Goal: Task Accomplishment & Management: Manage account settings

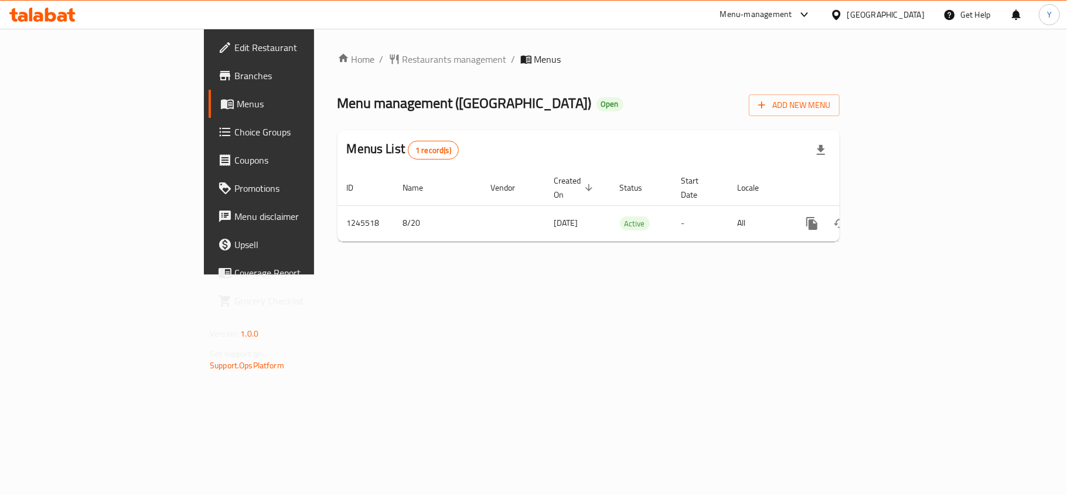
click at [209, 123] on link "Choice Groups" at bounding box center [295, 132] width 173 height 28
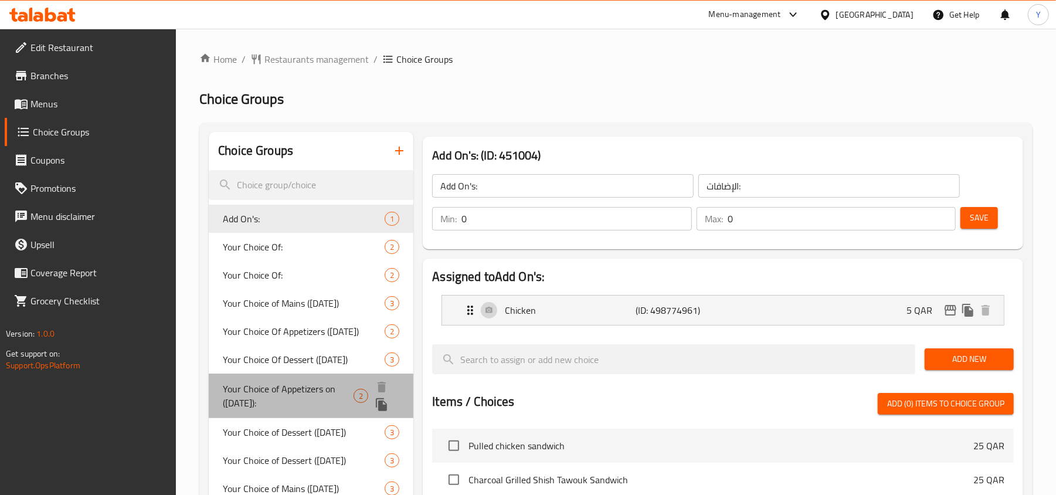
click at [270, 393] on span "Your Choice of Appetizers on ([DATE]):" at bounding box center [288, 396] width 131 height 28
type input "Your Choice of Appetizers on ([DATE]):"
type input "اختيارك من المقبلات [DATE]:"
type input "1"
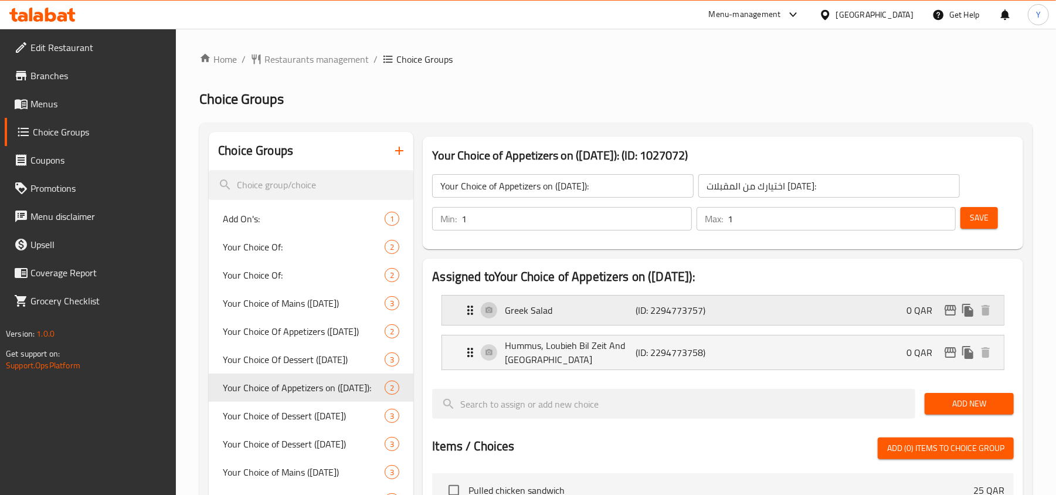
click at [601, 307] on p "Greek Salad" at bounding box center [570, 310] width 131 height 14
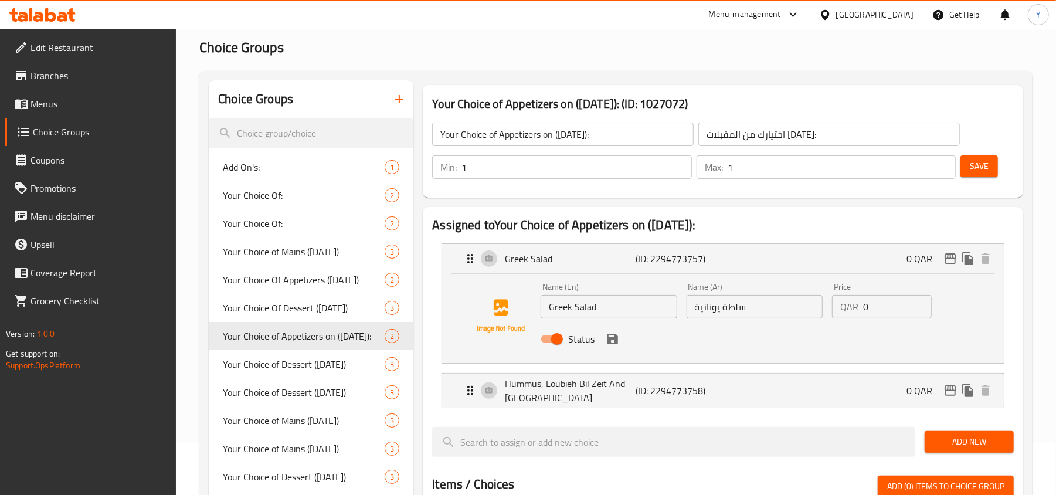
scroll to position [78, 0]
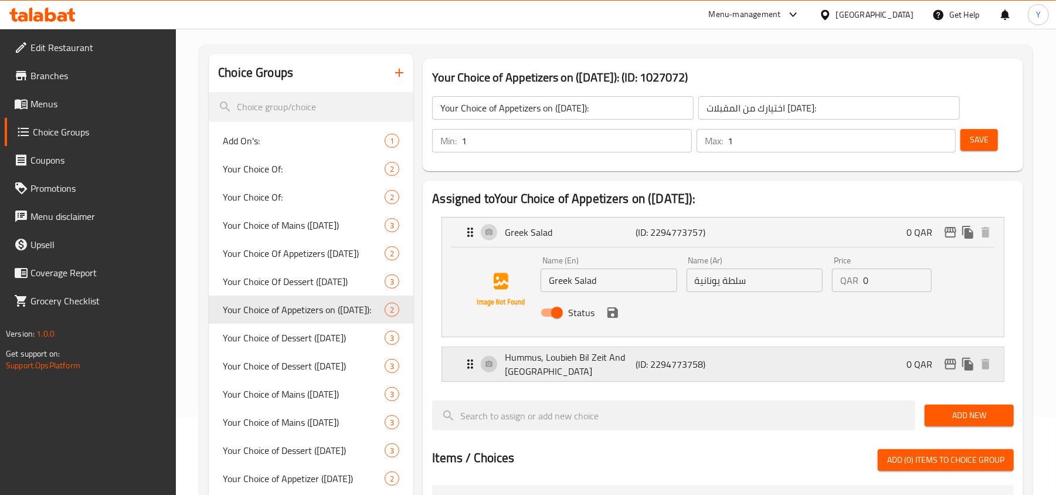
click at [590, 370] on p "Hummus, Loubieh Bil Zeit And [GEOGRAPHIC_DATA]" at bounding box center [570, 364] width 131 height 28
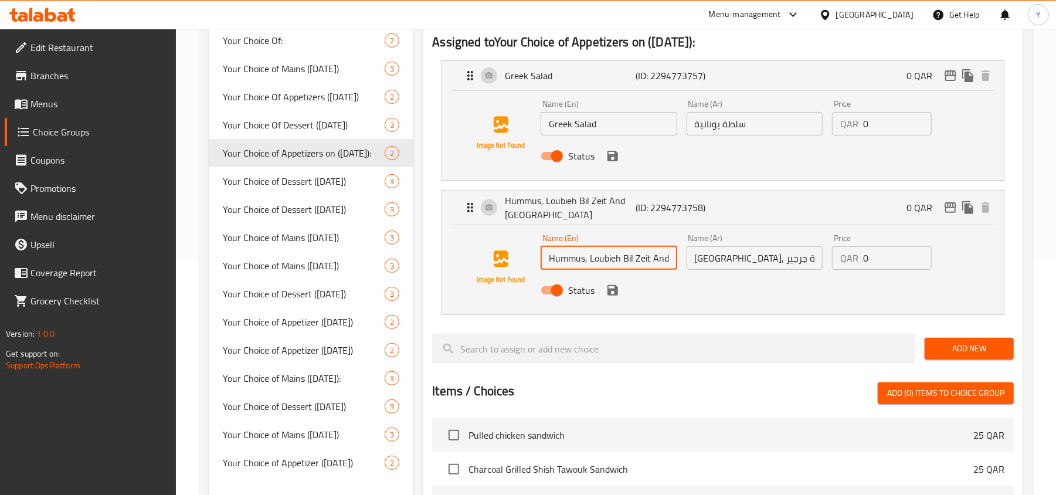
scroll to position [0, 47]
drag, startPoint x: 600, startPoint y: 265, endPoint x: 702, endPoint y: 267, distance: 101.4
click at [702, 267] on div "Name (En) Hummus, Loubieh Bil Zeit And Rocca Salad Name (En) Name (Ar) حمص, لوب…" at bounding box center [754, 267] width 437 height 77
click at [955, 165] on div "Status" at bounding box center [754, 156] width 437 height 32
click at [961, 247] on div "Name (En) Hummus, Loubieh Bil Zeit And Rocca Salad Name (En) Name (Ar) حمص, لوب…" at bounding box center [754, 267] width 437 height 77
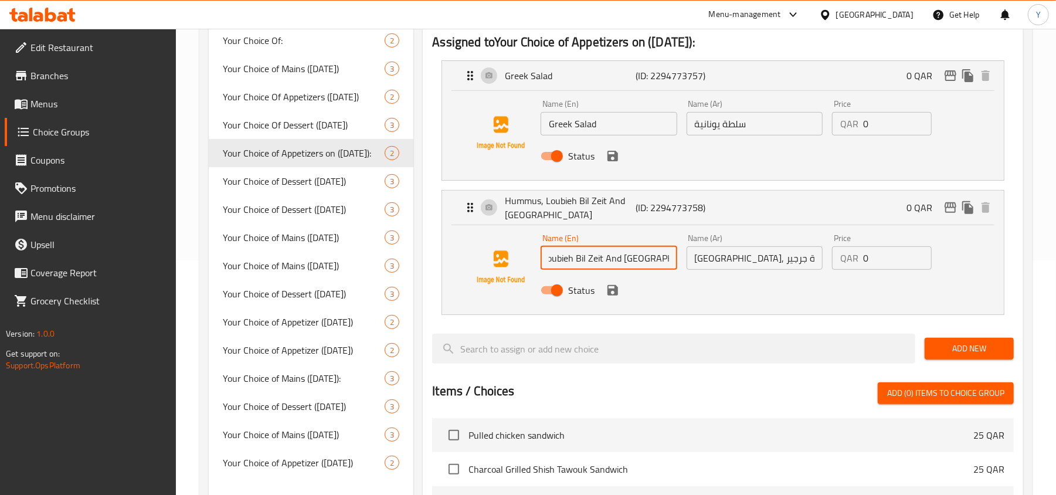
click at [587, 256] on input "Hummus, Loubieh Bil Zeit And [GEOGRAPHIC_DATA]" at bounding box center [608, 257] width 136 height 23
drag, startPoint x: 625, startPoint y: 263, endPoint x: 542, endPoint y: 271, distance: 83.0
click at [542, 271] on div "Name (En) Hummus, Loubieh Bil Zeit And Rocca Salad Name (En)" at bounding box center [608, 251] width 145 height 45
click at [727, 296] on div "Status" at bounding box center [754, 290] width 437 height 32
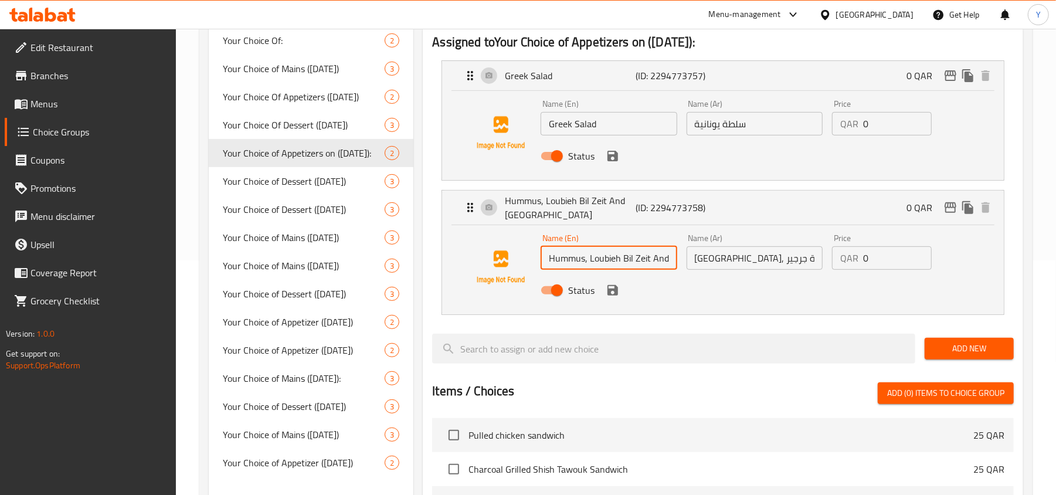
click at [669, 260] on input "Hummus, Loubieh Bil Zeit And [GEOGRAPHIC_DATA]" at bounding box center [608, 257] width 136 height 23
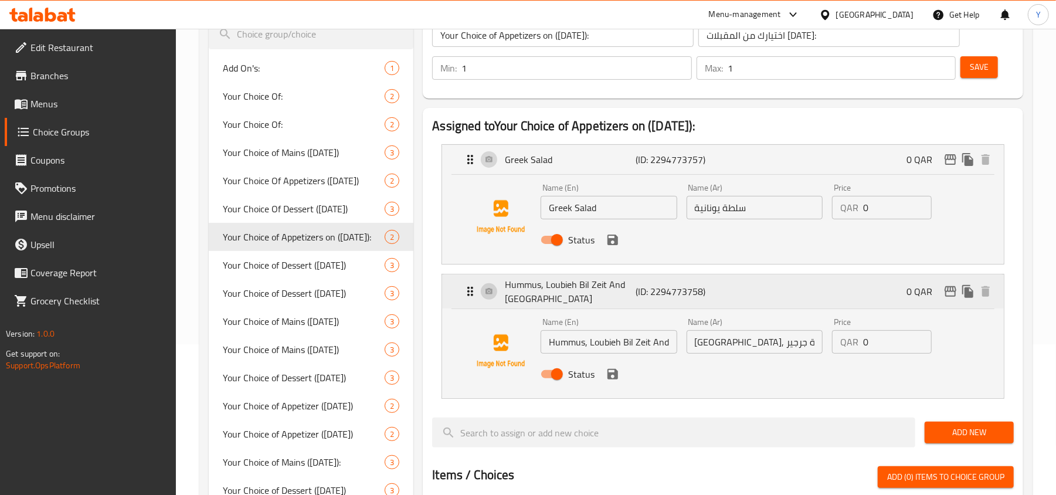
scroll to position [156, 0]
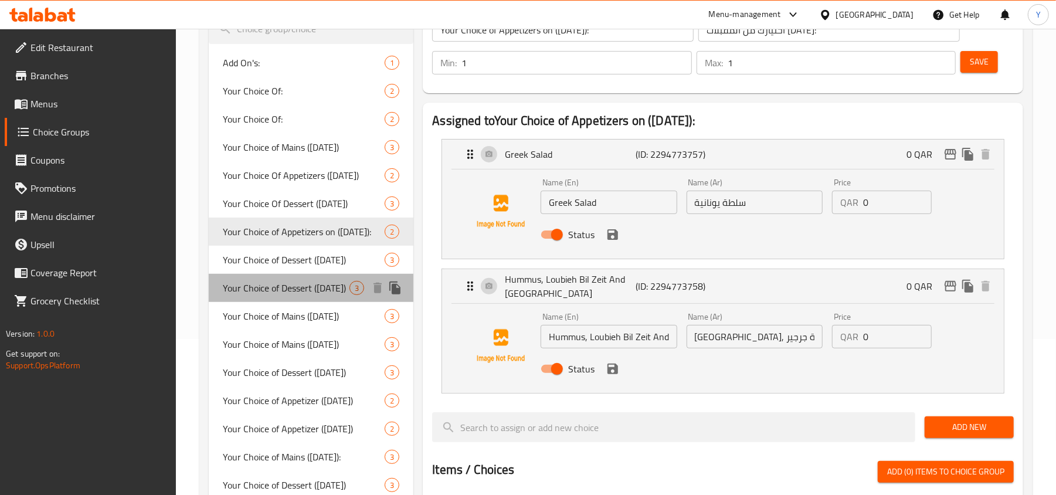
click at [303, 284] on span "Your Choice of Dessert ([DATE])" at bounding box center [286, 288] width 127 height 14
type input "Your Choice of Dessert ([DATE])"
type input "اختيارك من حلوى الاثنين"
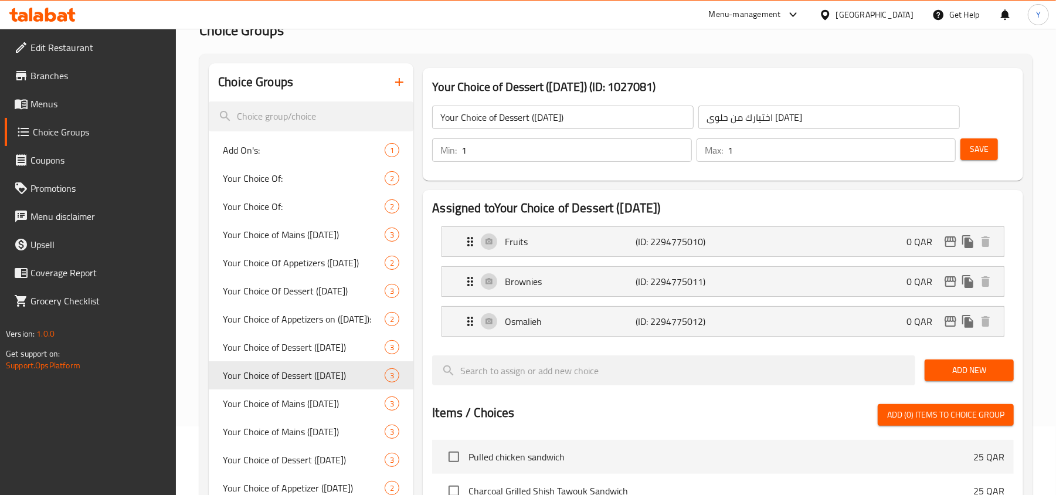
scroll to position [0, 0]
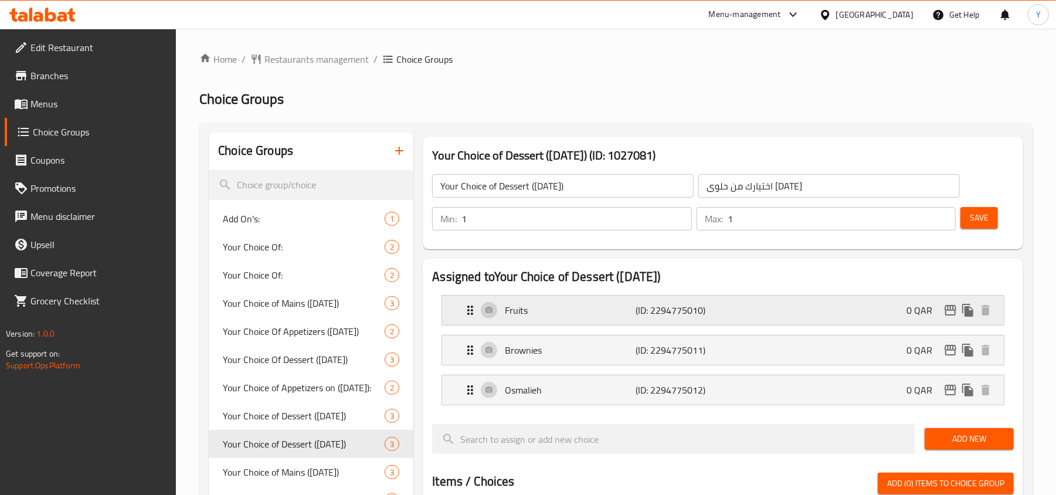
click at [533, 306] on p "Fruits" at bounding box center [570, 310] width 131 height 14
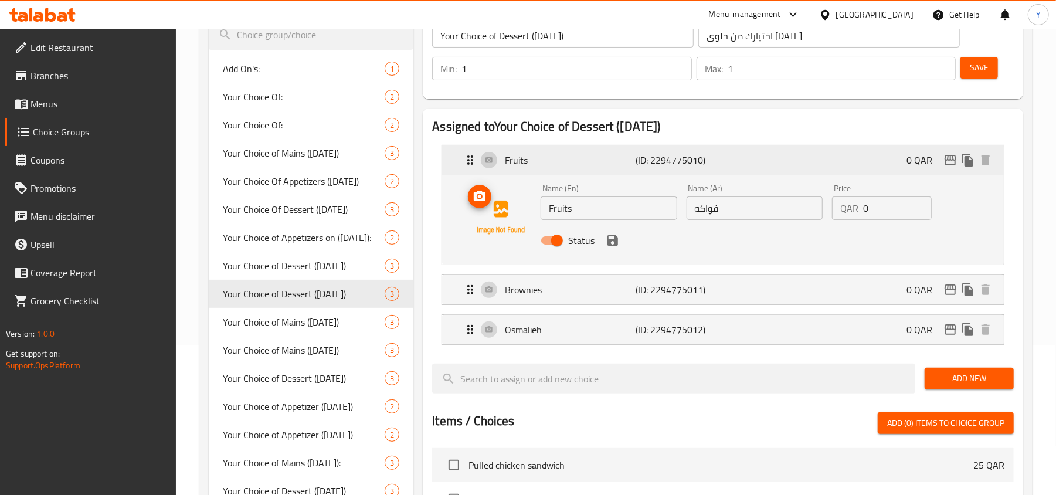
scroll to position [156, 0]
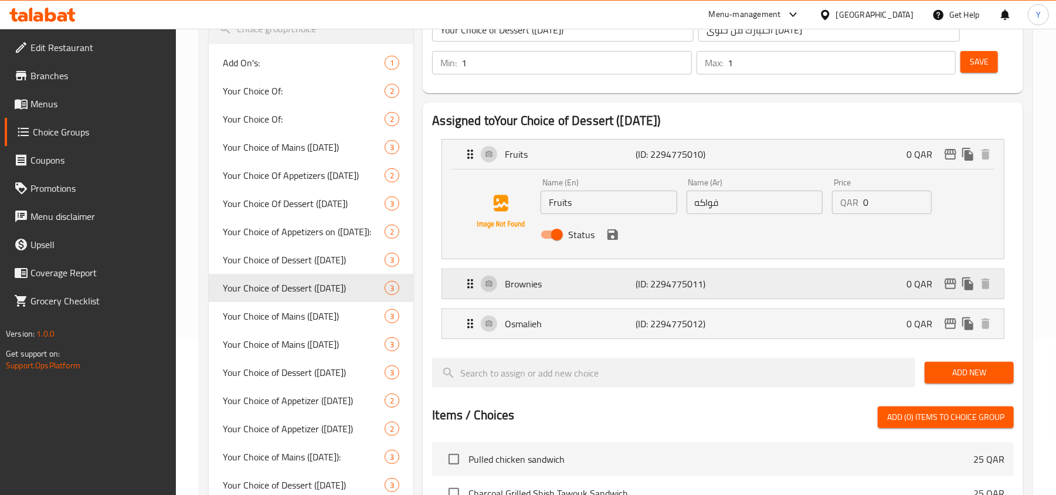
click at [587, 288] on p "Brownies" at bounding box center [570, 284] width 131 height 14
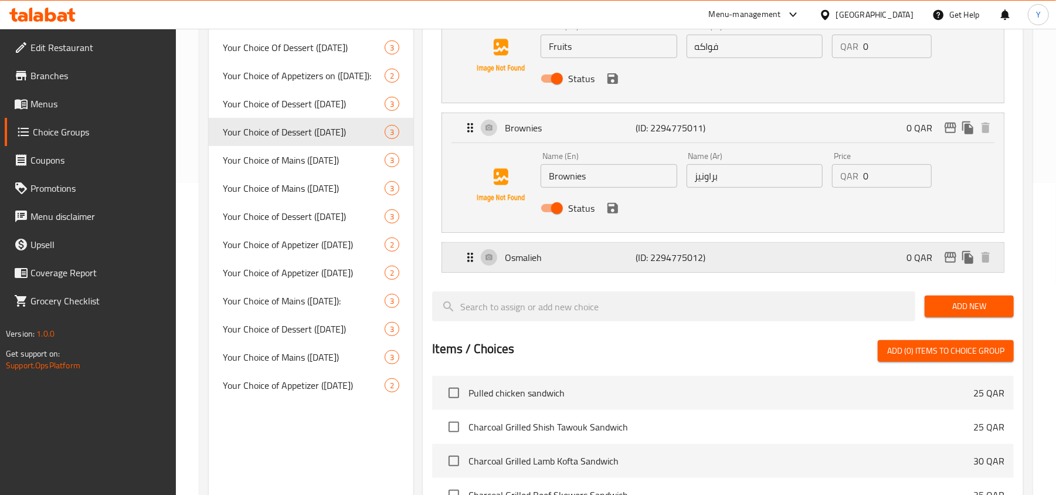
scroll to position [312, 0]
click at [615, 256] on p "Osmalieh" at bounding box center [570, 257] width 131 height 14
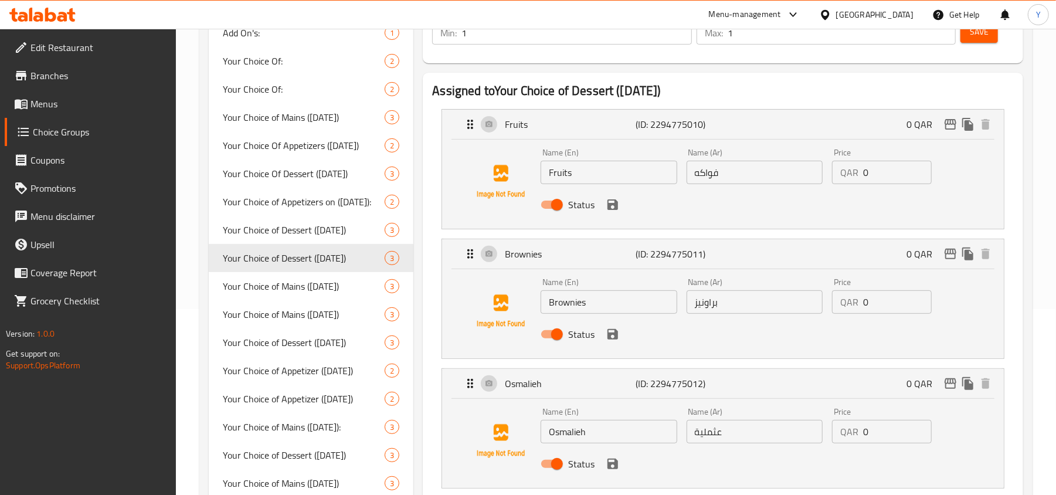
scroll to position [158, 0]
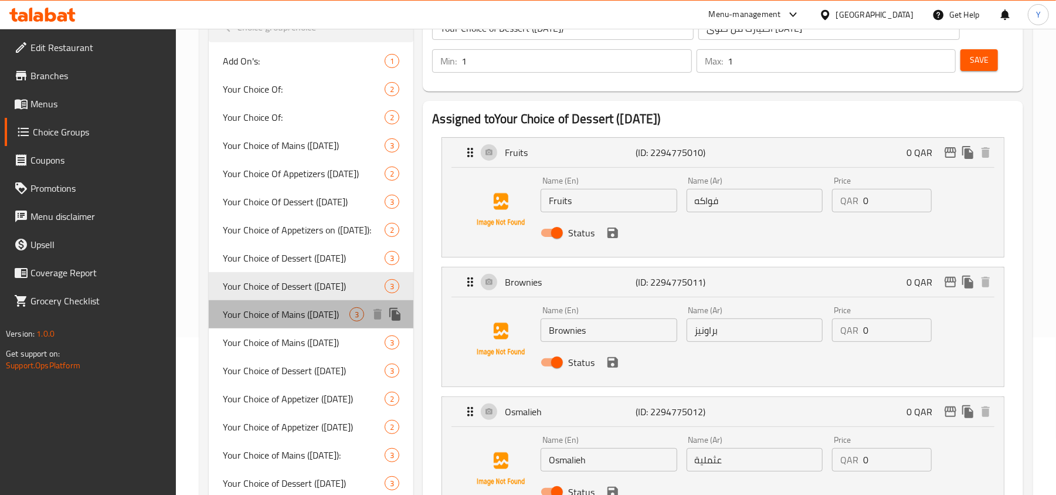
click at [308, 316] on span "Your Choice of Mains ([DATE])" at bounding box center [286, 314] width 127 height 14
type input "Your Choice of Mains ([DATE])"
type input "اختيارك من الأطباق الرئيسية (الاثنين)"
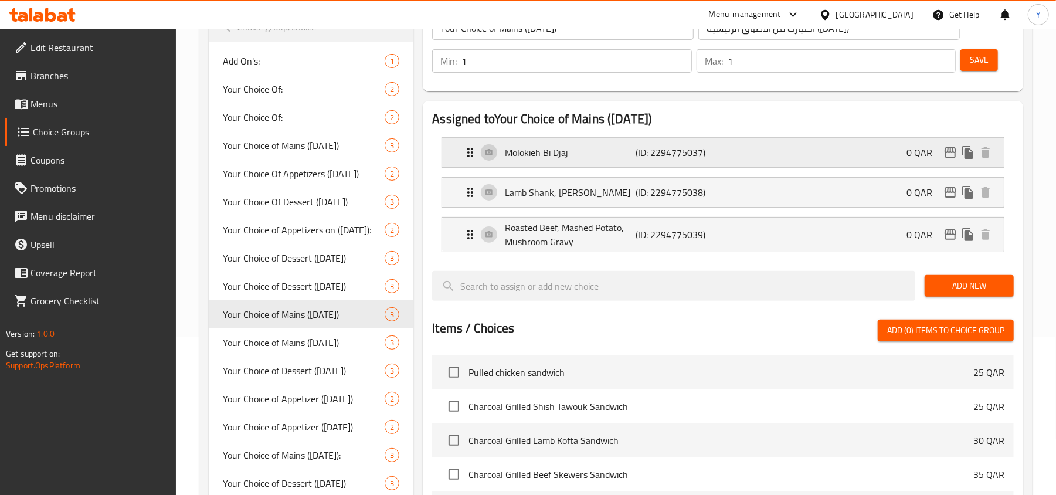
click at [680, 146] on p "(ID: 2294775037)" at bounding box center [679, 152] width 87 height 14
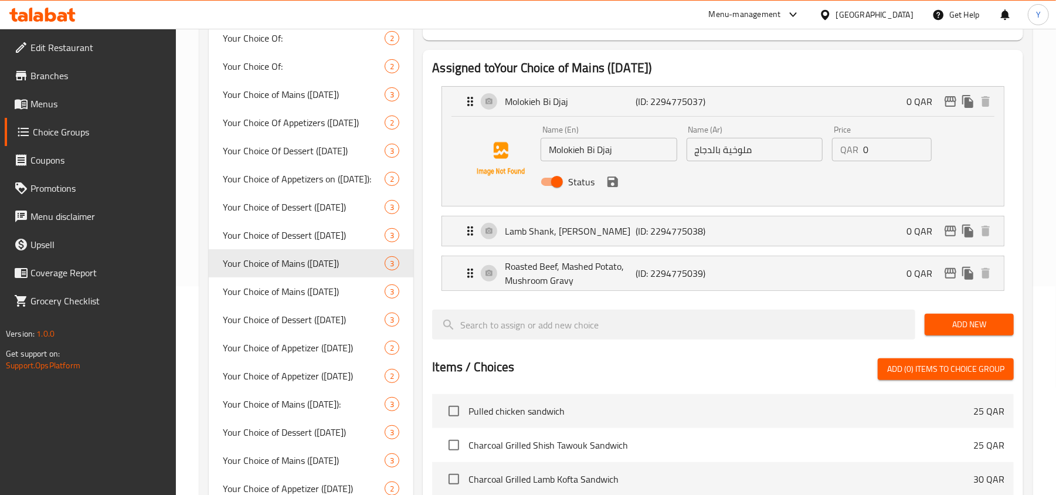
scroll to position [236, 0]
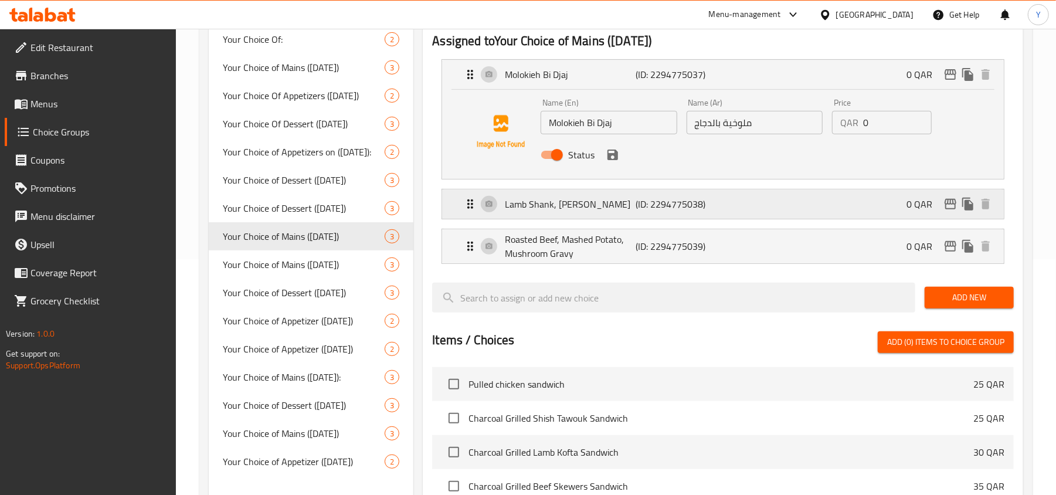
click at [662, 214] on div "Lamb Shank, Ouzzi Rice (ID: 2294775038) 0 QAR" at bounding box center [726, 203] width 526 height 29
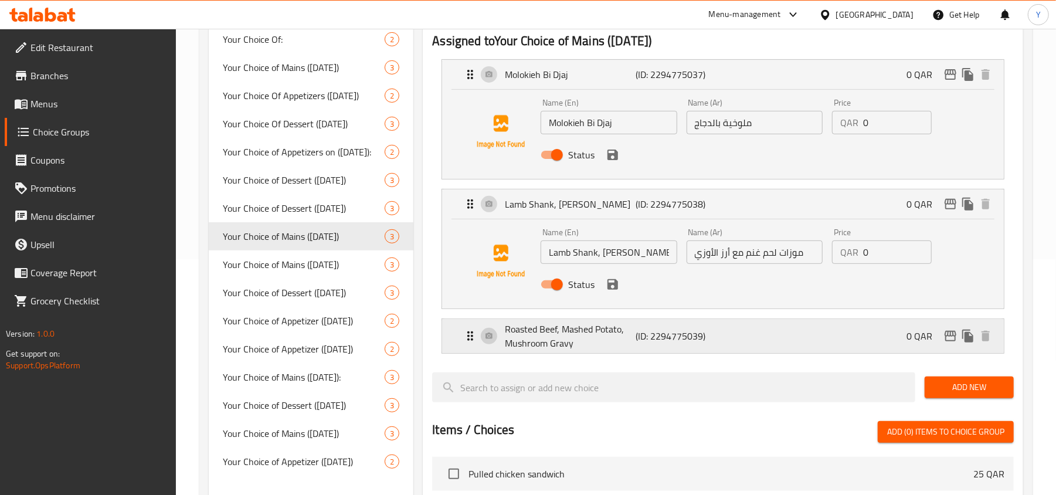
click at [647, 336] on p "(ID: 2294775039)" at bounding box center [679, 336] width 87 height 14
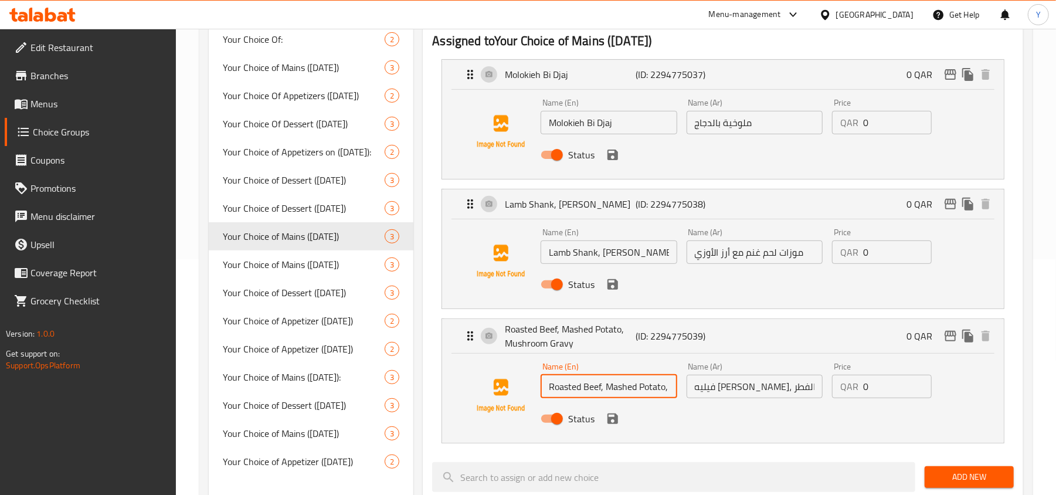
scroll to position [0, 69]
drag, startPoint x: 577, startPoint y: 392, endPoint x: 667, endPoint y: 394, distance: 90.3
click at [667, 394] on input "Roasted Beef, Mashed Potato, Mushroom Gravy" at bounding box center [608, 385] width 136 height 23
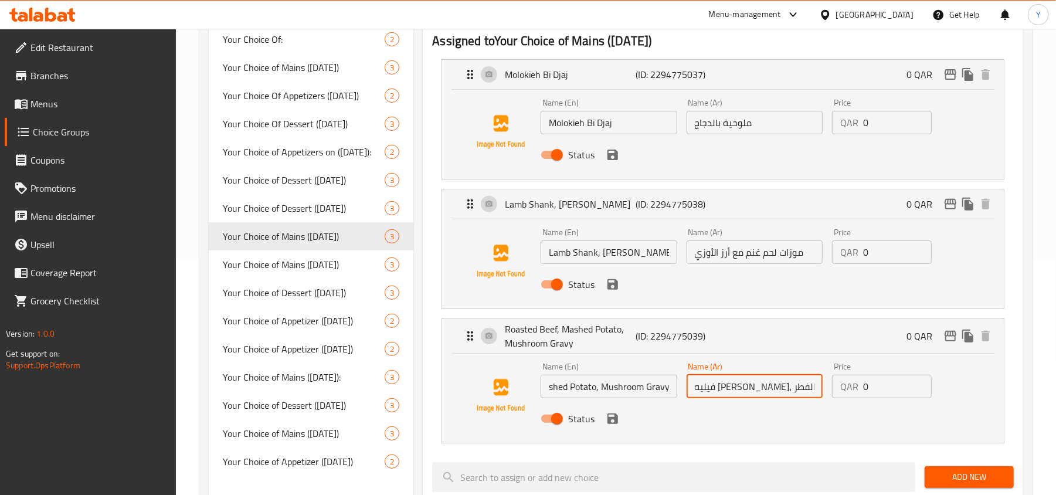
click at [728, 393] on input "فيليه [PERSON_NAME]، بطاطا مهروسة، جريفي الفطر" at bounding box center [754, 385] width 136 height 23
drag, startPoint x: 769, startPoint y: 387, endPoint x: 809, endPoint y: 395, distance: 41.3
click at [809, 395] on input "فيليه [PERSON_NAME]، بطاطا مهروسة، جريفي الفطر" at bounding box center [754, 385] width 136 height 23
click at [767, 421] on div "Status" at bounding box center [754, 419] width 437 height 32
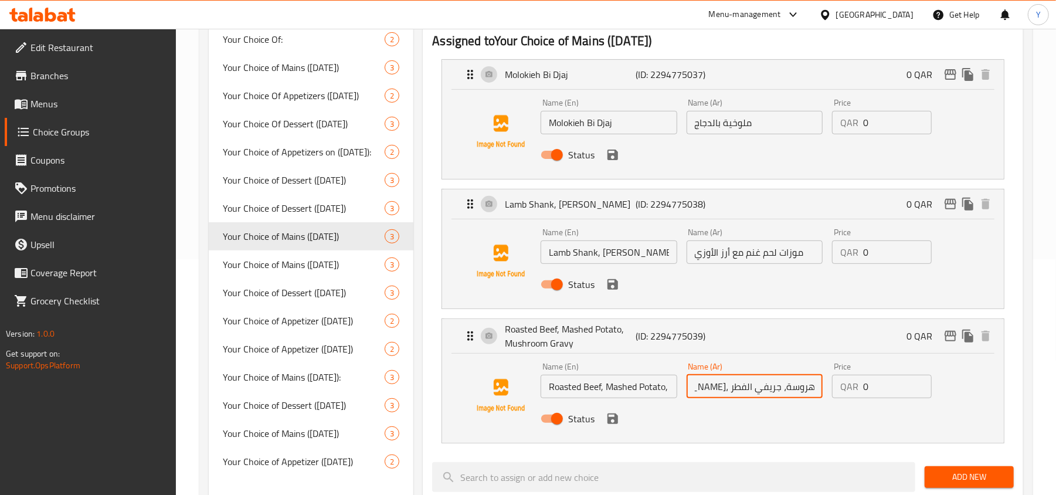
click at [767, 394] on input "فيليه [PERSON_NAME]، بطاطا مهروسة، جريفي الفطر" at bounding box center [754, 385] width 136 height 23
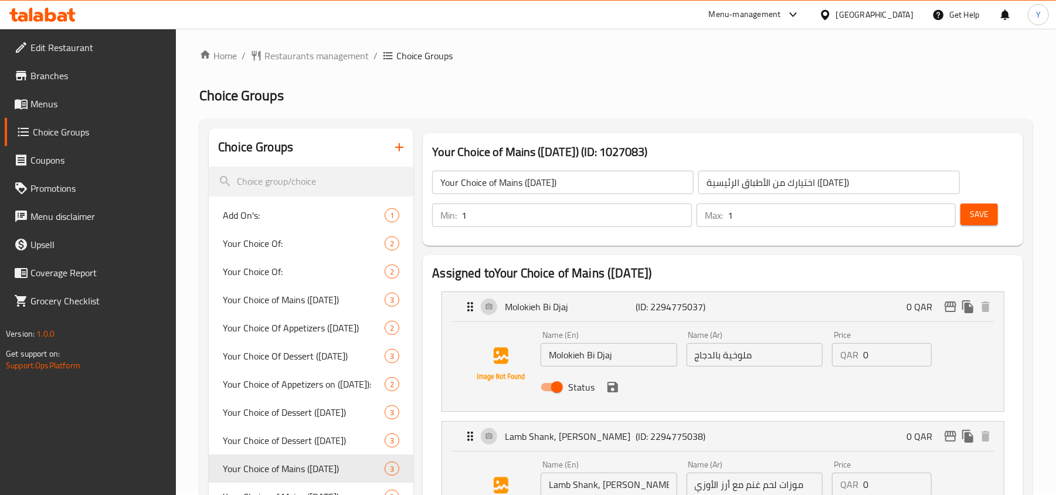
scroll to position [0, 0]
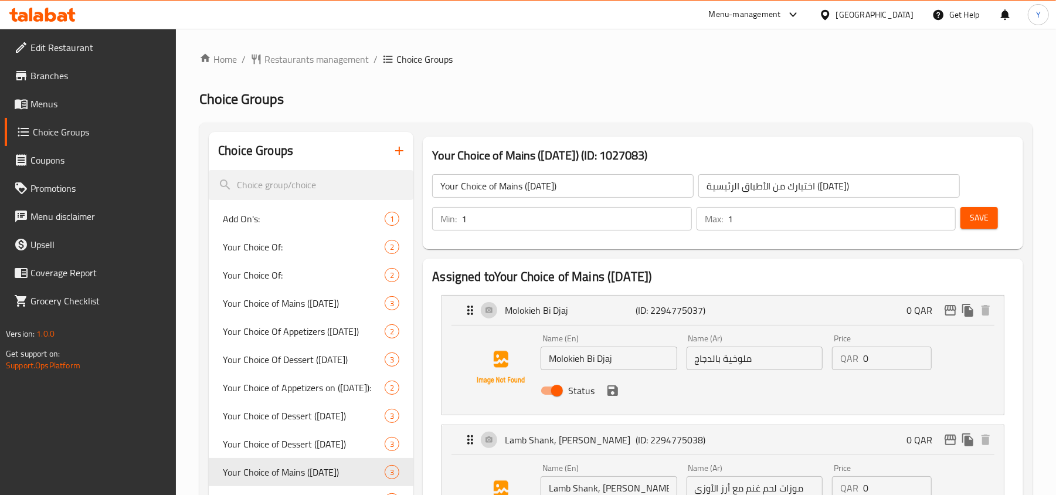
click at [85, 97] on span "Menus" at bounding box center [98, 104] width 137 height 14
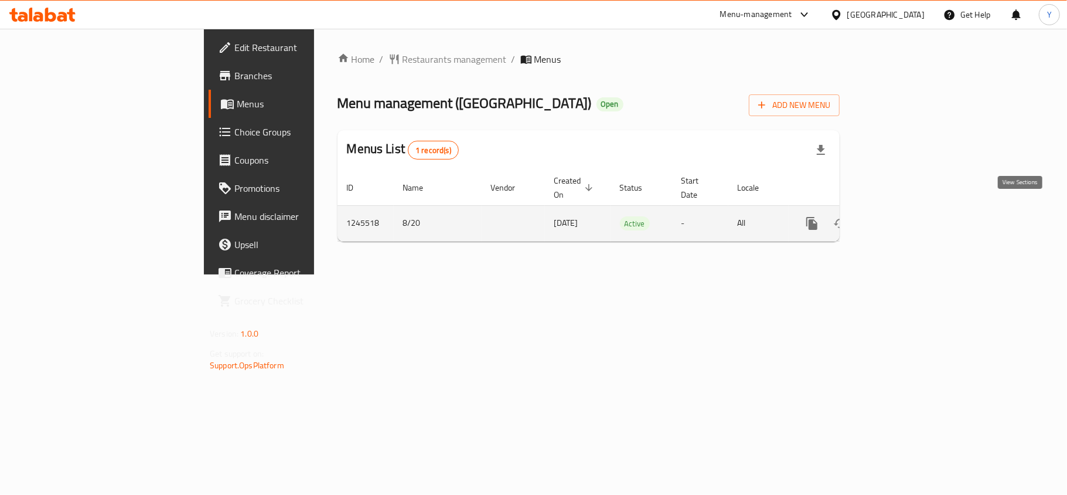
click at [904, 216] on icon "enhanced table" at bounding box center [897, 223] width 14 height 14
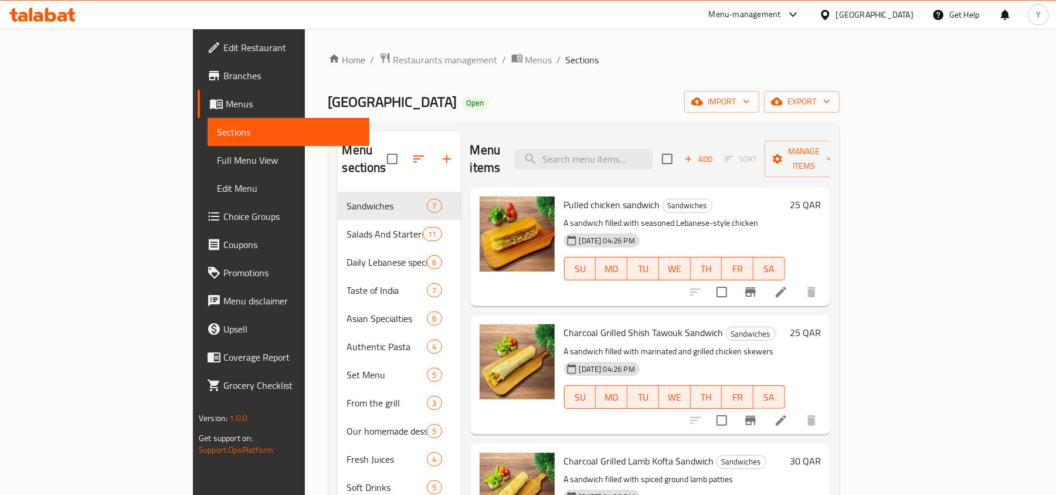
click at [217, 162] on span "Full Menu View" at bounding box center [288, 160] width 143 height 14
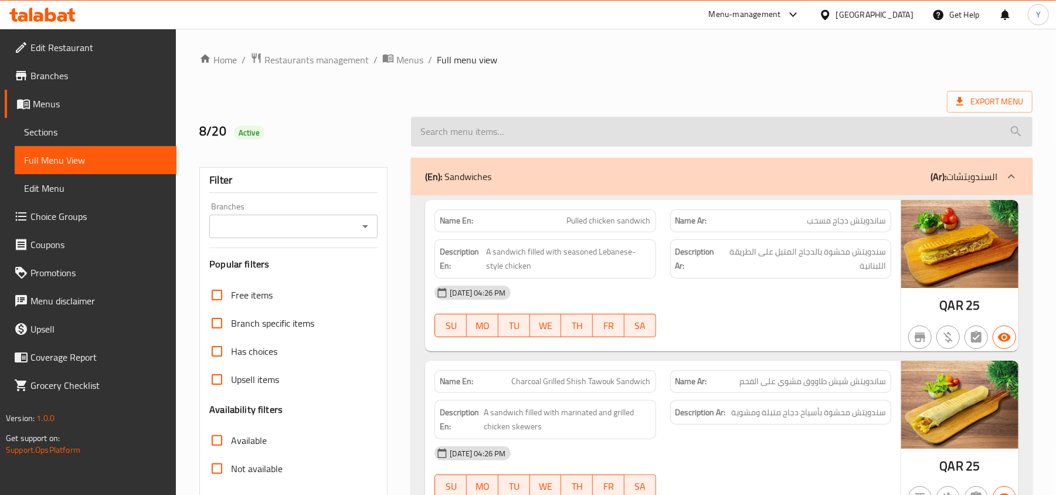
click at [567, 135] on input "search" at bounding box center [721, 132] width 621 height 30
paste input "Business Lunch Monday"
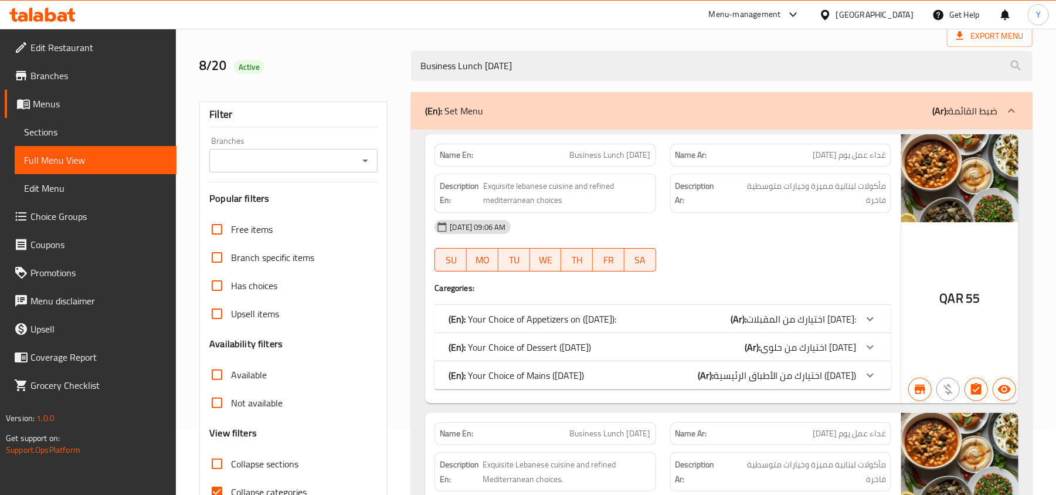
scroll to position [156, 0]
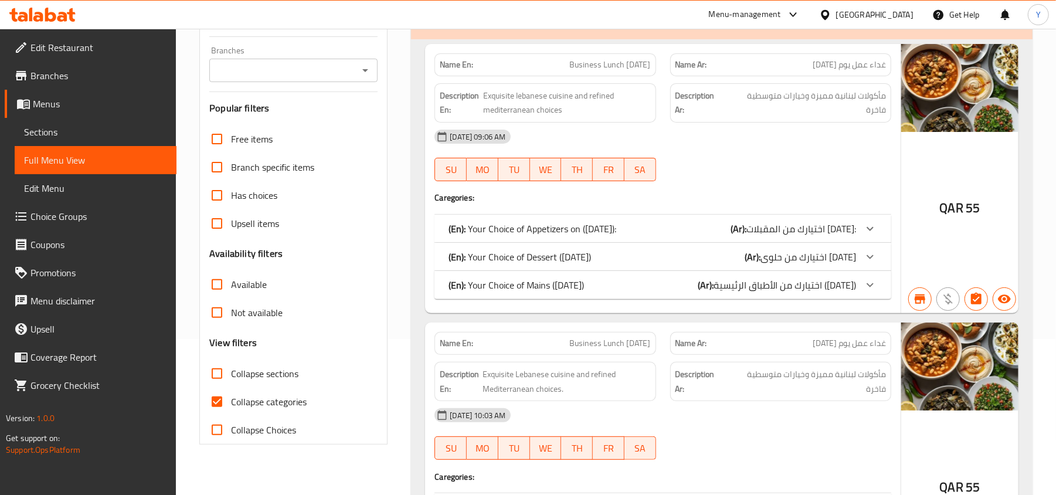
type input "Business Lunch Monday"
click at [871, 226] on icon at bounding box center [870, 229] width 14 height 14
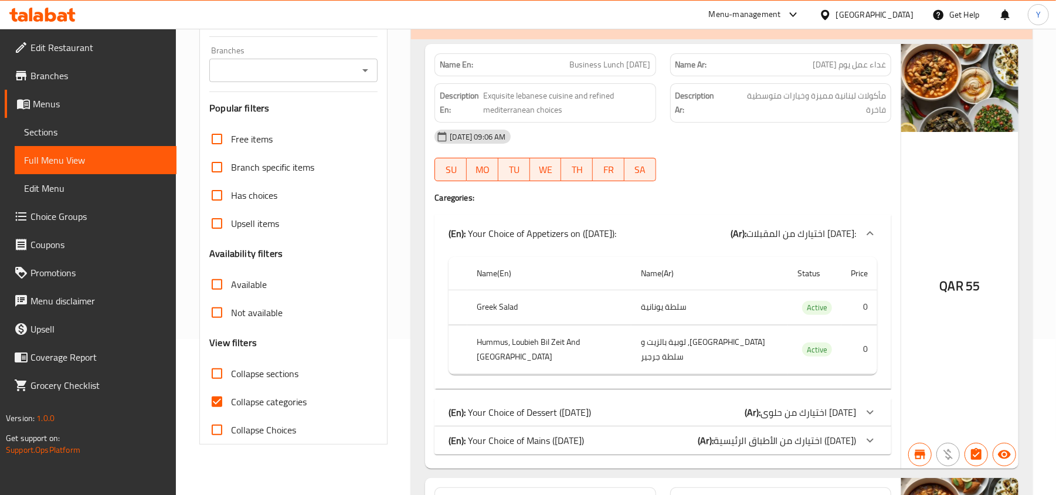
scroll to position [444, 0]
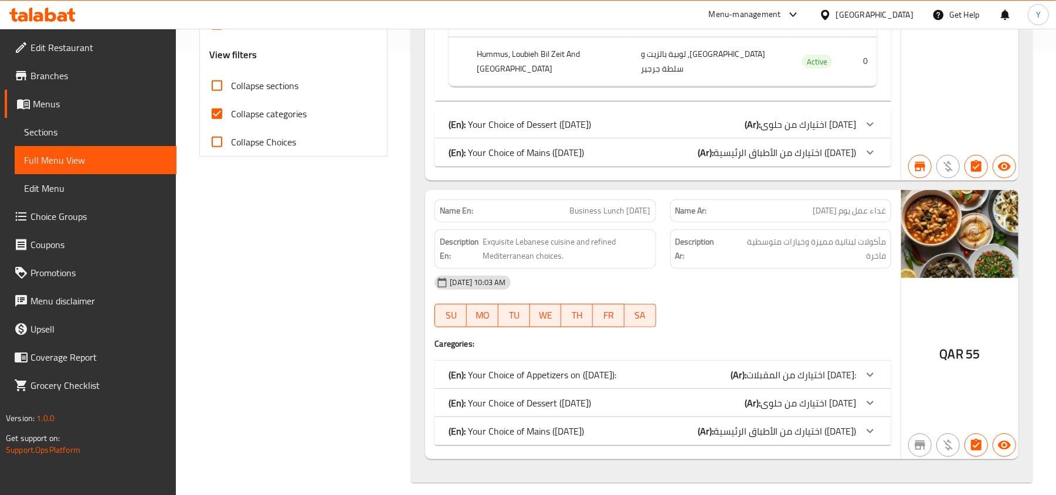
click at [854, 144] on span "اختيارك من الأطباق الرئيسية (الاثنين)" at bounding box center [784, 153] width 142 height 18
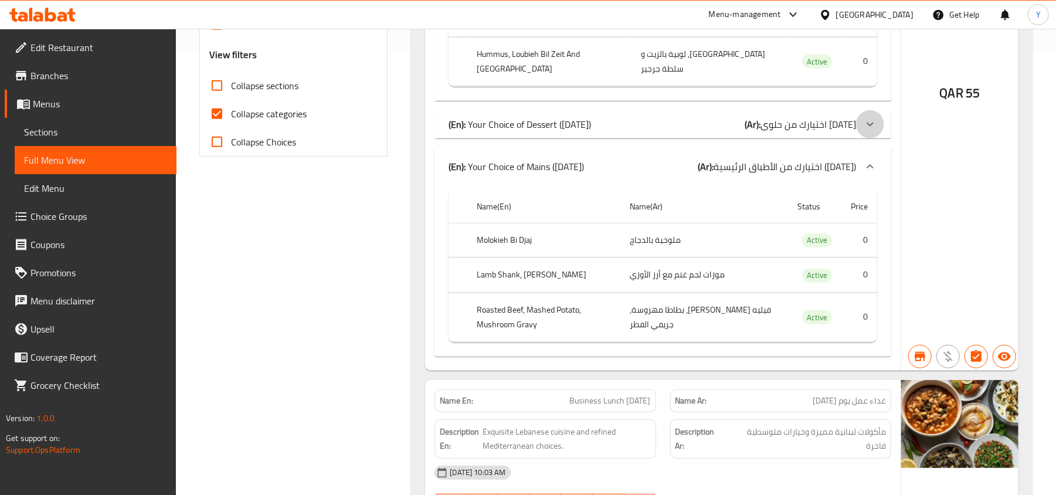
click at [858, 110] on div at bounding box center [870, 124] width 28 height 28
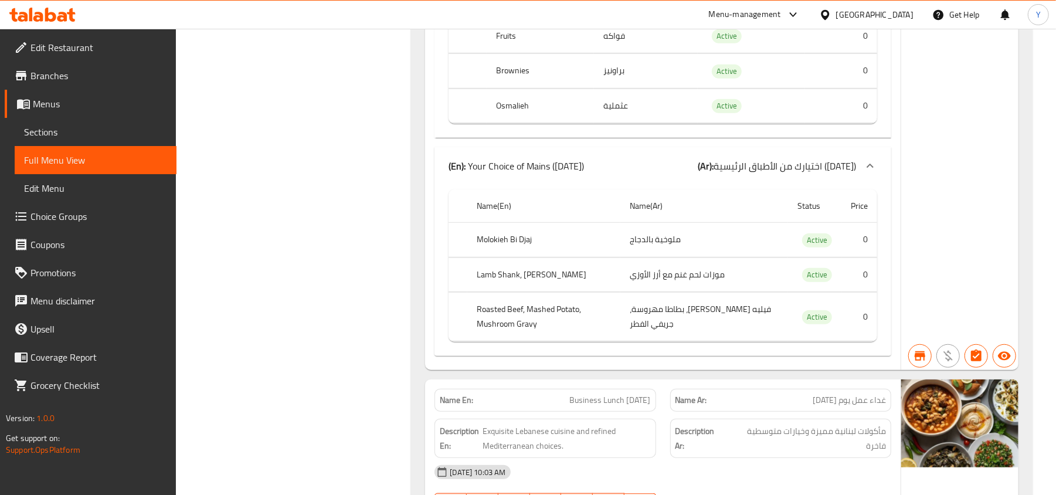
scroll to position [804, 0]
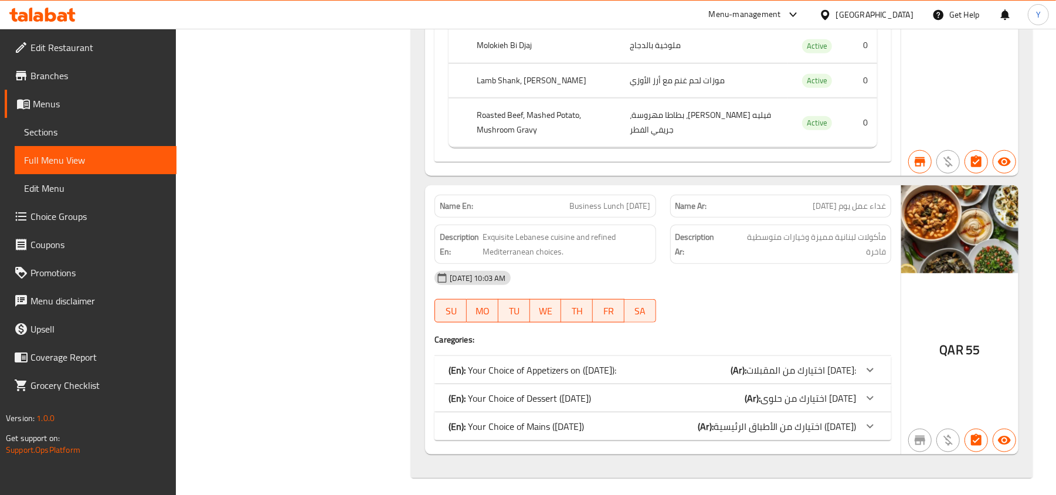
click at [852, 363] on span "اختيارك من المقبلات الاثنين:" at bounding box center [801, 370] width 110 height 18
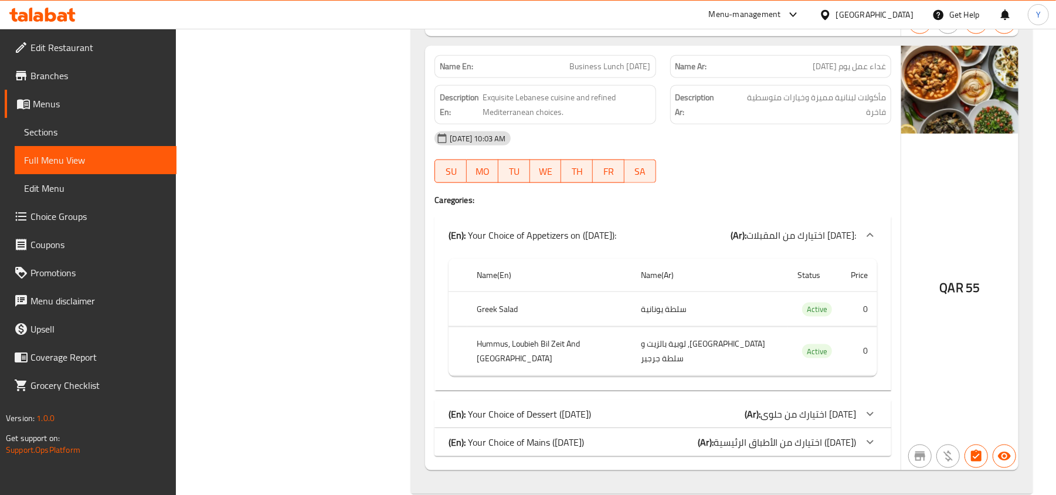
scroll to position [945, 0]
click at [857, 398] on div at bounding box center [870, 412] width 28 height 28
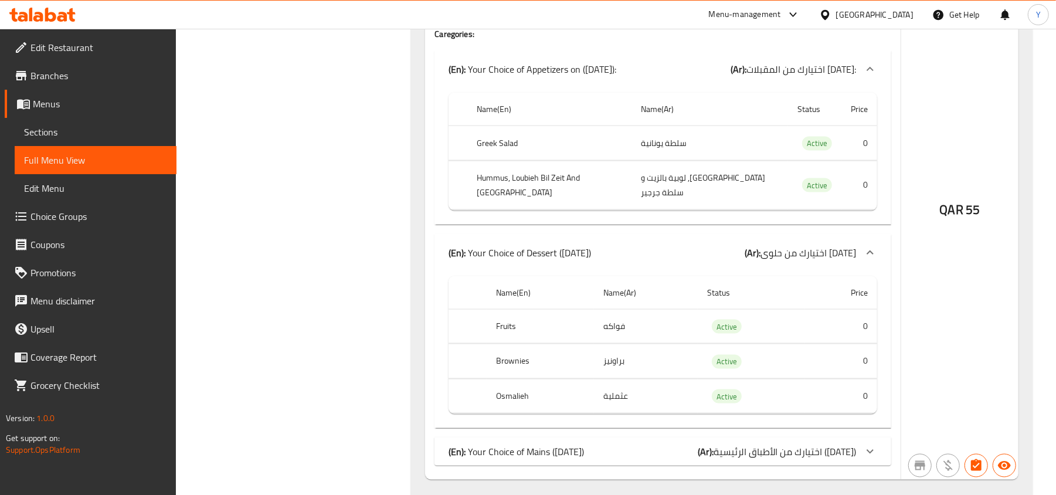
scroll to position [1122, 0]
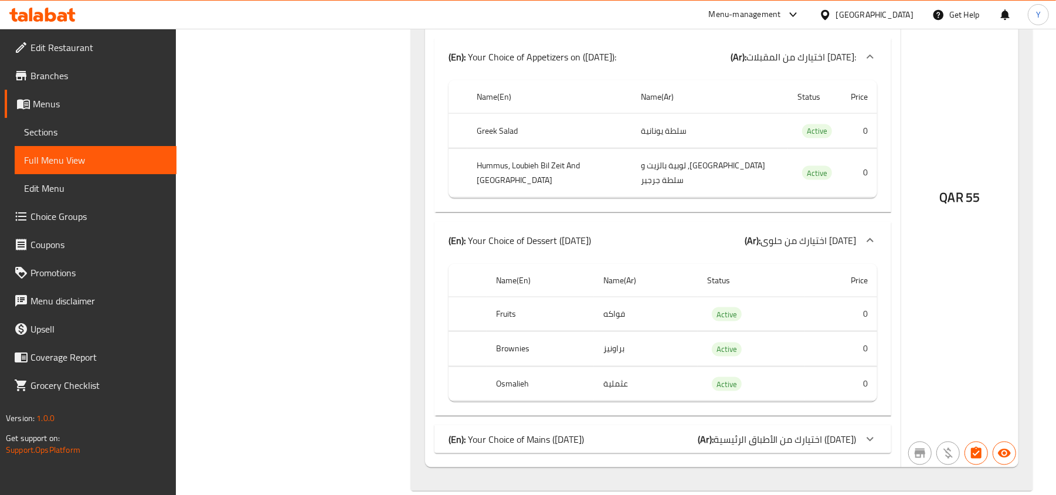
click at [849, 430] on span "اختيارك من الأطباق الرئيسية (الاثنين)" at bounding box center [784, 439] width 142 height 18
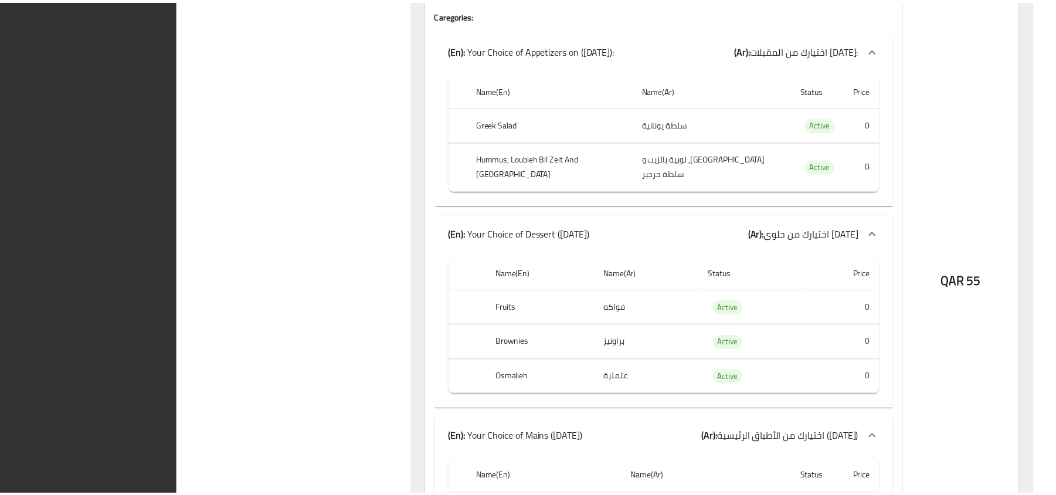
scroll to position [1306, 0]
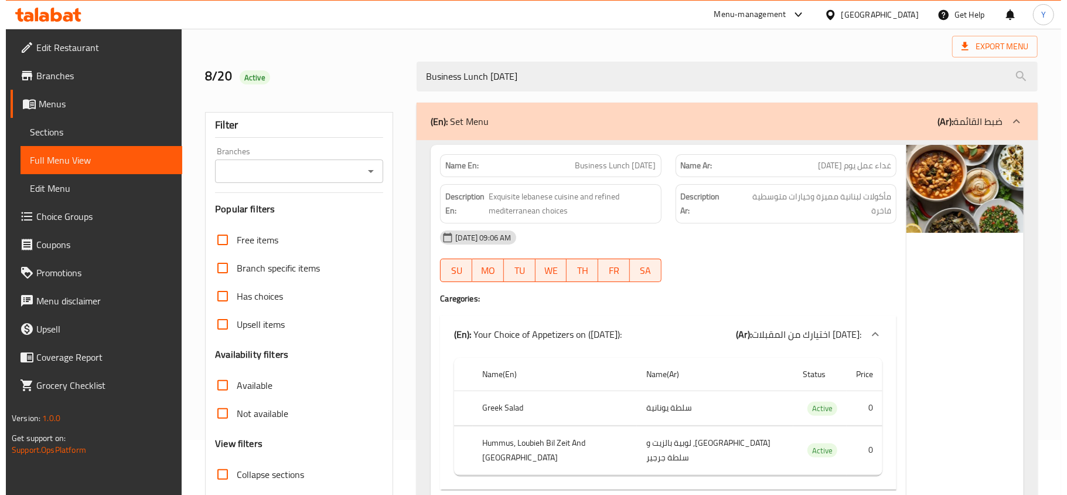
scroll to position [0, 0]
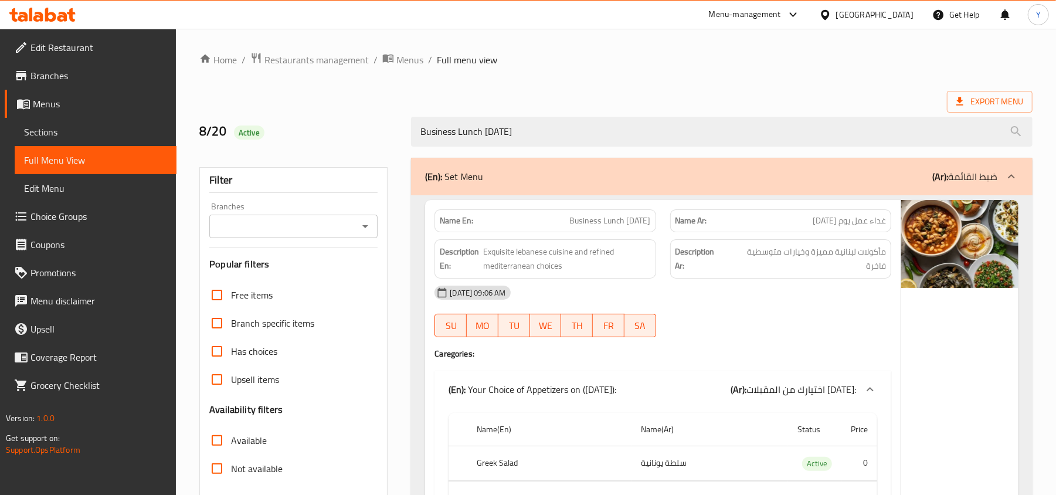
click at [66, 191] on span "Edit Menu" at bounding box center [95, 188] width 143 height 14
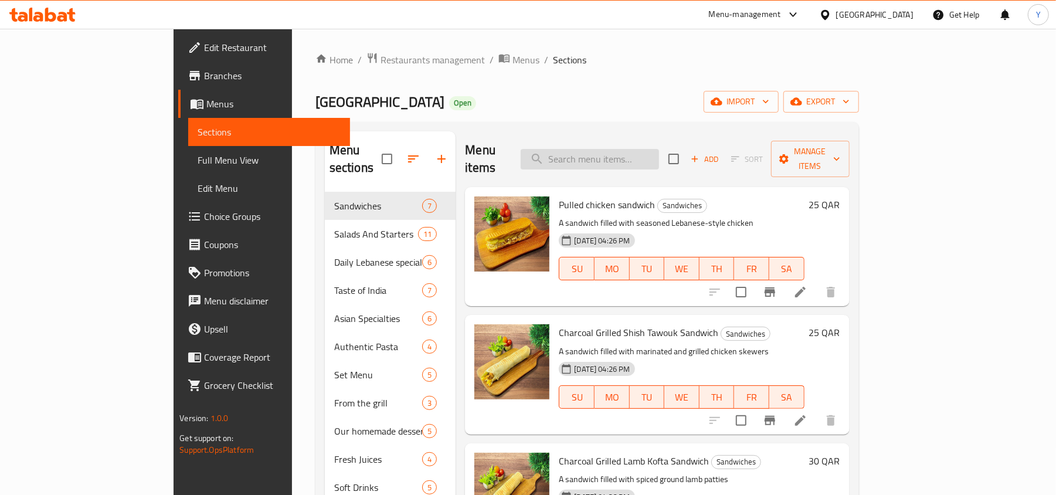
click at [659, 149] on input "search" at bounding box center [589, 159] width 138 height 21
paste input "Business Lunch [DATE]"
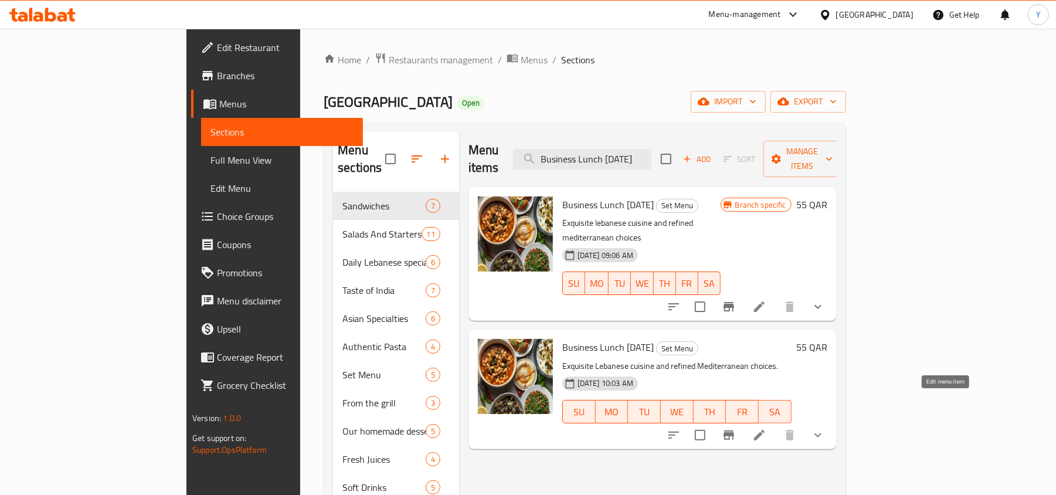
type input "Business Lunch [DATE]"
click at [766, 428] on icon at bounding box center [759, 435] width 14 height 14
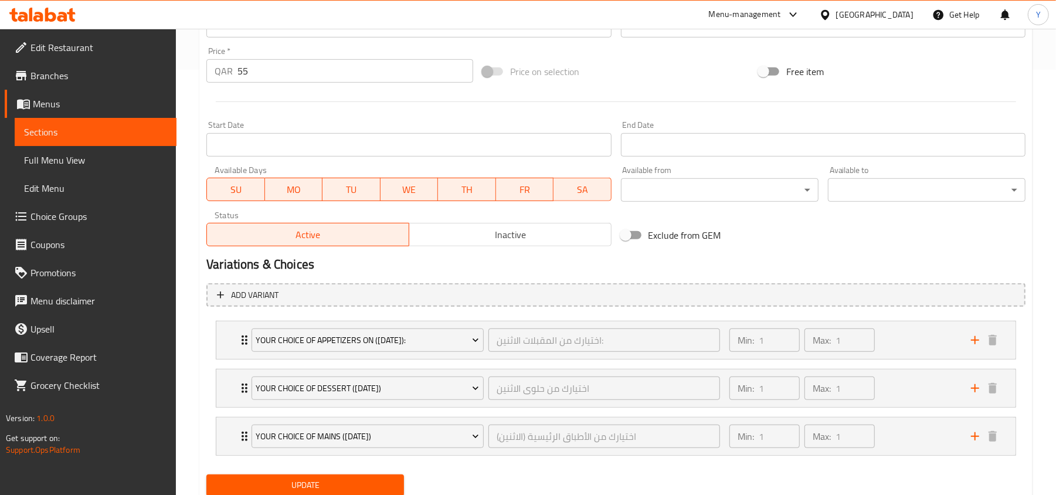
scroll to position [468, 0]
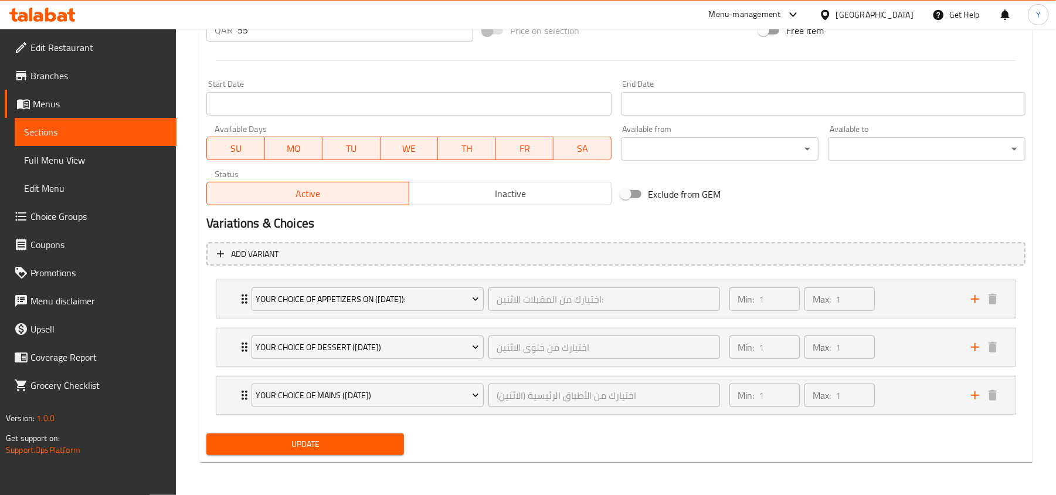
click at [232, 142] on span "SU" at bounding box center [236, 148] width 48 height 17
click at [335, 141] on span "TU" at bounding box center [351, 148] width 49 height 17
click at [417, 141] on span "WE" at bounding box center [408, 148] width 48 height 17
click at [462, 140] on span "TH" at bounding box center [466, 148] width 48 height 17
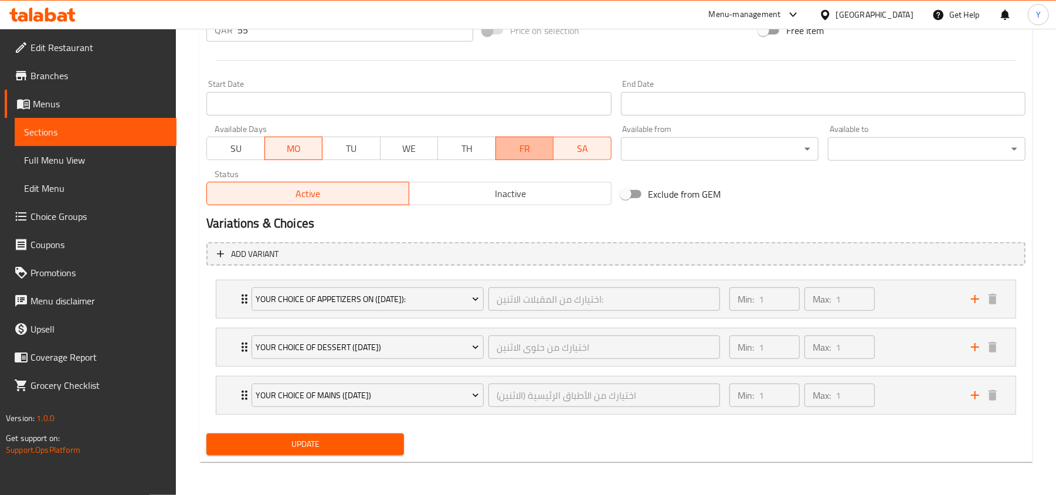
click at [544, 141] on span "FR" at bounding box center [525, 148] width 48 height 17
click at [583, 141] on span "SA" at bounding box center [582, 148] width 48 height 17
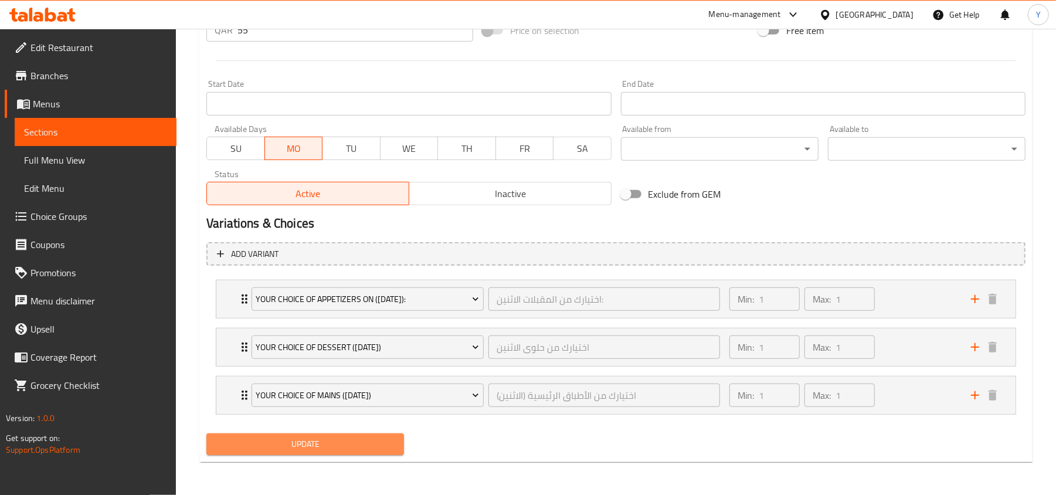
click at [363, 442] on span "Update" at bounding box center [305, 444] width 179 height 15
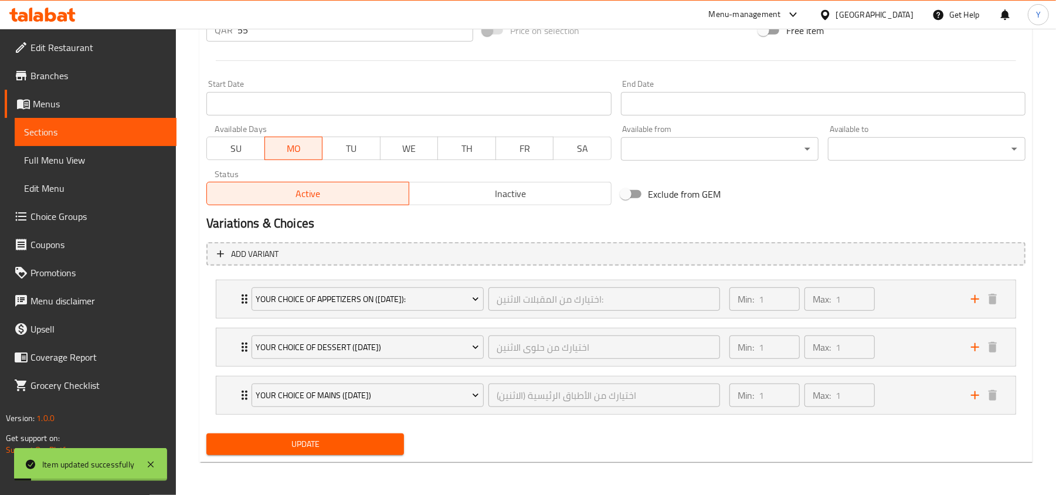
scroll to position [0, 0]
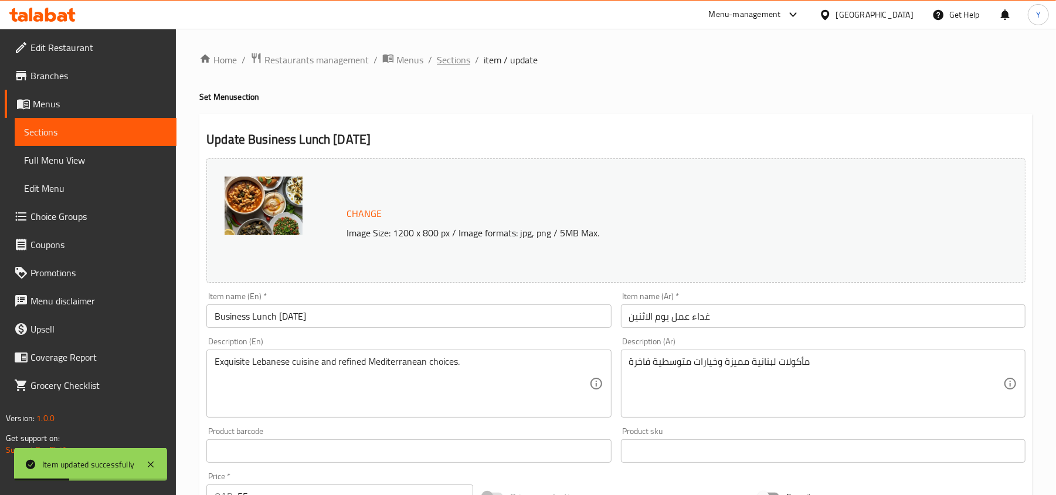
click at [462, 64] on span "Sections" at bounding box center [453, 60] width 33 height 14
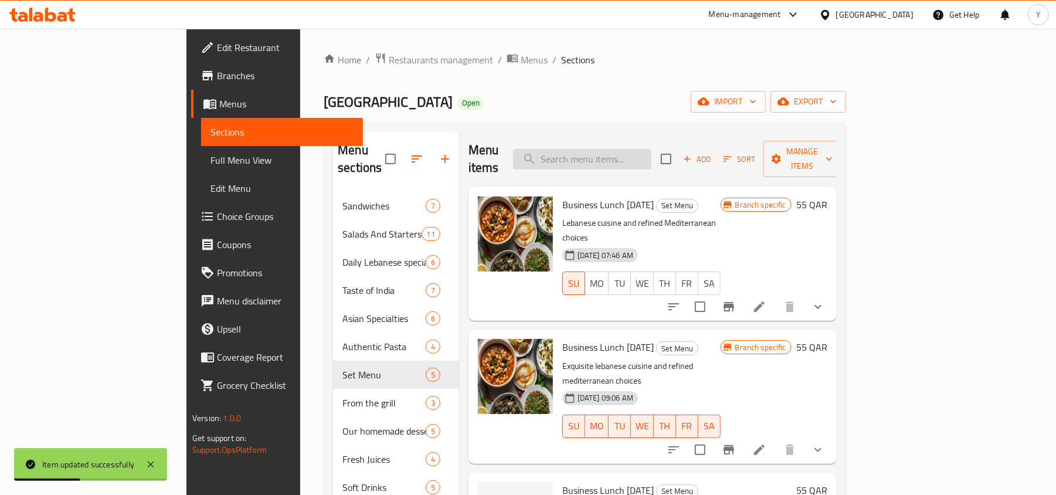
click at [651, 154] on input "search" at bounding box center [582, 159] width 138 height 21
paste input "Business Lunch [DATE]"
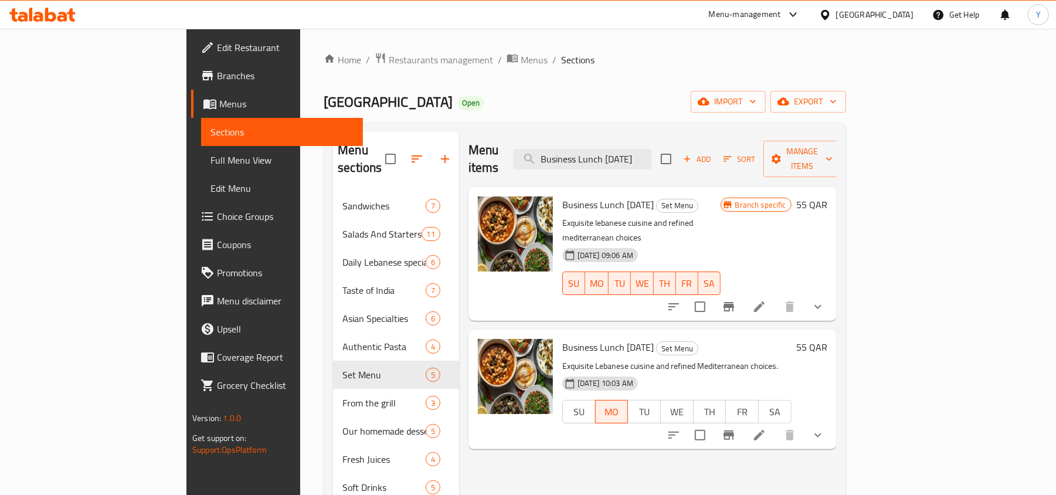
type input "Business Lunch [DATE]"
click at [766, 299] on icon at bounding box center [759, 306] width 14 height 14
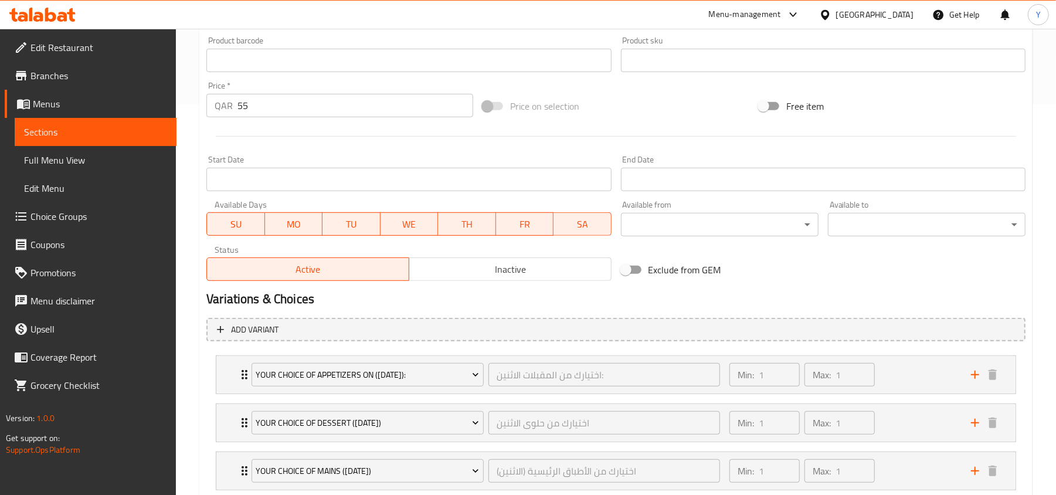
scroll to position [468, 0]
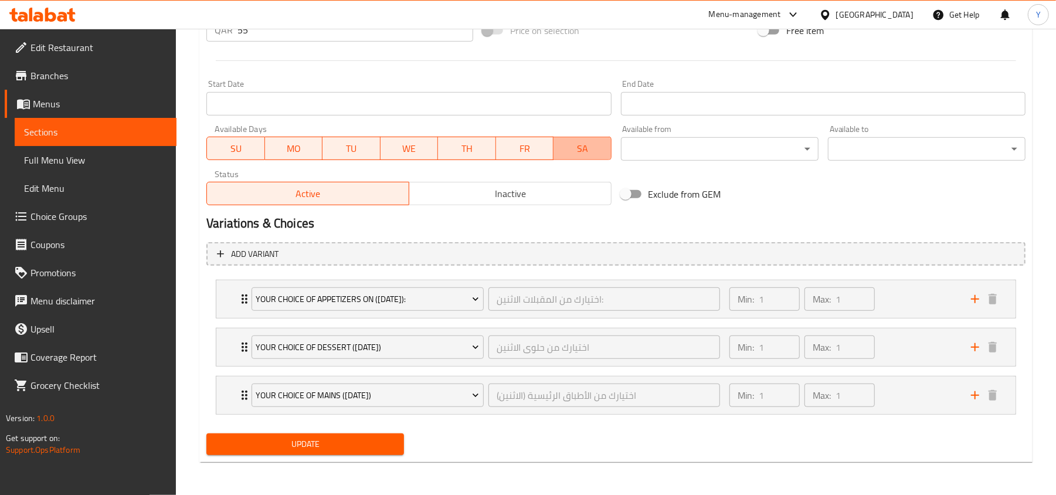
click at [572, 151] on span "SA" at bounding box center [582, 148] width 49 height 17
click at [538, 150] on span "FR" at bounding box center [525, 148] width 49 height 17
click at [468, 149] on span "TH" at bounding box center [466, 148] width 49 height 17
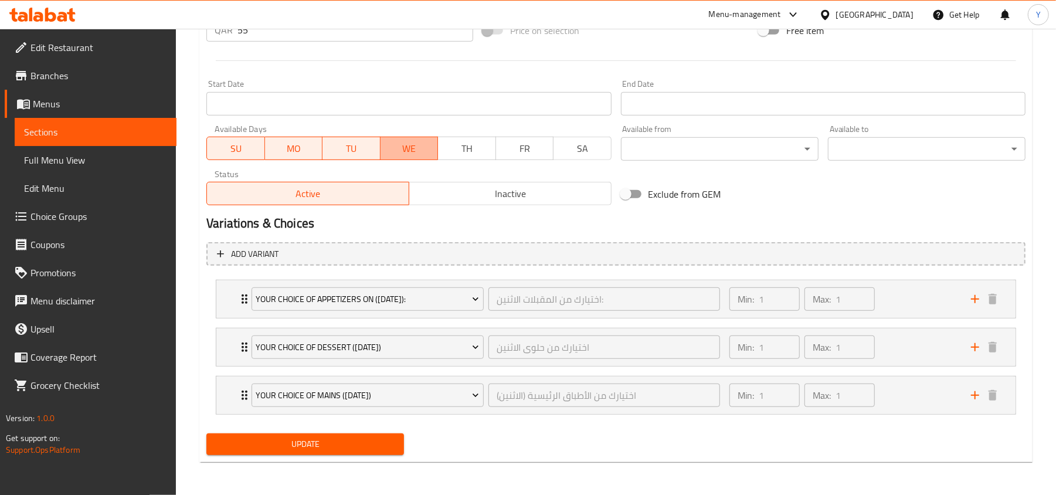
click at [424, 148] on span "WE" at bounding box center [409, 148] width 49 height 17
click at [360, 144] on span "TU" at bounding box center [351, 148] width 49 height 17
click at [237, 141] on span "SU" at bounding box center [236, 148] width 48 height 17
click at [349, 443] on span "Update" at bounding box center [305, 444] width 179 height 15
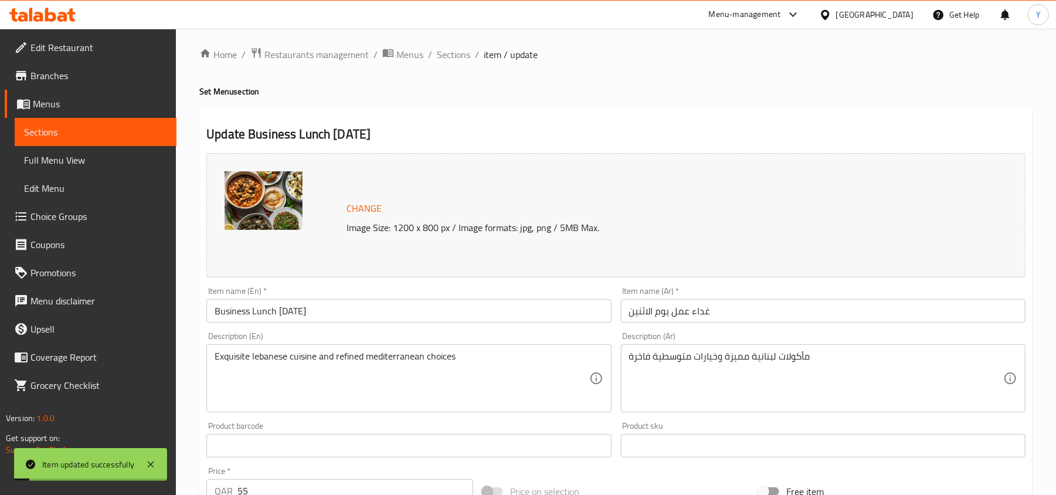
scroll to position [0, 0]
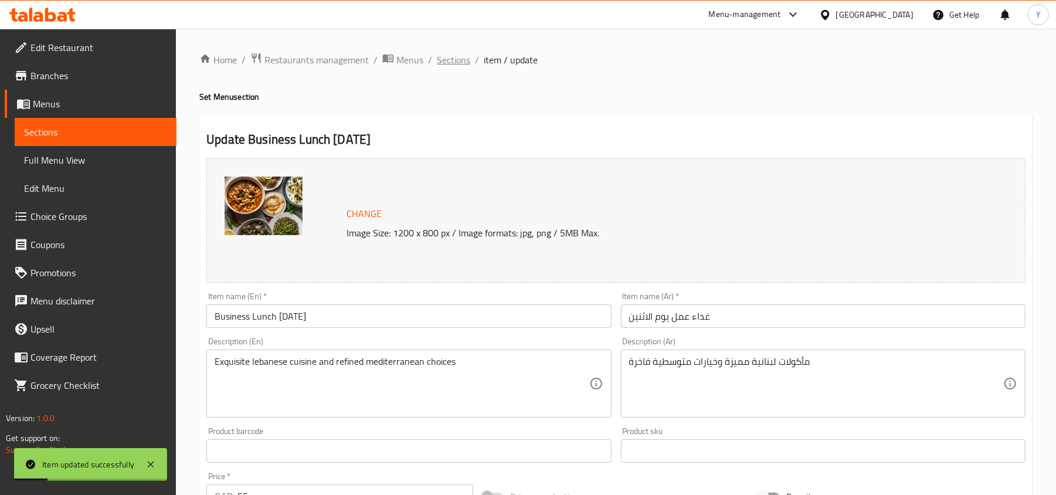
click at [454, 55] on span "Sections" at bounding box center [453, 60] width 33 height 14
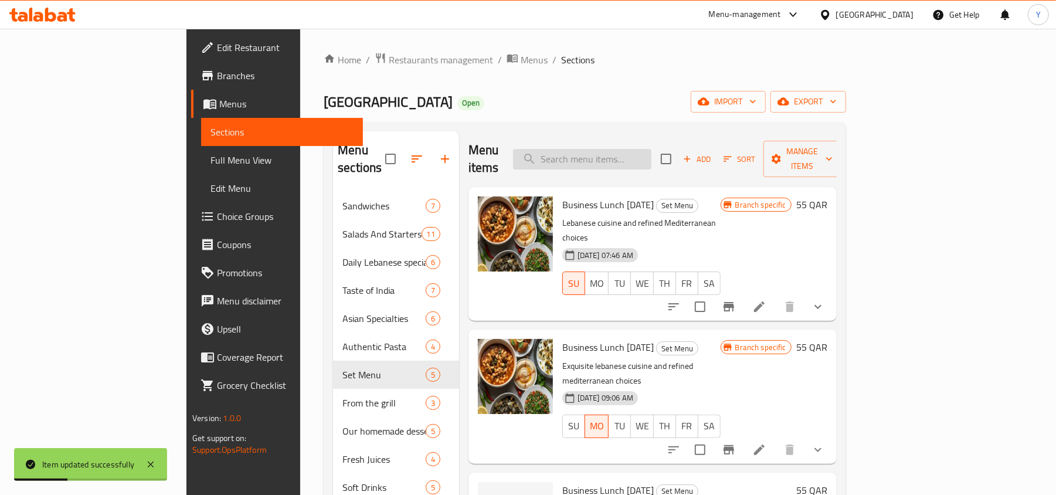
click at [641, 151] on input "search" at bounding box center [582, 159] width 138 height 21
paste input "Business Lunch [DATE]"
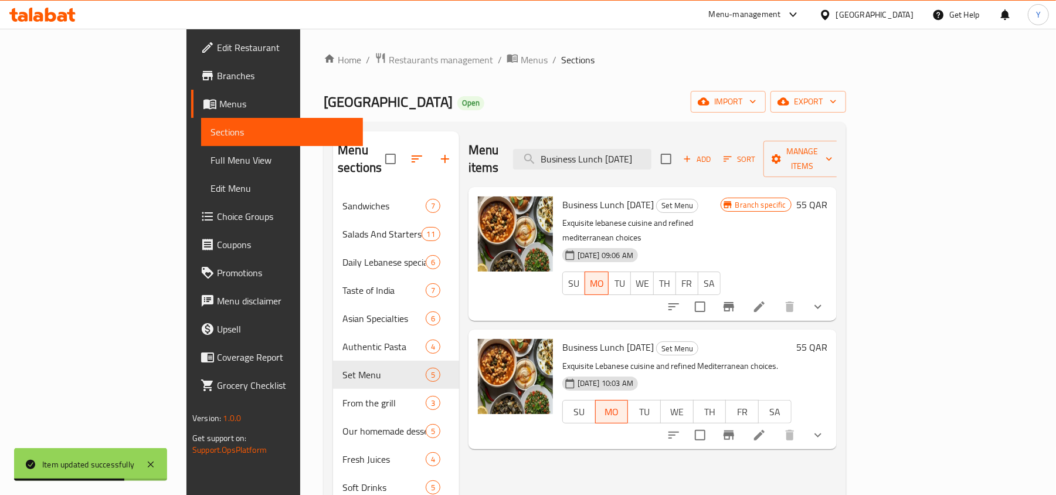
type input "Business Lunch [DATE]"
click at [210, 161] on span "Full Menu View" at bounding box center [281, 160] width 143 height 14
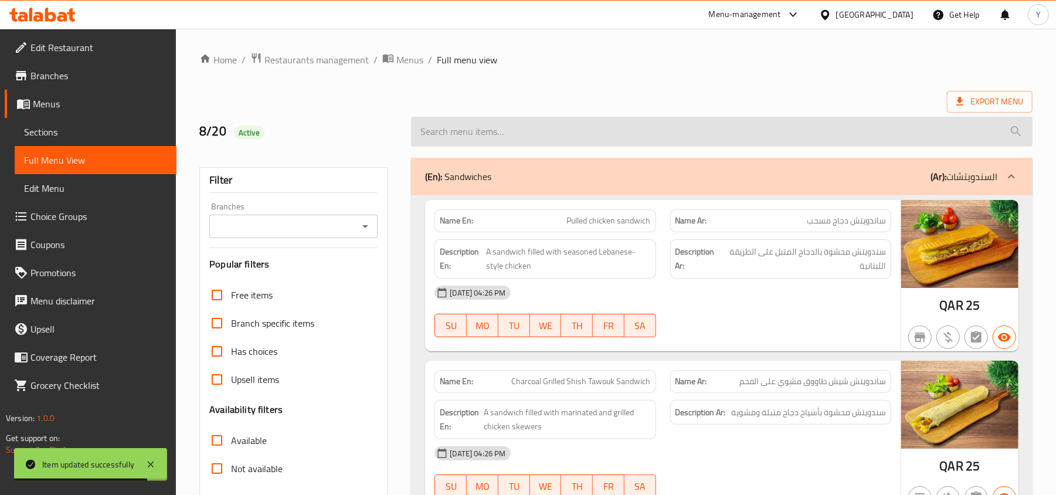
click at [689, 136] on input "search" at bounding box center [721, 132] width 621 height 30
paste input "Business Lunch [DATE]"
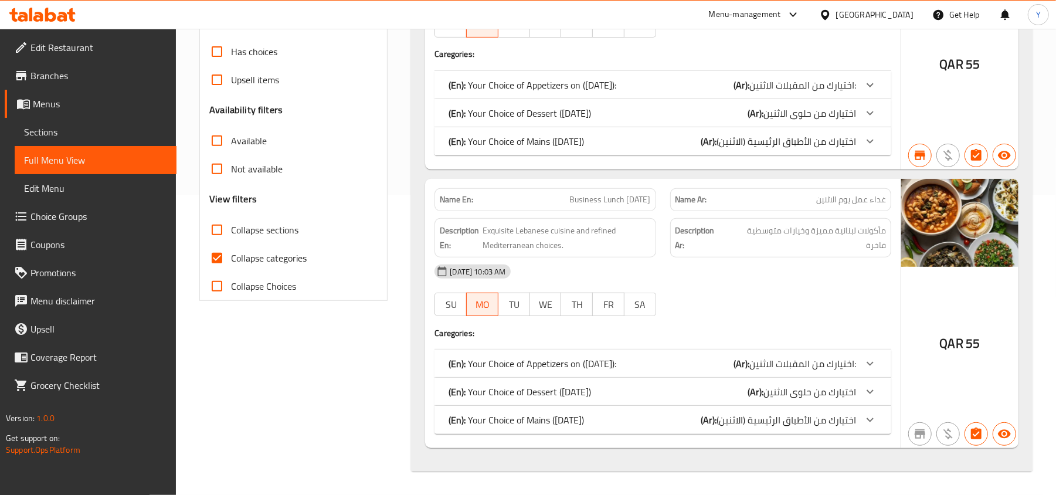
scroll to position [301, 0]
type input "Business Lunch [DATE]"
click at [856, 364] on div at bounding box center [870, 363] width 28 height 28
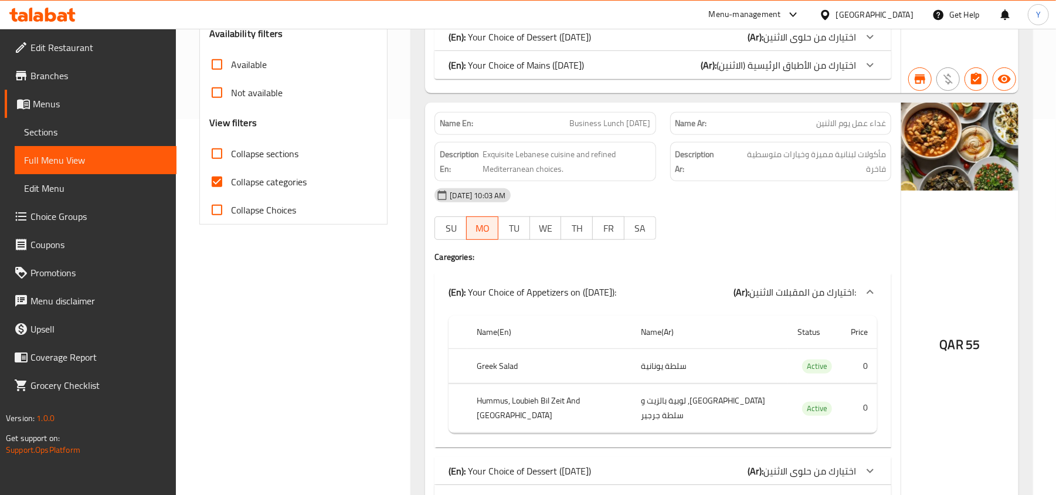
scroll to position [444, 0]
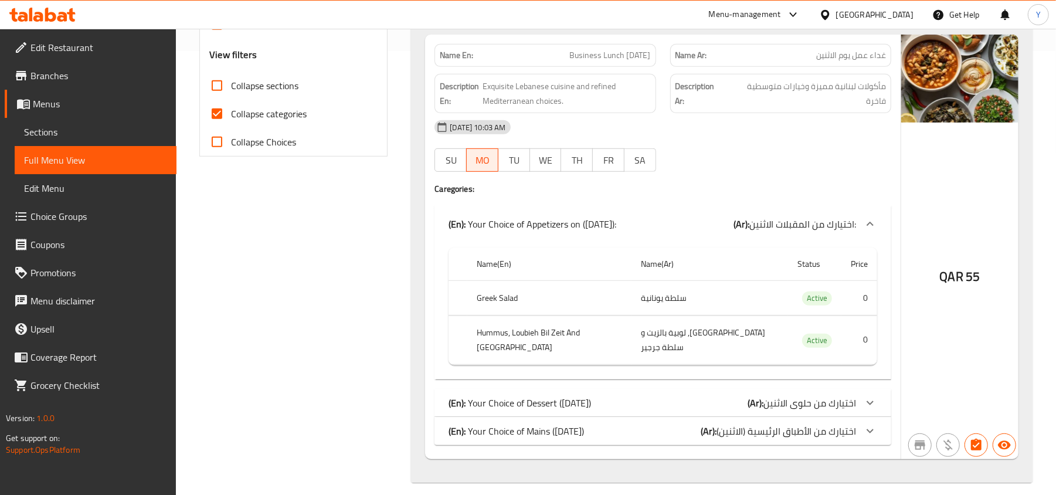
click at [845, 394] on span "اختيارك من حلوى الاثنين" at bounding box center [809, 403] width 93 height 18
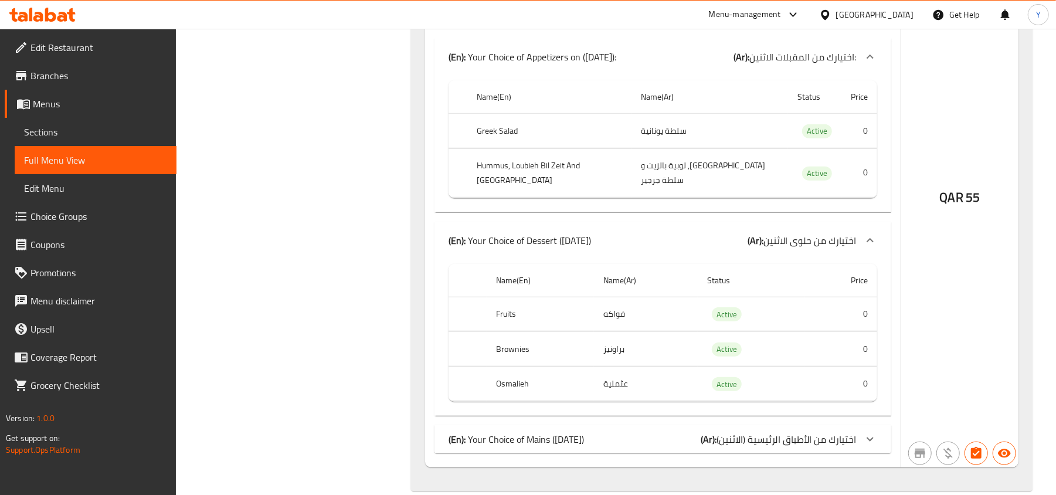
scroll to position [621, 0]
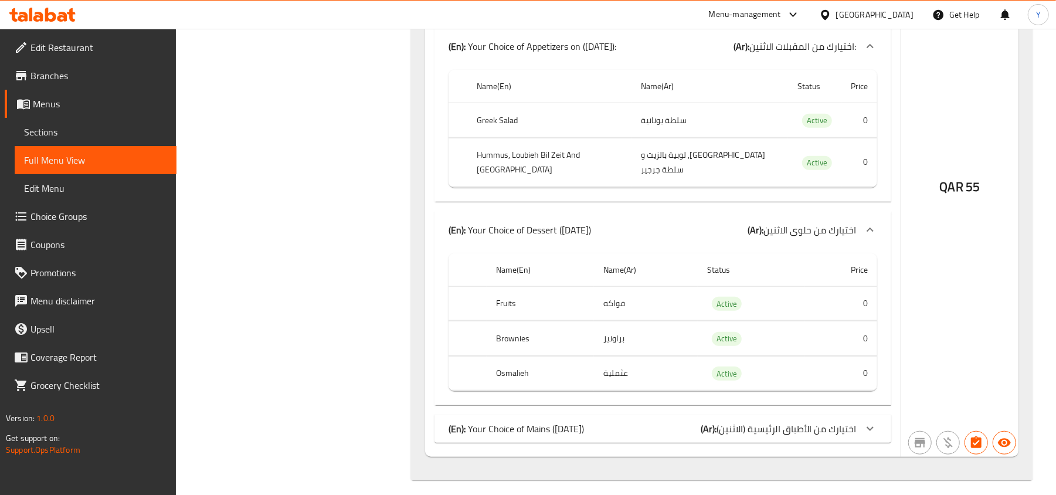
click at [845, 420] on span "اختيارك من الأطباق الرئيسية (الاثنين)" at bounding box center [785, 429] width 139 height 18
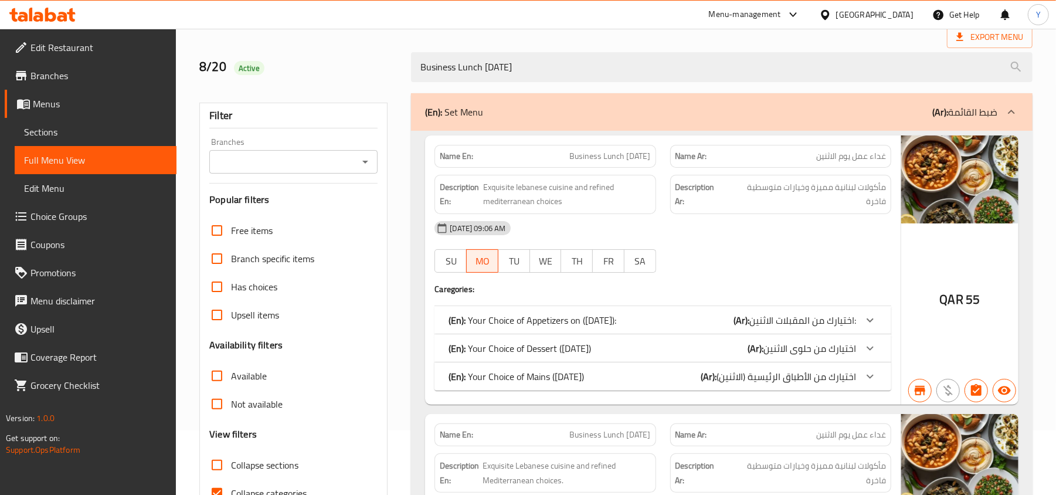
scroll to position [0, 0]
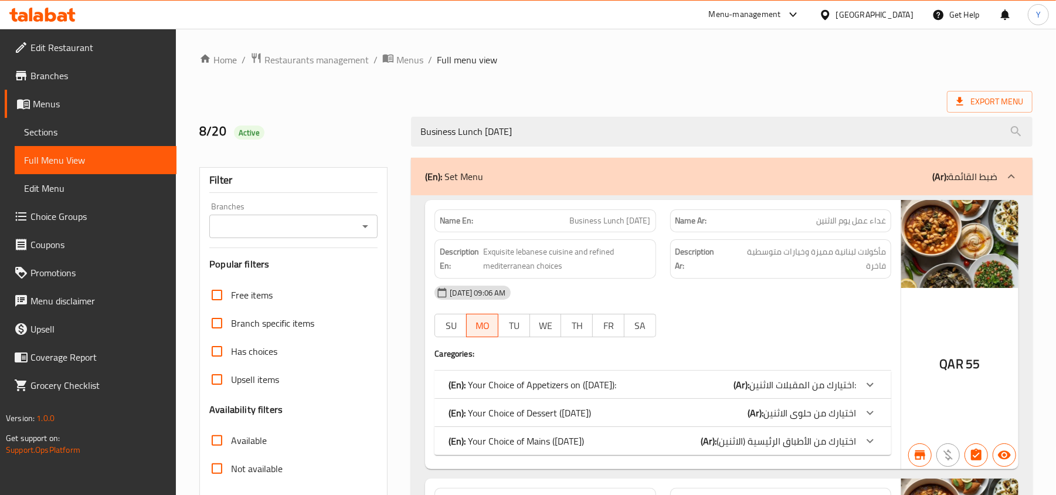
click at [842, 387] on span "اختيارك من المقبلات الاثنين:" at bounding box center [802, 385] width 107 height 18
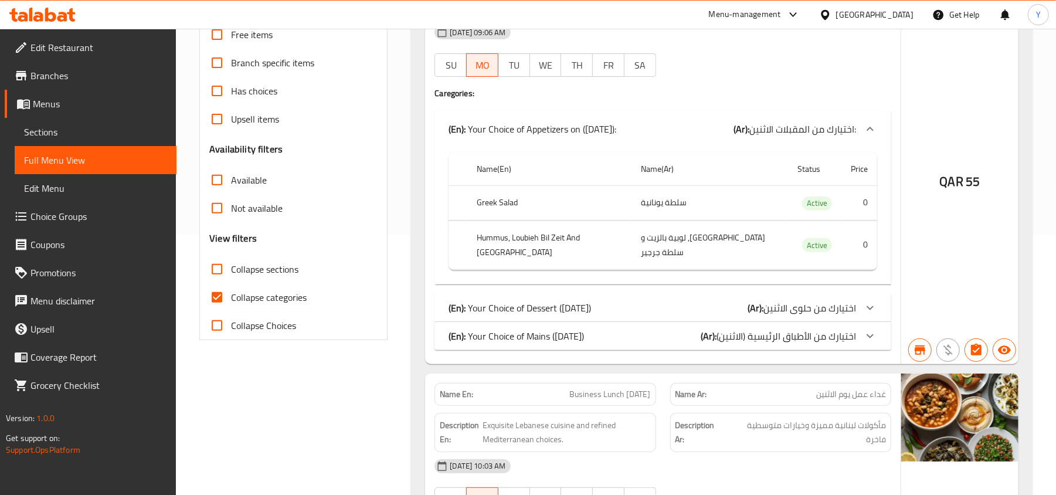
scroll to position [312, 0]
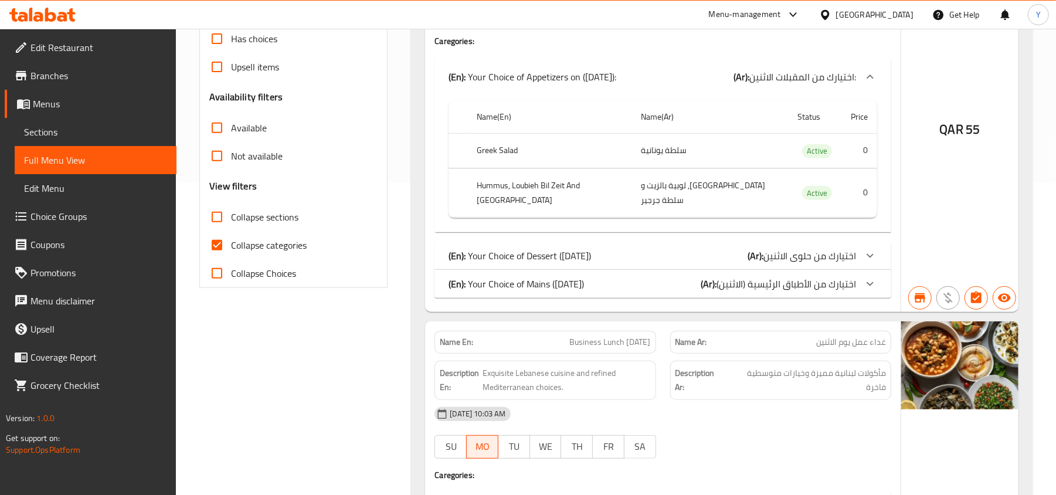
click at [816, 247] on span "اختيارك من حلوى الاثنين" at bounding box center [809, 256] width 93 height 18
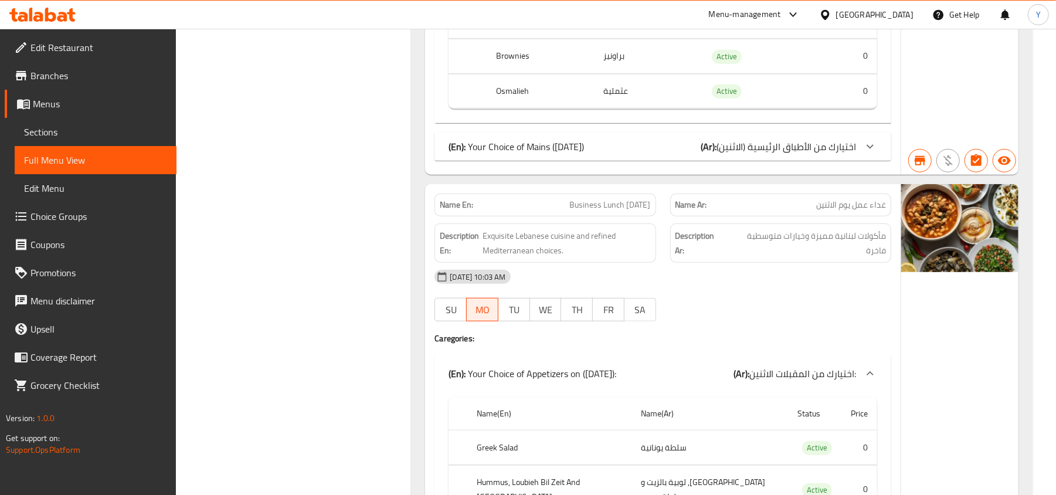
click at [825, 137] on div "Name En: Business Lunch Monday Name Ar: غداء عمل يوم الاثنين Description En: Ex…" at bounding box center [721, 278] width 621 height 1417
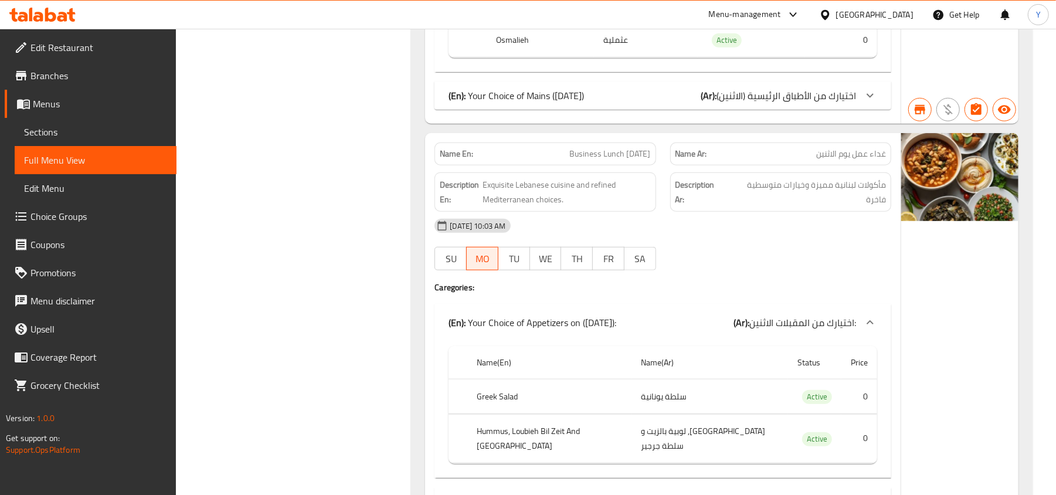
scroll to position [703, 0]
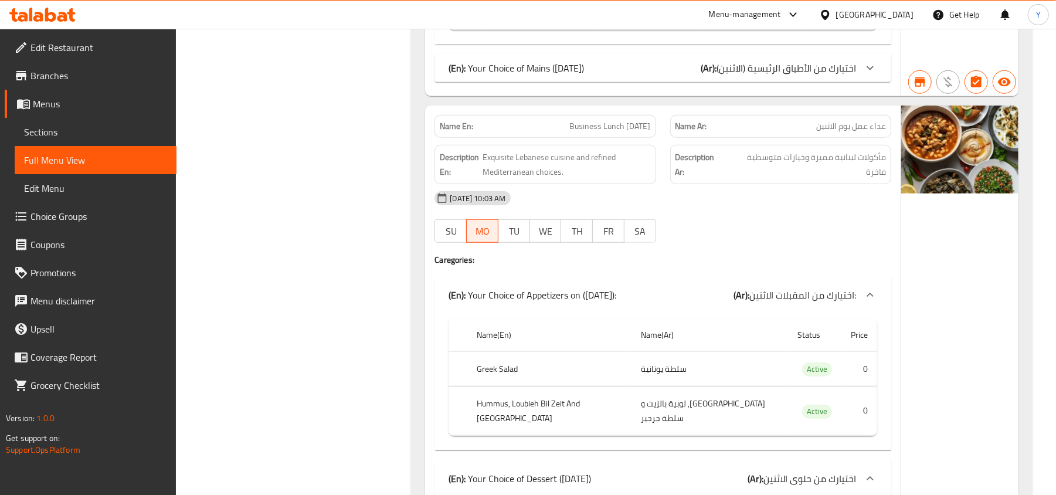
click at [877, 55] on div at bounding box center [870, 68] width 28 height 28
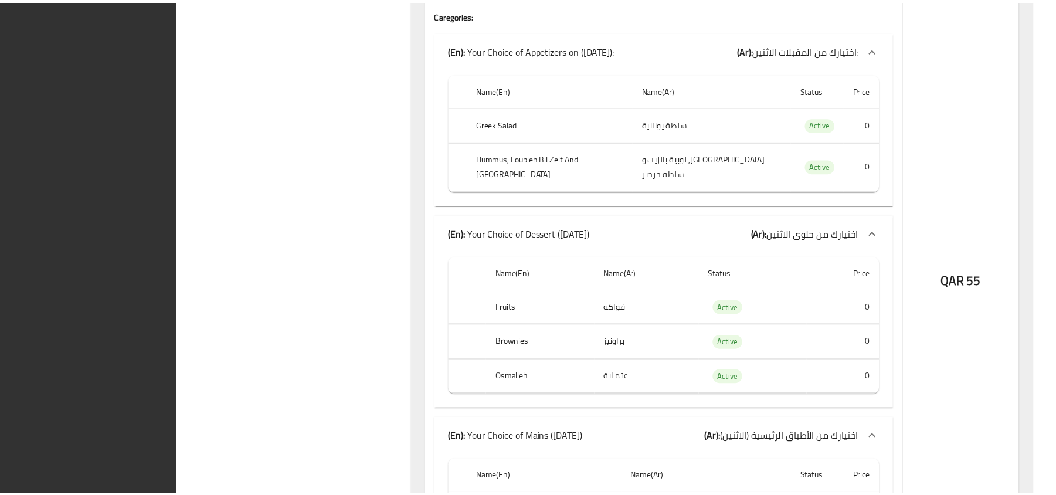
scroll to position [1306, 0]
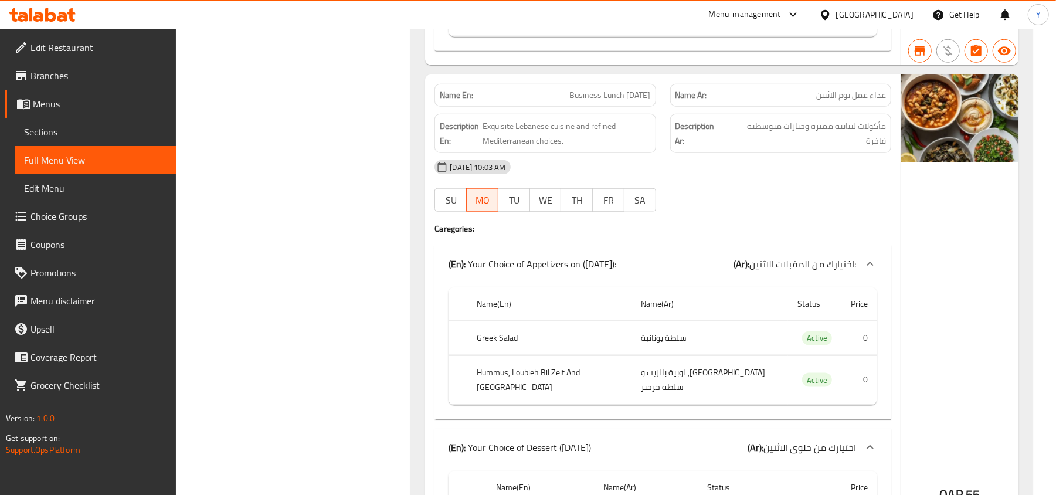
click at [113, 220] on span "Choice Groups" at bounding box center [98, 216] width 137 height 14
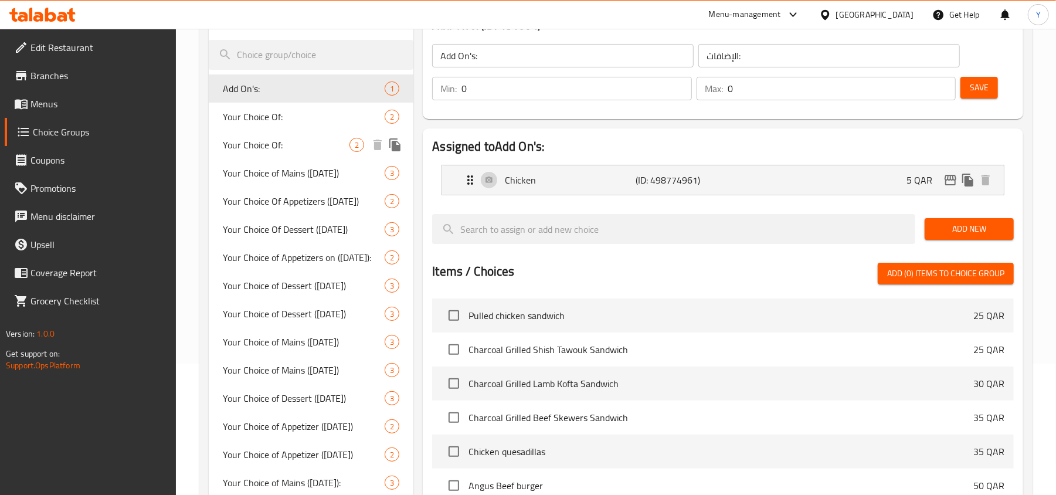
scroll to position [156, 0]
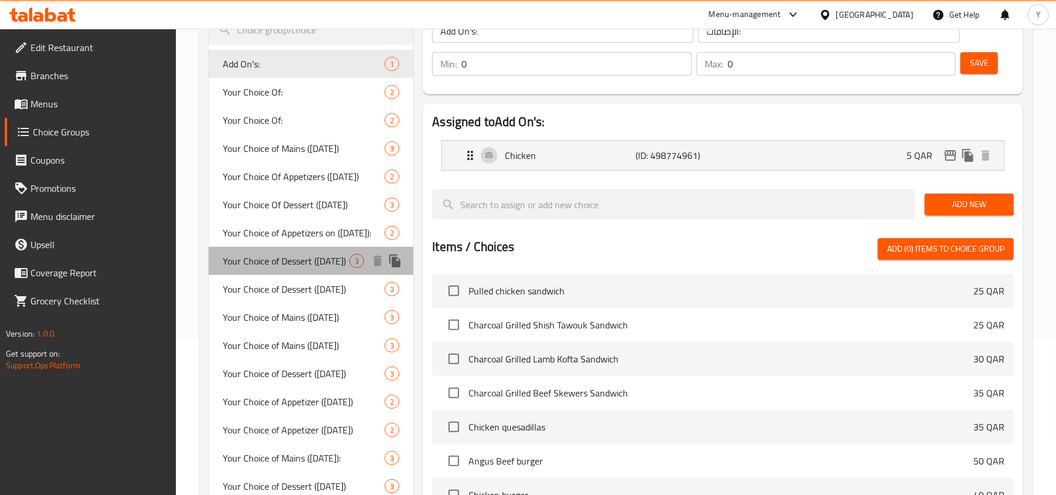
click at [331, 265] on span "Your Choice of Dessert (Wednesday)" at bounding box center [286, 261] width 127 height 14
type input "Your Choice of Dessert (Wednesday)"
type input "اختيارك من الحلوى (الأربعاء)"
type input "1"
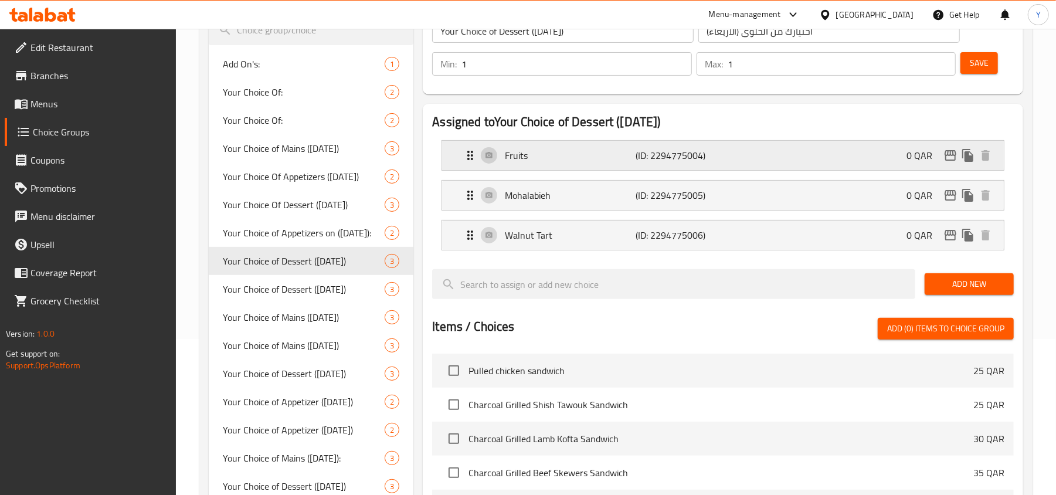
click at [568, 152] on p "Fruits" at bounding box center [570, 155] width 131 height 14
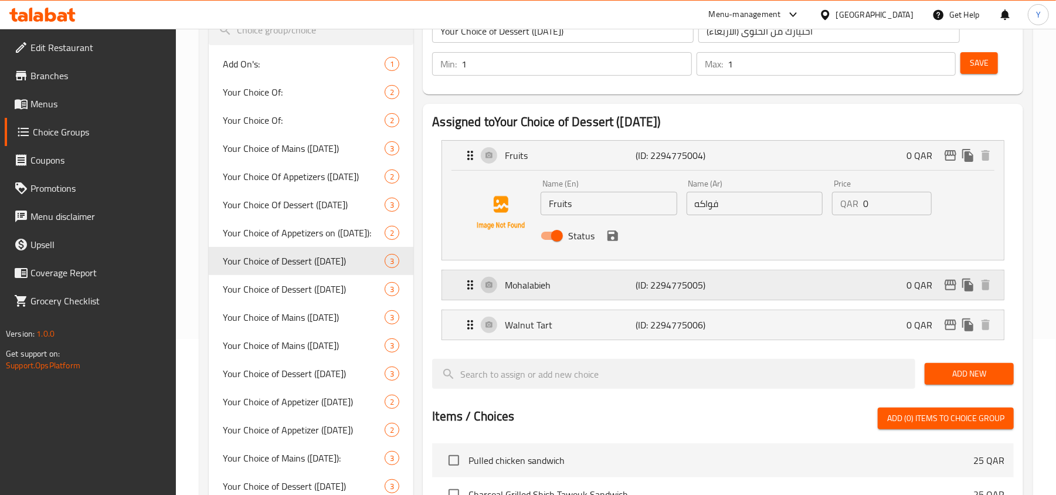
click at [572, 284] on p "Mohalabieh" at bounding box center [570, 285] width 131 height 14
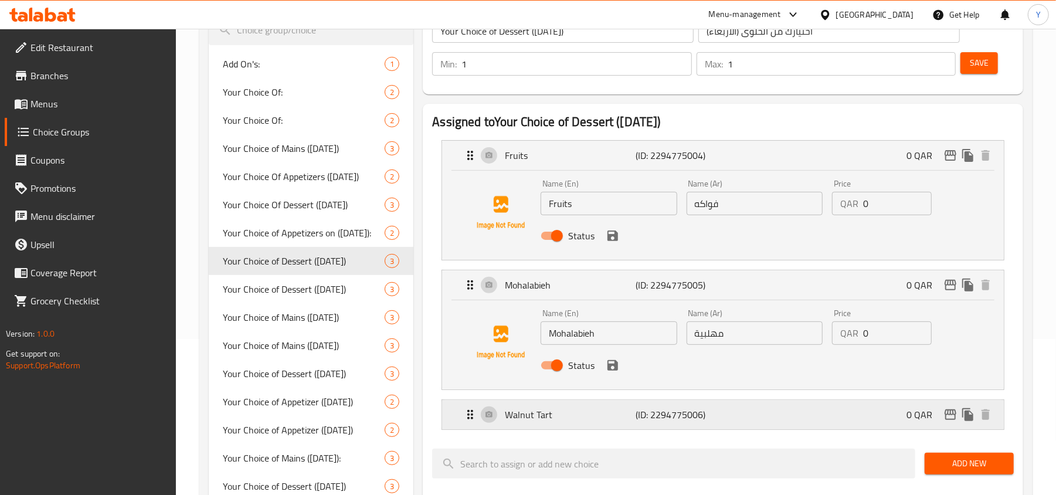
click at [581, 414] on p "Walnut Tart" at bounding box center [570, 414] width 131 height 14
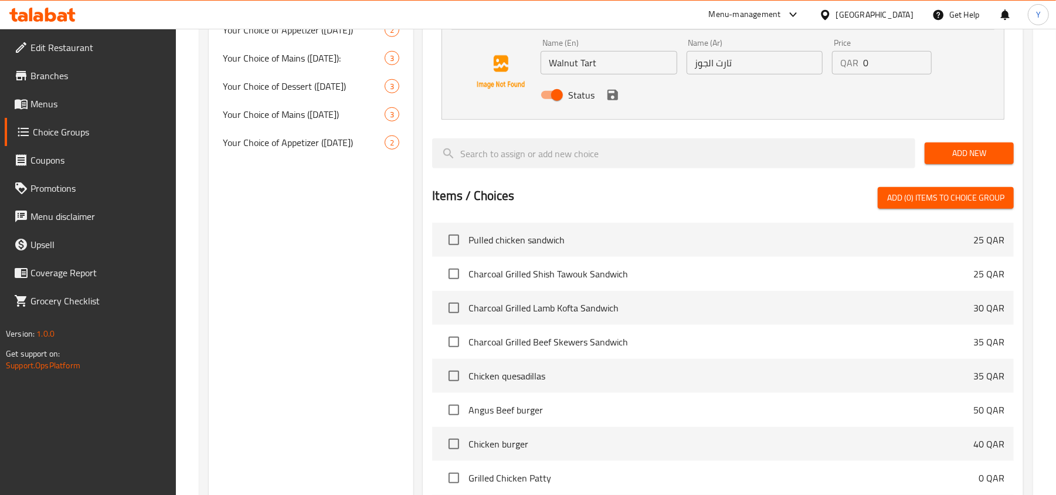
scroll to position [315, 0]
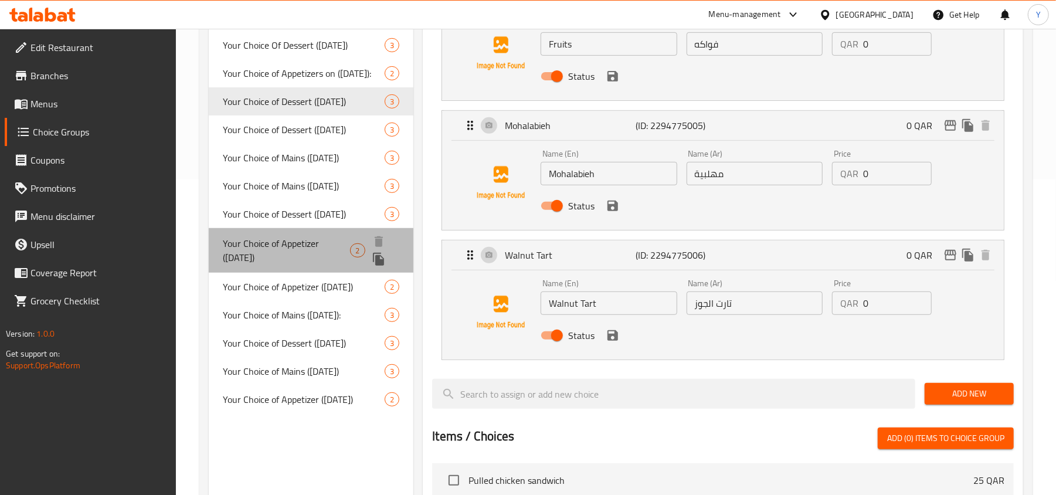
click at [312, 244] on span "Your Choice of Appetizer (Wednesday)" at bounding box center [286, 250] width 127 height 28
type input "Your Choice of Appetizer (Wednesday)"
type input "اختيارك من المقبلات (الأربعاء)"
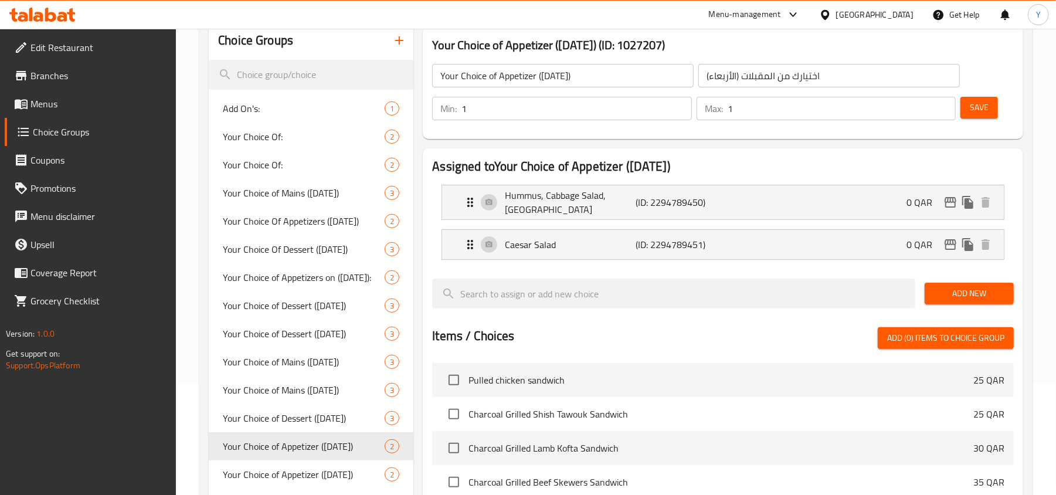
scroll to position [0, 0]
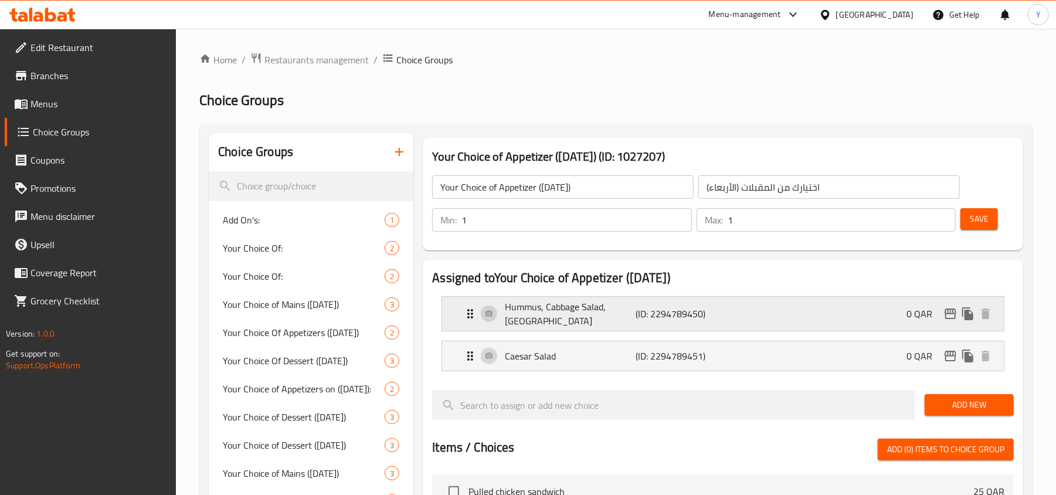
click at [572, 321] on p "Hummus, Cabbage Salad, Mudardara" at bounding box center [570, 313] width 131 height 28
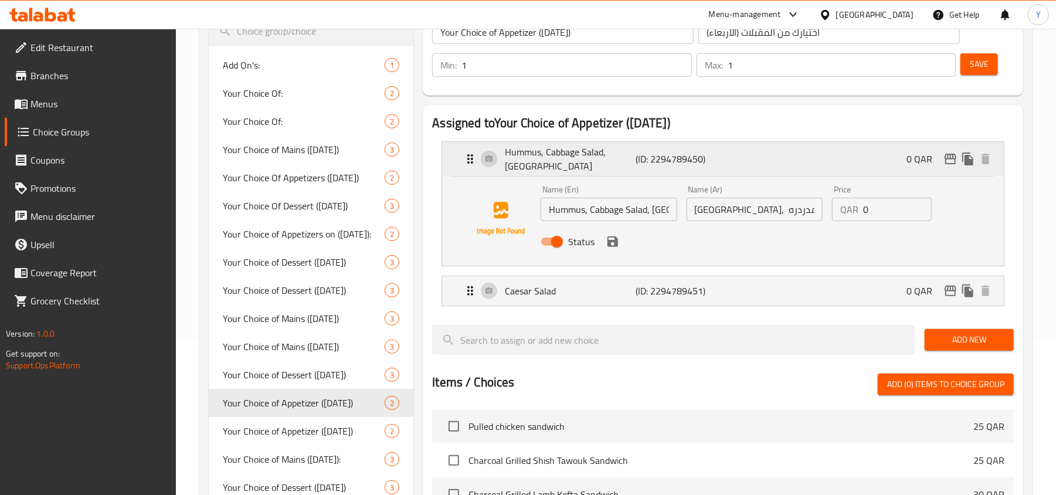
scroll to position [156, 0]
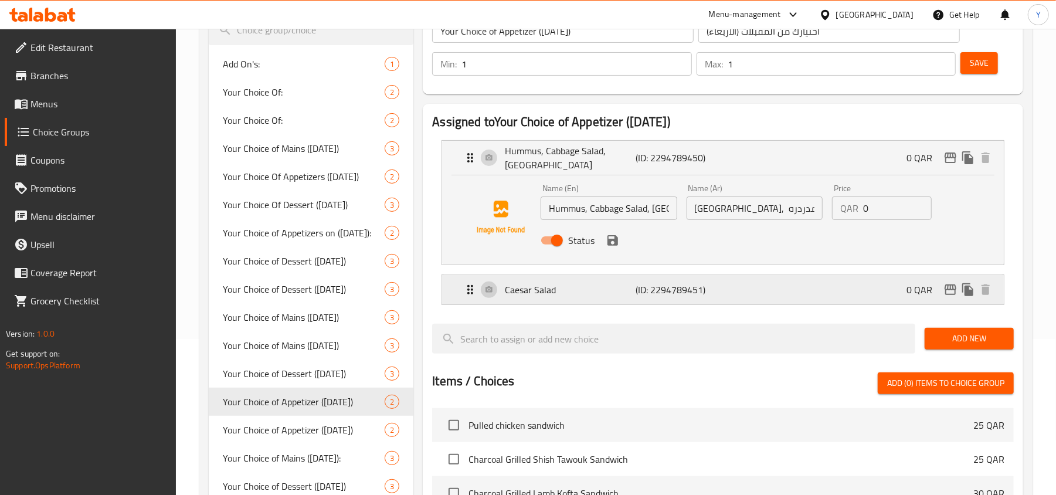
click at [580, 298] on div "Caesar Salad (ID: 2294789451) 0 QAR" at bounding box center [726, 289] width 526 height 29
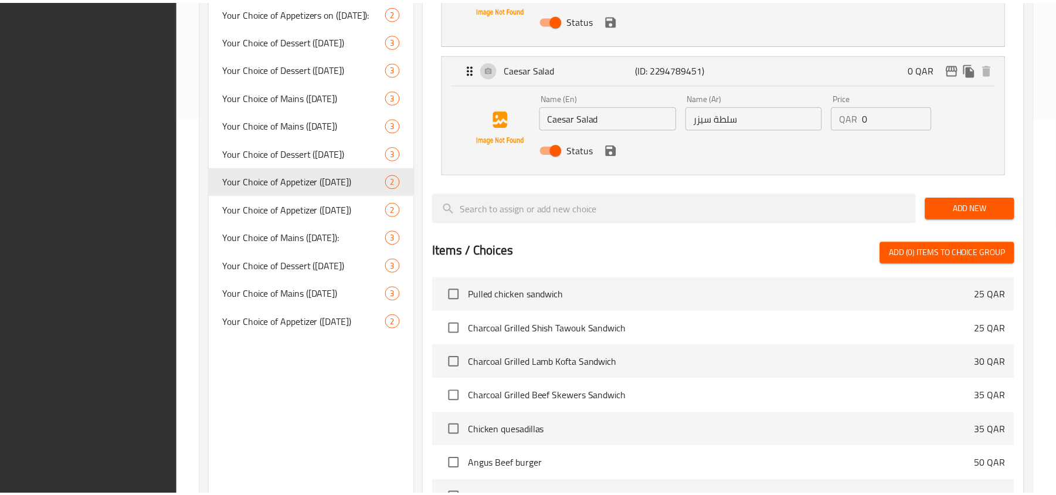
scroll to position [581, 0]
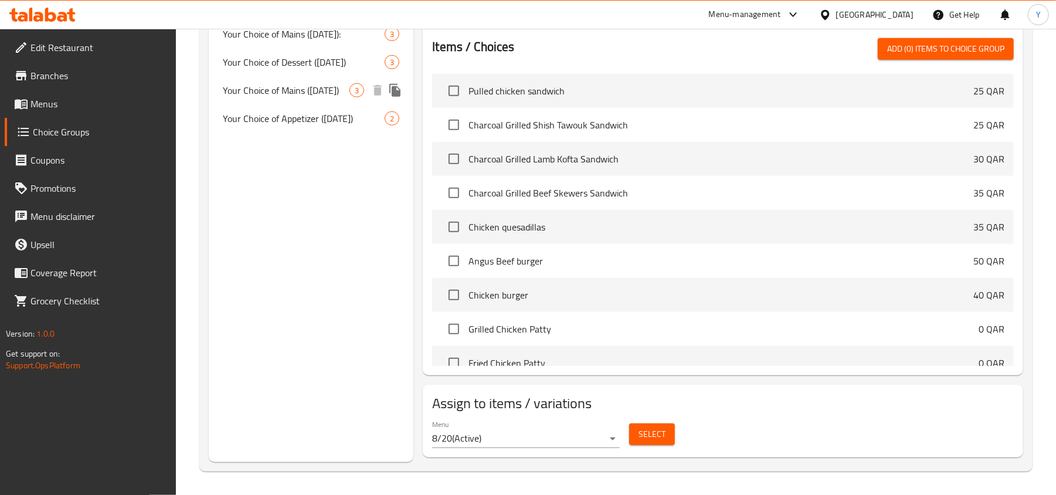
click at [338, 90] on span "Your Choice of Mains (Wednesday)" at bounding box center [286, 90] width 127 height 14
type input "Your Choice of Mains (Wednesday)"
type input "اختيارك من الأطباق الرئيسية (الأربعاء)"
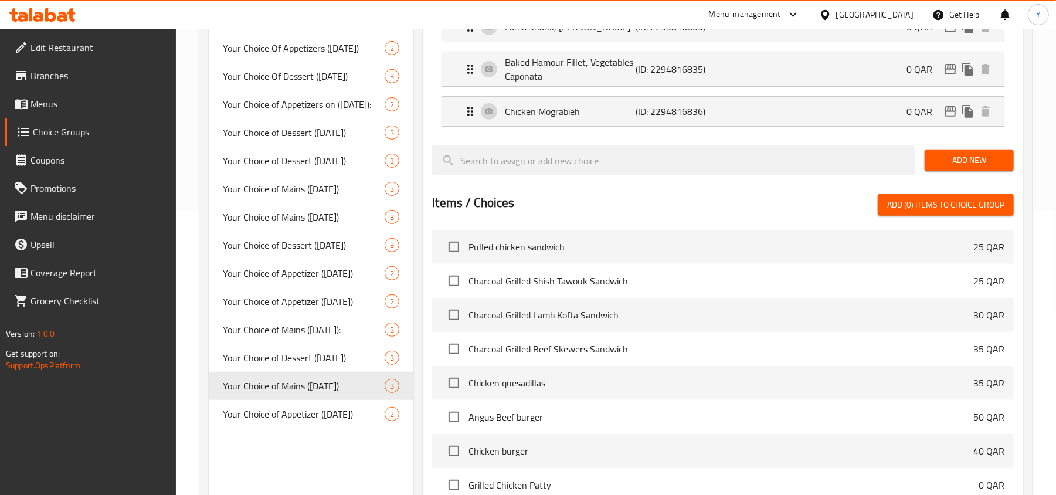
scroll to position [52, 0]
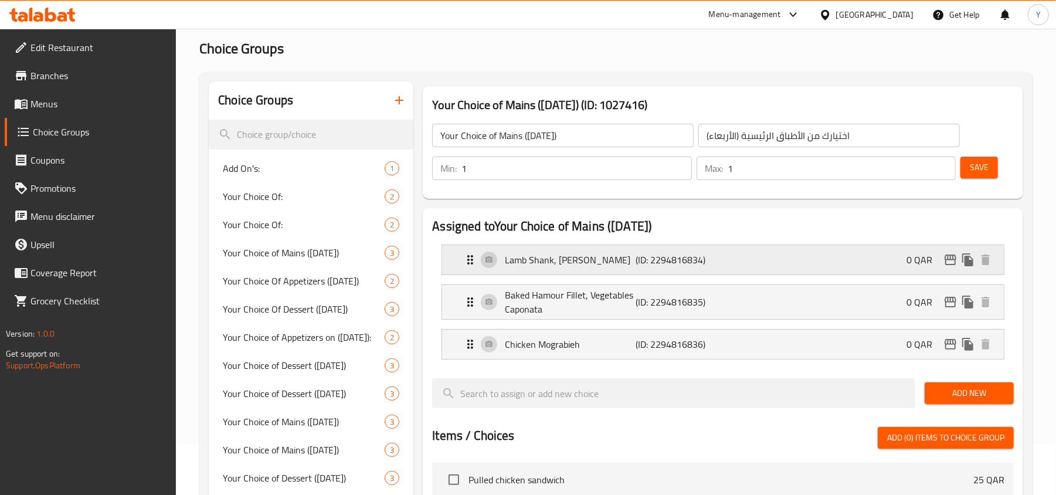
click at [619, 267] on div "Lamb Shank, Ouzzi Rice (ID: 2294816834) 0 QAR" at bounding box center [726, 259] width 526 height 29
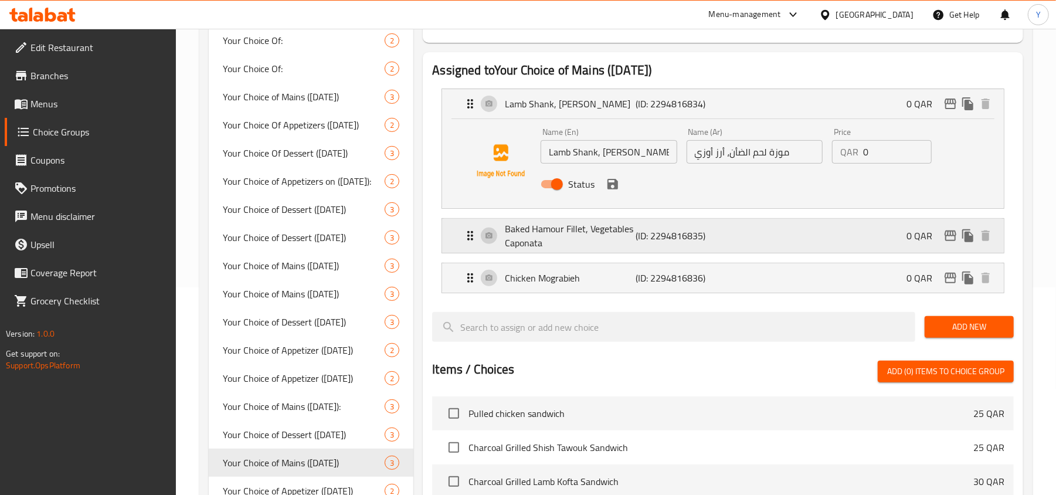
click at [627, 239] on p "Baked Hamour Fillet, Vegetables Caponata" at bounding box center [570, 236] width 131 height 28
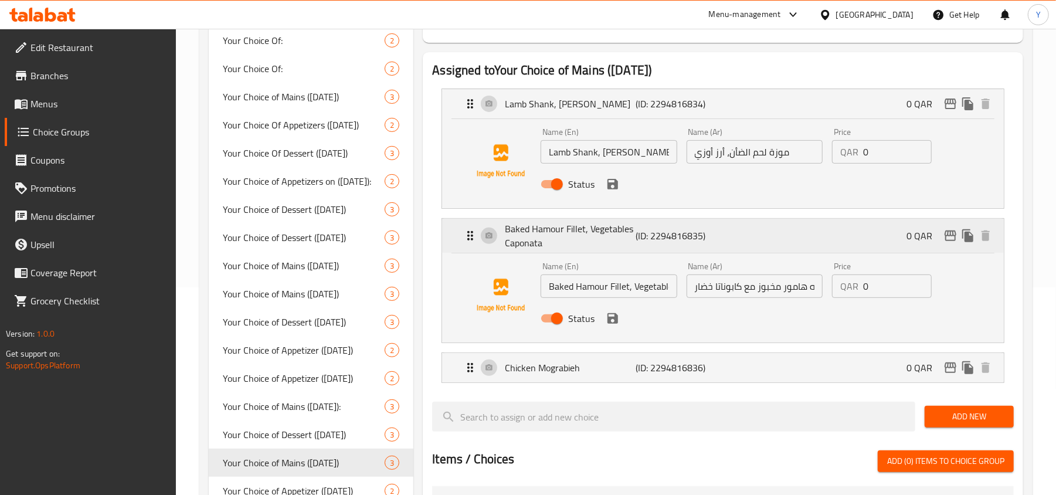
scroll to position [286, 0]
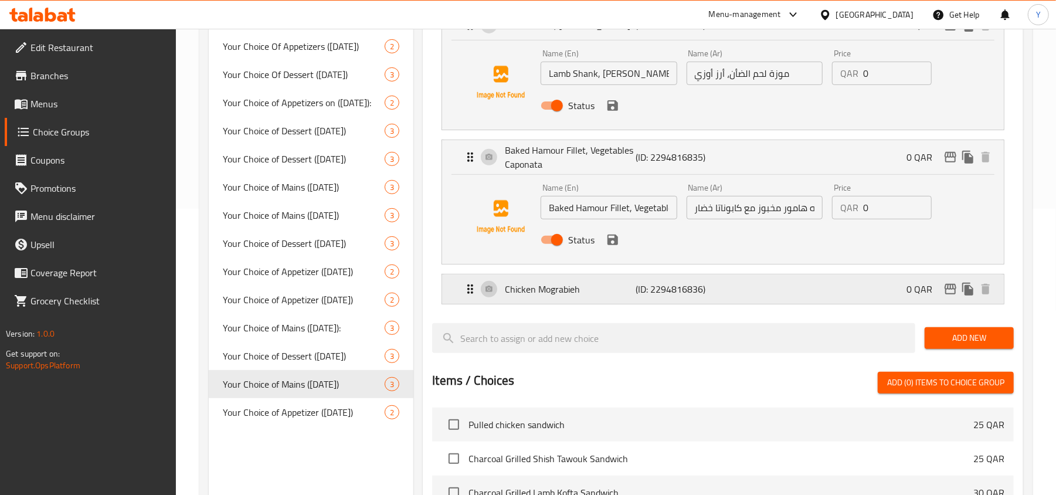
click at [619, 290] on p "Chicken Mograbieh" at bounding box center [570, 289] width 131 height 14
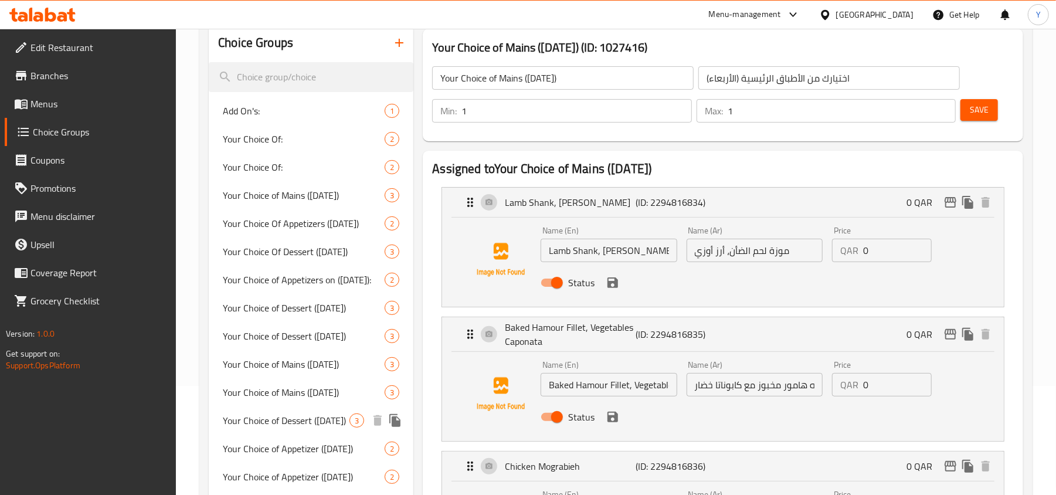
scroll to position [0, 0]
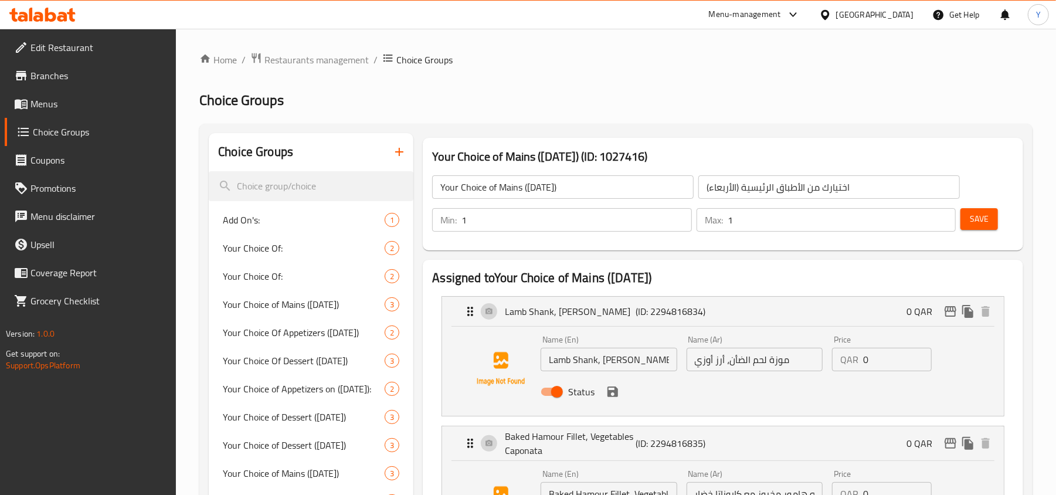
click at [113, 108] on span "Menus" at bounding box center [98, 104] width 137 height 14
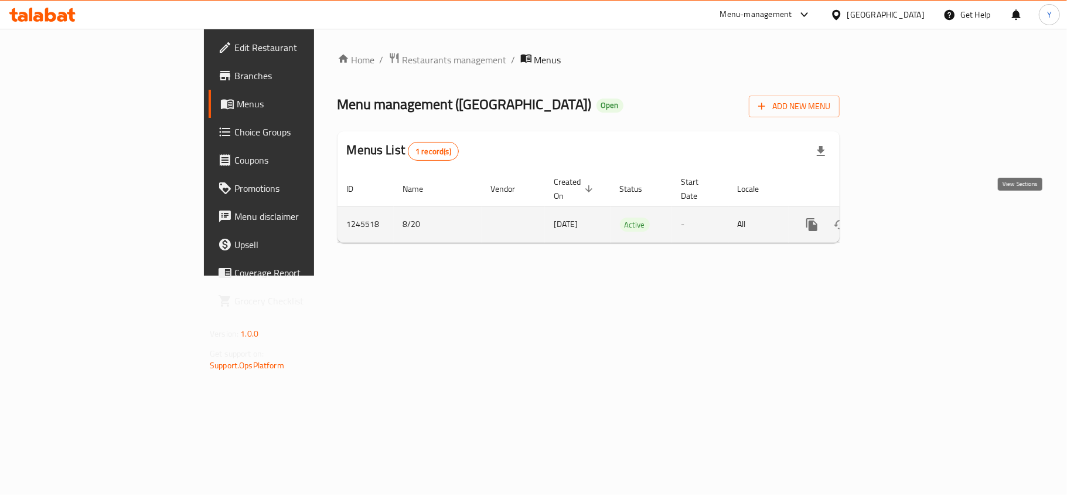
click at [904, 217] on icon "enhanced table" at bounding box center [897, 224] width 14 height 14
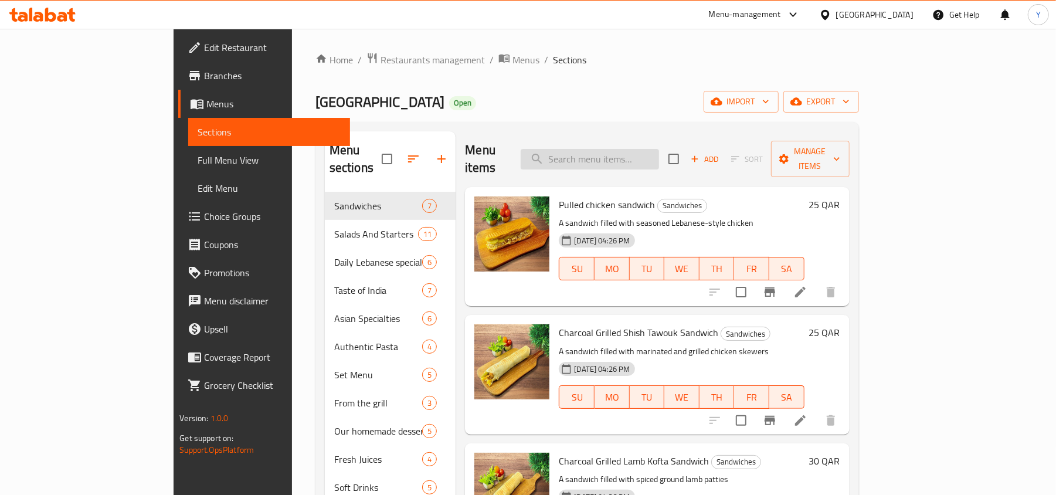
click at [653, 151] on input "search" at bounding box center [589, 159] width 138 height 21
paste input "Business Lunch Wednesday"
type input "Business Lunch Wednesday"
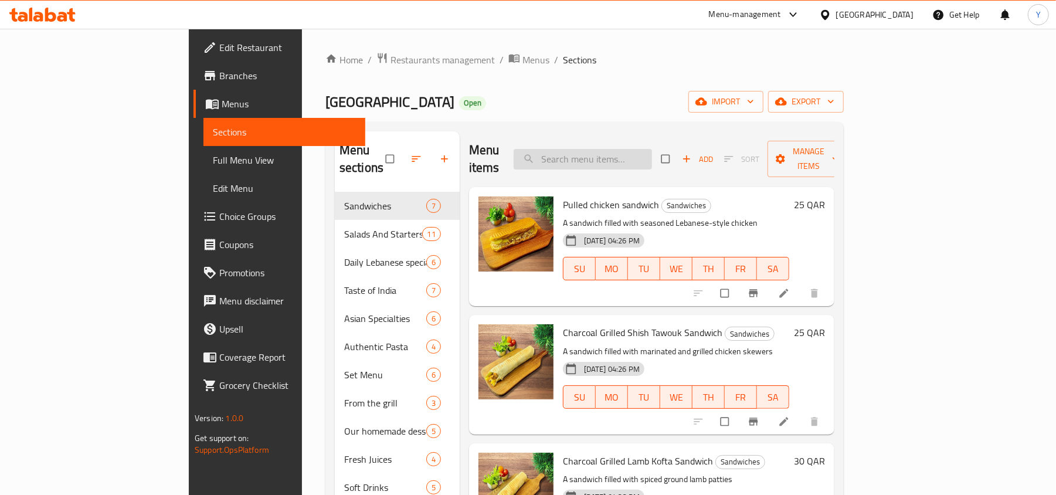
click at [644, 153] on input "search" at bounding box center [582, 159] width 138 height 21
paste input "Business Lunch Wednesday"
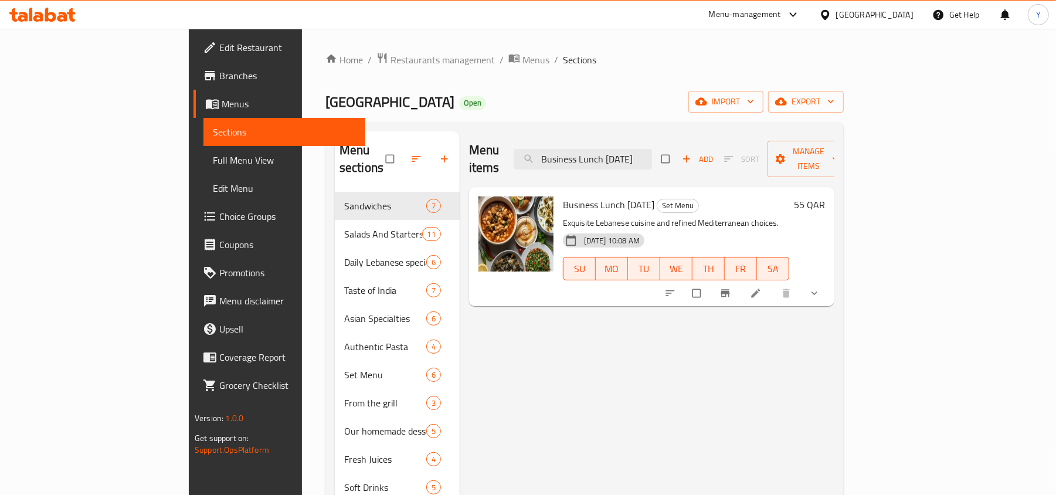
type input "Business Lunch Wednesday"
click at [761, 287] on icon at bounding box center [756, 293] width 12 height 12
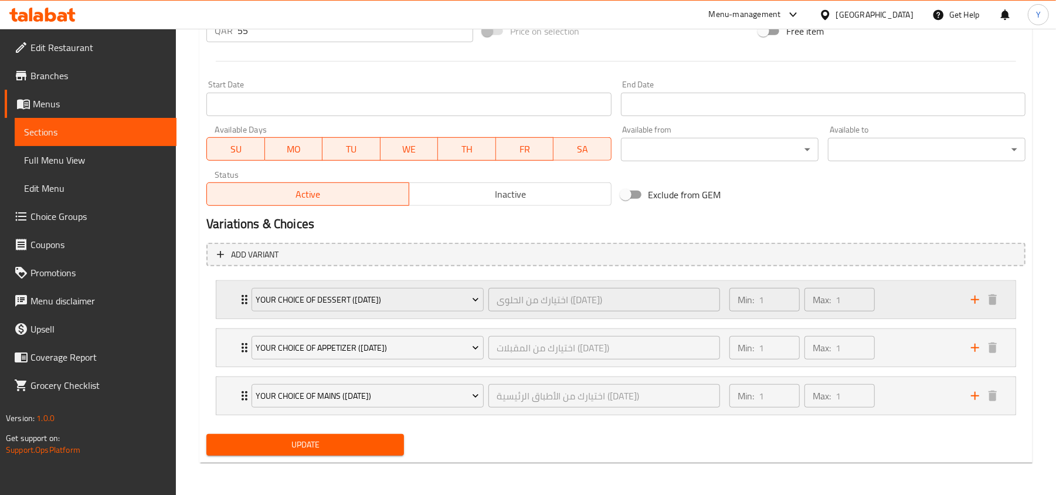
scroll to position [468, 0]
click at [566, 147] on span "SA" at bounding box center [582, 148] width 49 height 17
click at [542, 146] on span "FR" at bounding box center [525, 148] width 49 height 17
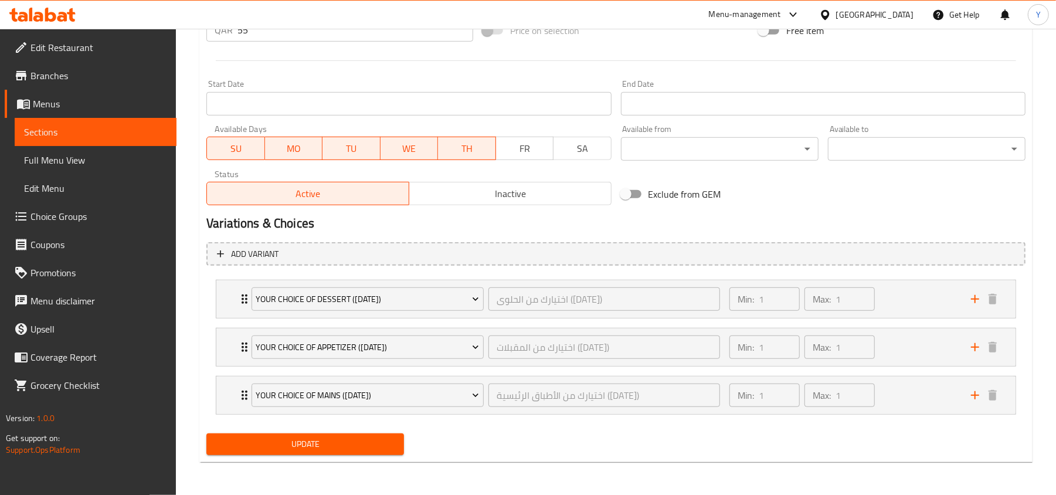
click at [469, 155] on span "TH" at bounding box center [466, 148] width 49 height 17
click at [346, 148] on span "TU" at bounding box center [351, 148] width 49 height 17
click at [302, 146] on span "MO" at bounding box center [294, 148] width 49 height 17
click at [244, 146] on span "SU" at bounding box center [236, 148] width 48 height 17
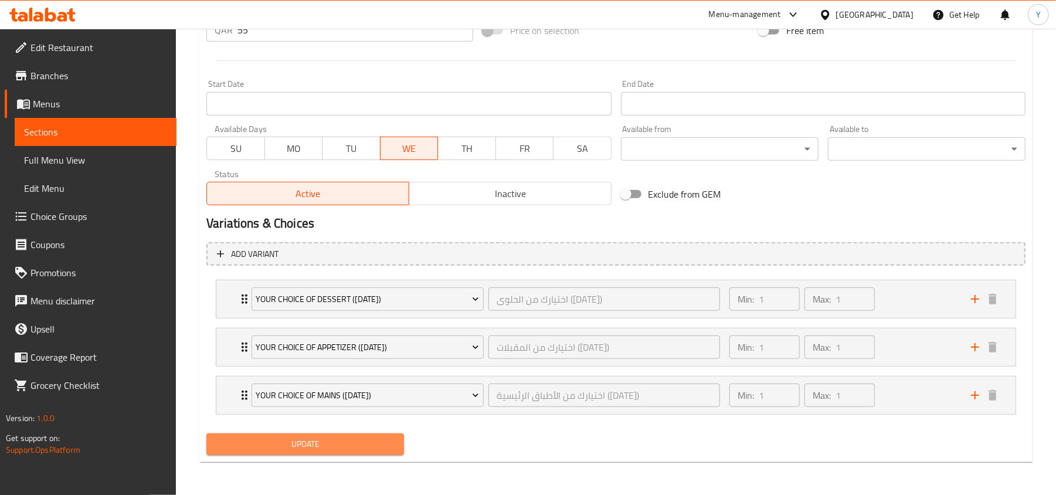
click at [303, 434] on button "Update" at bounding box center [305, 444] width 198 height 22
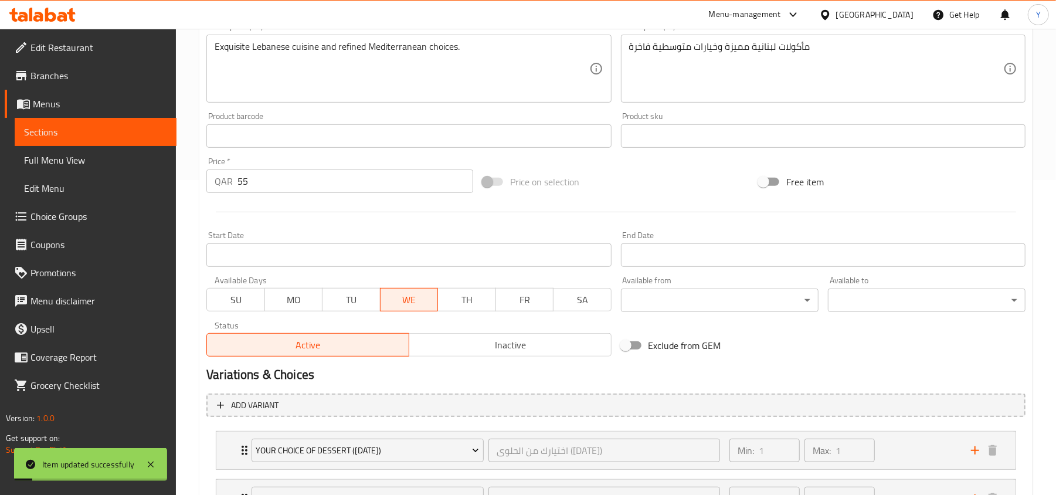
scroll to position [155, 0]
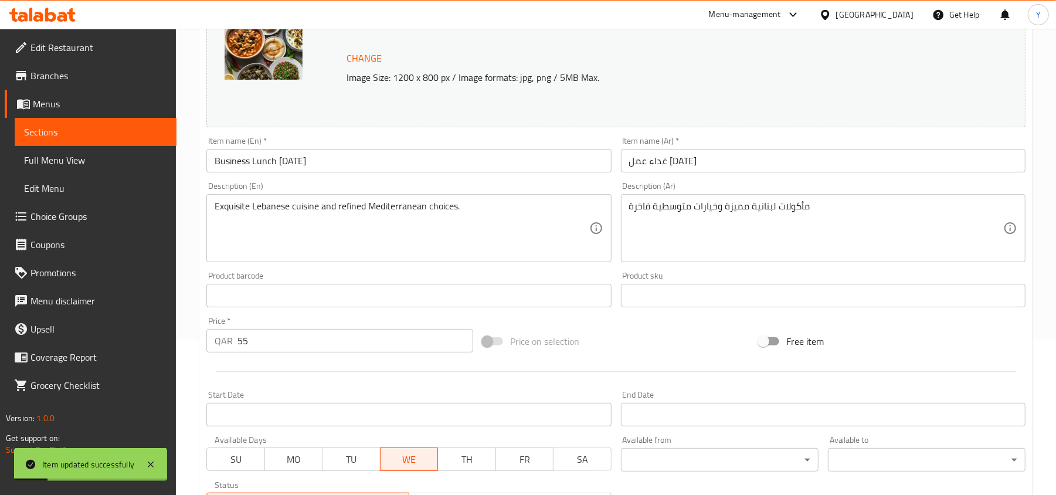
click at [105, 161] on span "Full Menu View" at bounding box center [95, 160] width 143 height 14
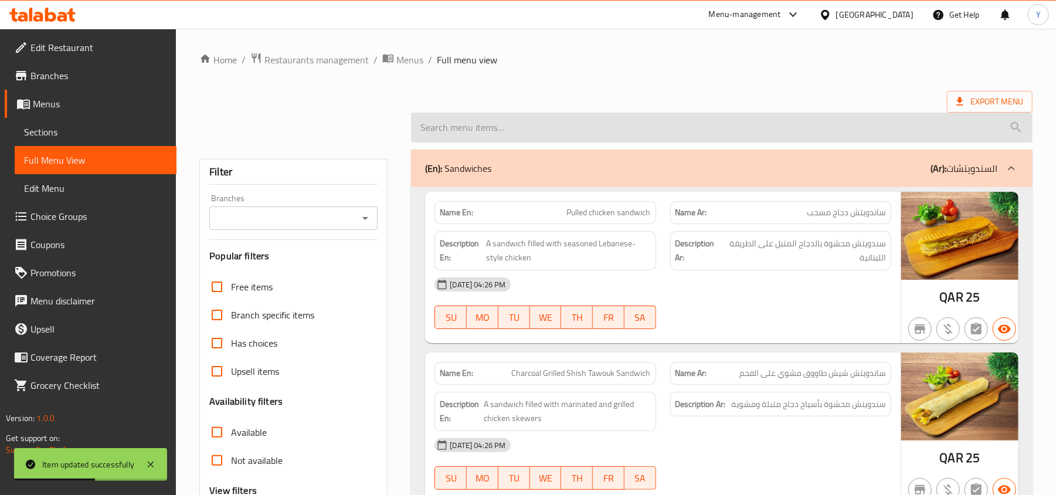
click at [533, 127] on input "search" at bounding box center [721, 128] width 621 height 30
paste input "Business Lunch Wednesday"
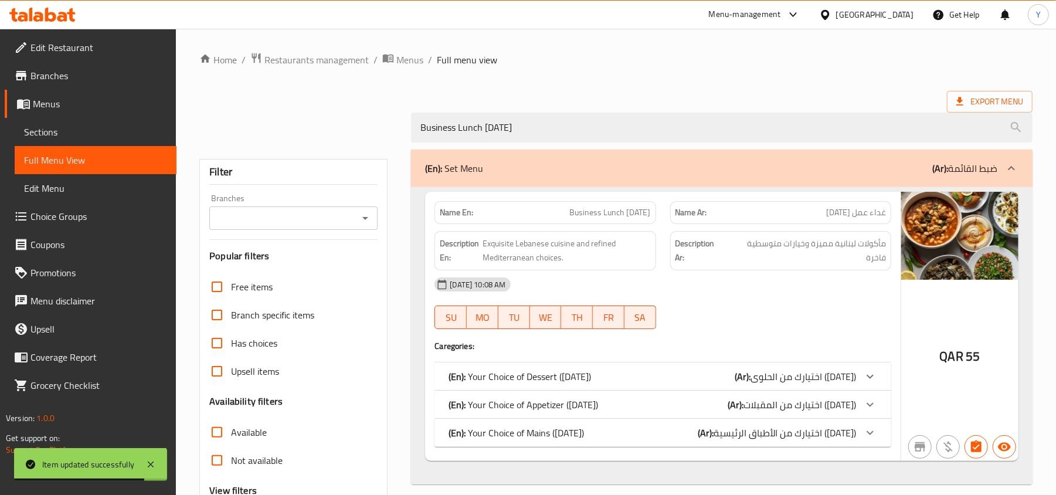
type input "Business Lunch Wednesday"
click at [830, 383] on span "اختيارك من الحلوى (الأربعاء)" at bounding box center [802, 376] width 105 height 18
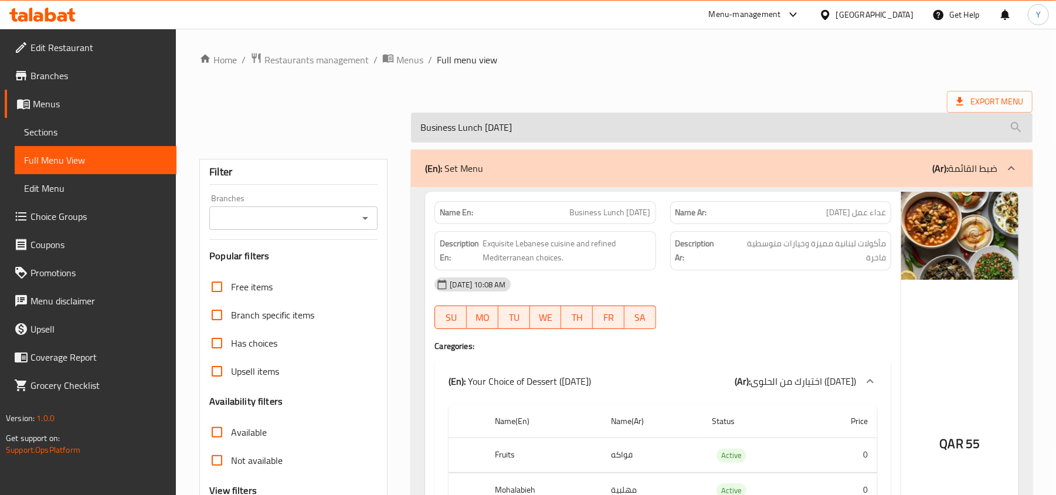
click at [498, 129] on input "Business Lunch Wednesday" at bounding box center [721, 128] width 621 height 30
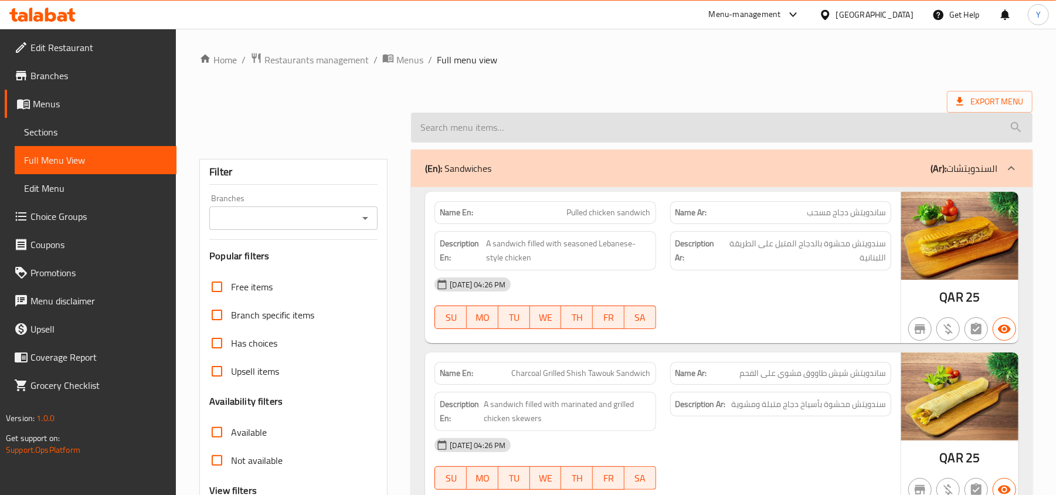
paste input "Business Lunch Wednesday"
type input "Business Lunch Wednesday"
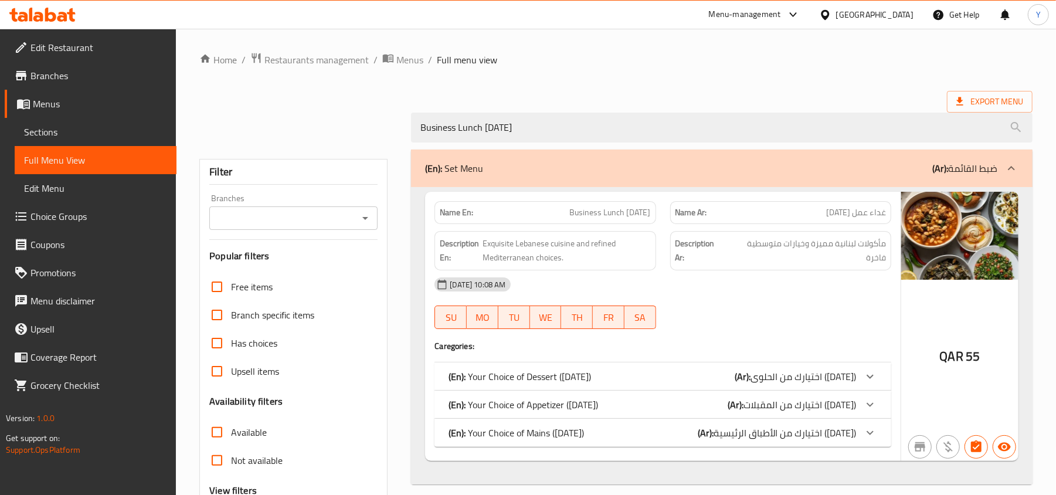
click at [57, 104] on span "Menus" at bounding box center [100, 104] width 134 height 14
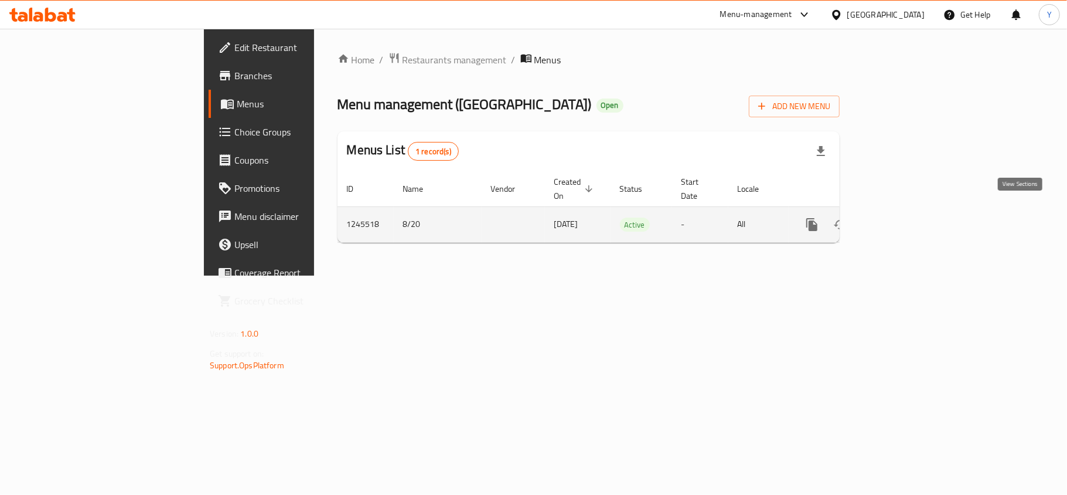
click at [904, 217] on icon "enhanced table" at bounding box center [897, 224] width 14 height 14
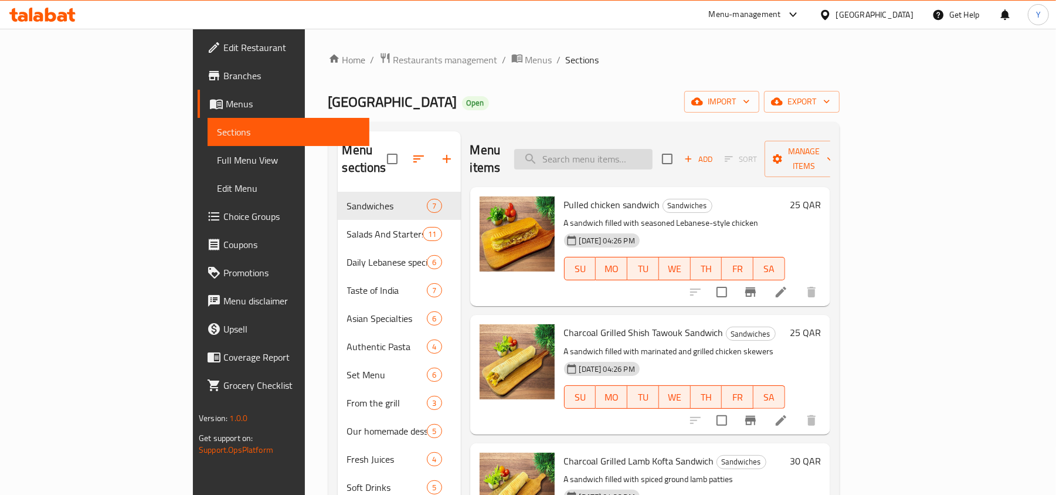
click at [652, 150] on input "search" at bounding box center [583, 159] width 138 height 21
paste input "Business Lunch Wednesday"
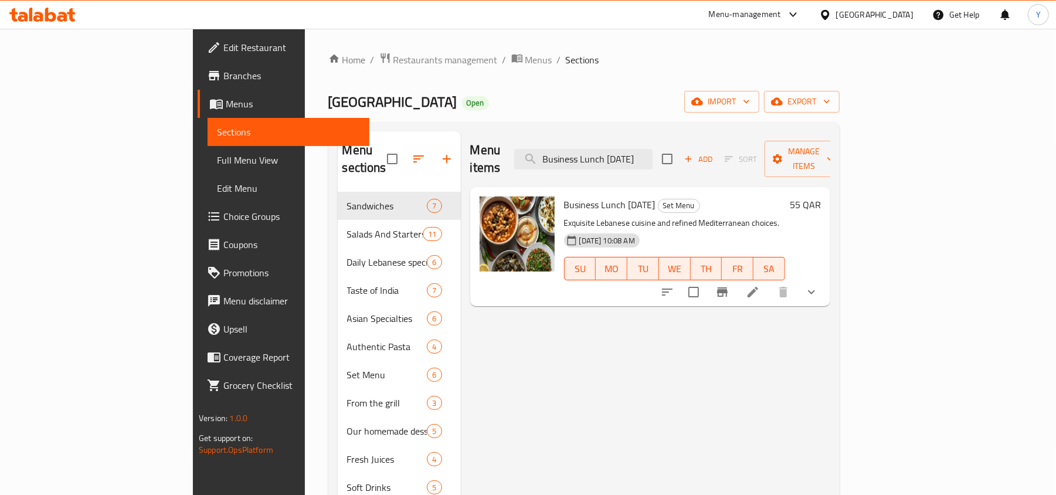
type input "Business Lunch Wednesday"
click at [769, 281] on li at bounding box center [752, 291] width 33 height 21
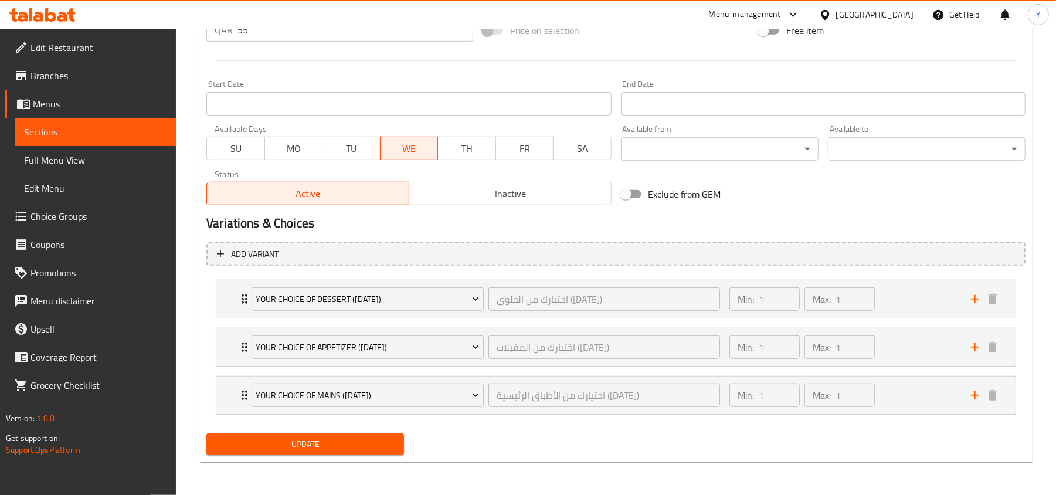
scroll to position [77, 0]
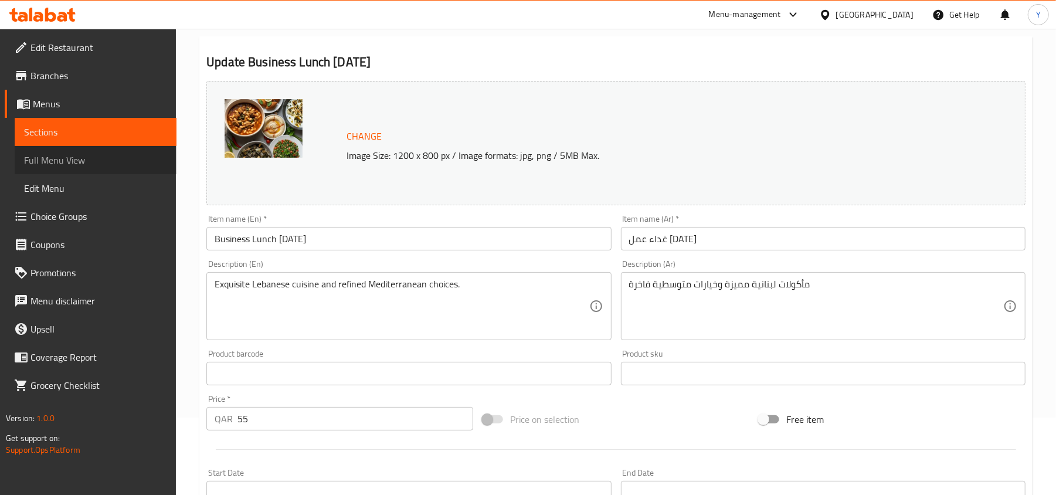
click at [83, 156] on span "Full Menu View" at bounding box center [95, 160] width 143 height 14
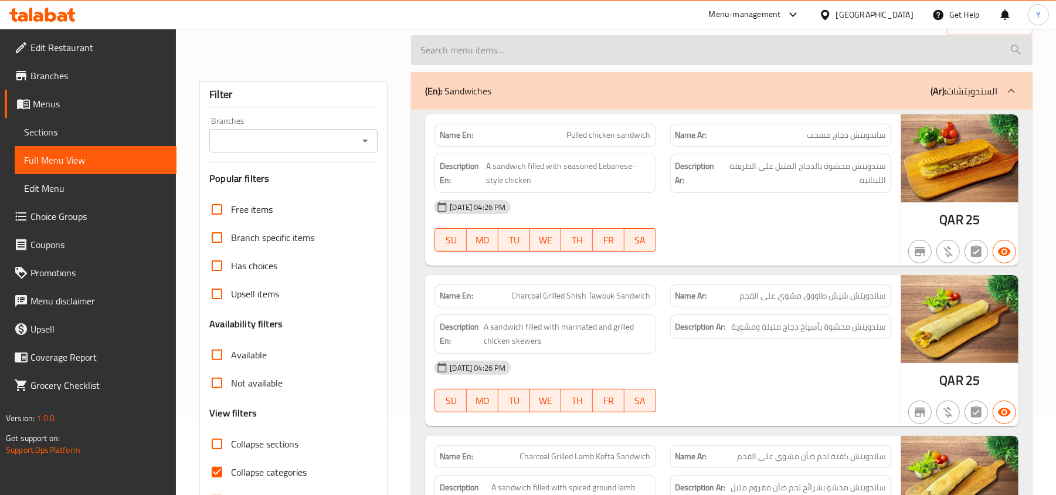
click at [567, 52] on input "search" at bounding box center [721, 50] width 621 height 30
paste input "Business Lunch Wednesday"
type input "Business Lunch Wednesday"
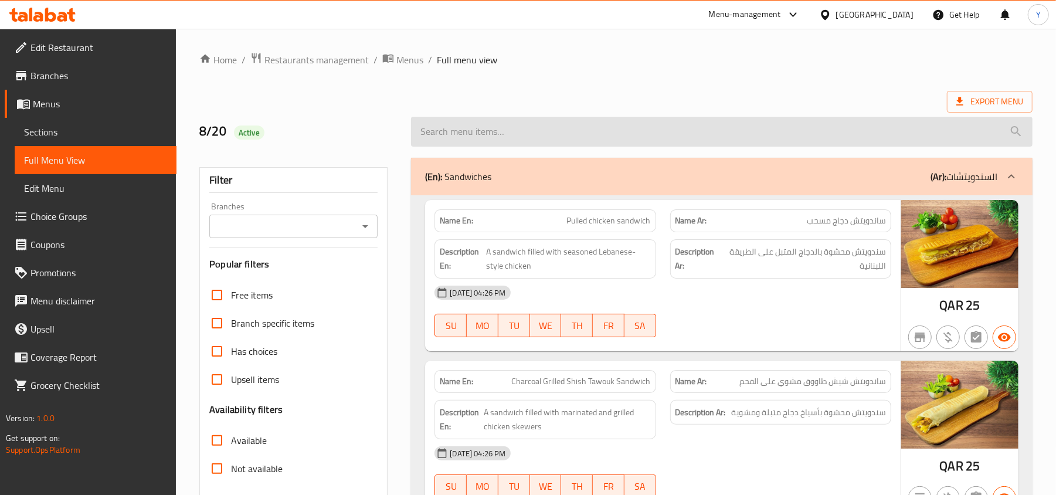
click at [517, 129] on input "search" at bounding box center [721, 132] width 621 height 30
paste input "Business Lunch [DATE]"
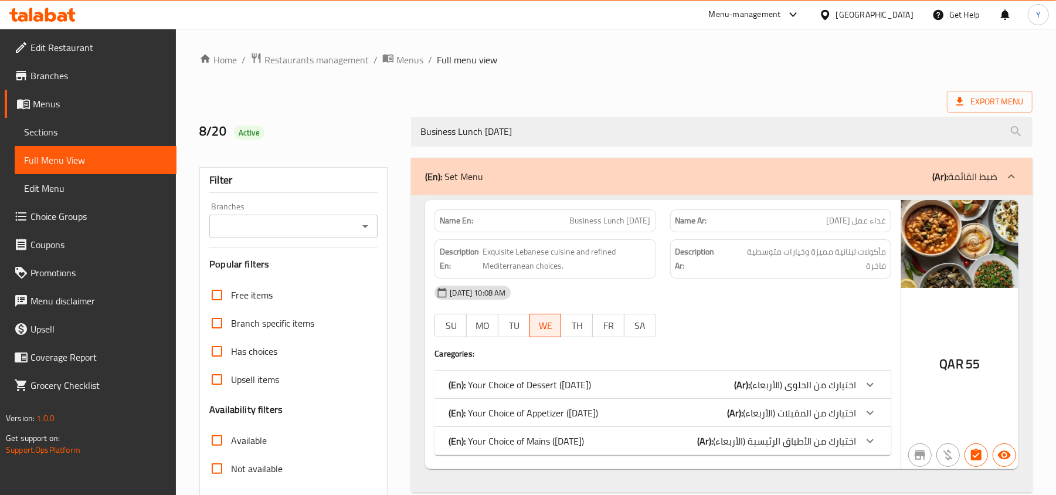
type input "Business Lunch [DATE]"
click at [718, 385] on div "(En): Your Choice of Dessert ([DATE]) (Ar): اختيارك من الحلوى ([DATE])" at bounding box center [651, 384] width 407 height 14
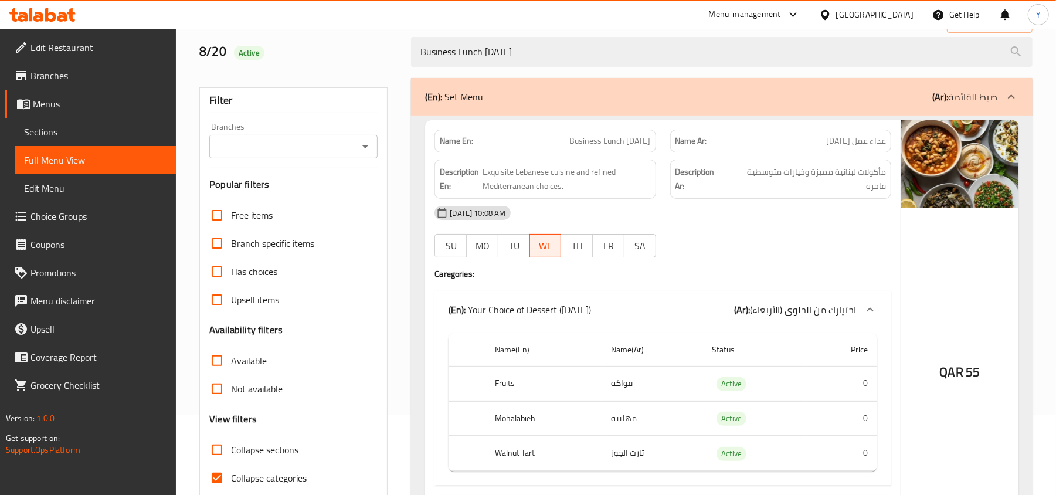
scroll to position [199, 0]
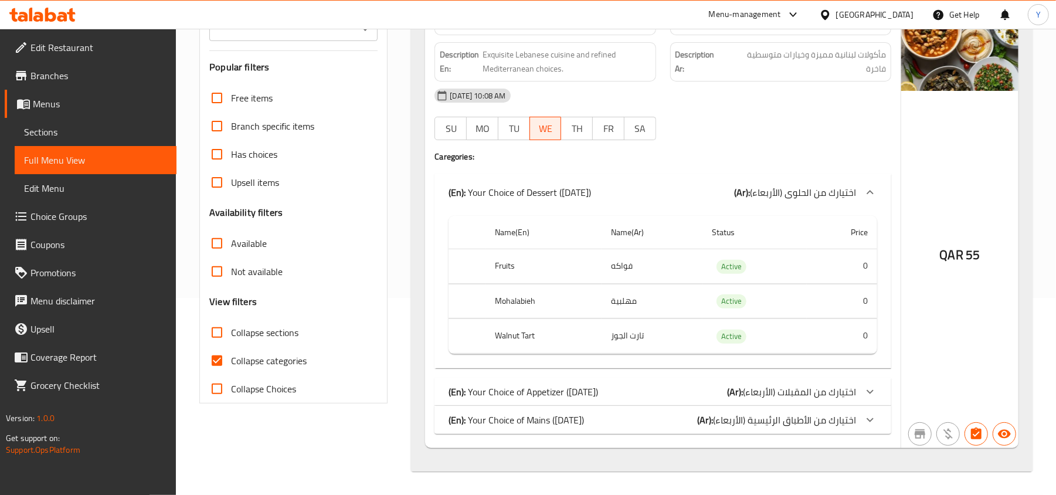
click at [753, 388] on span "اختيارك من المقبلات (الأربعاء)" at bounding box center [799, 392] width 113 height 18
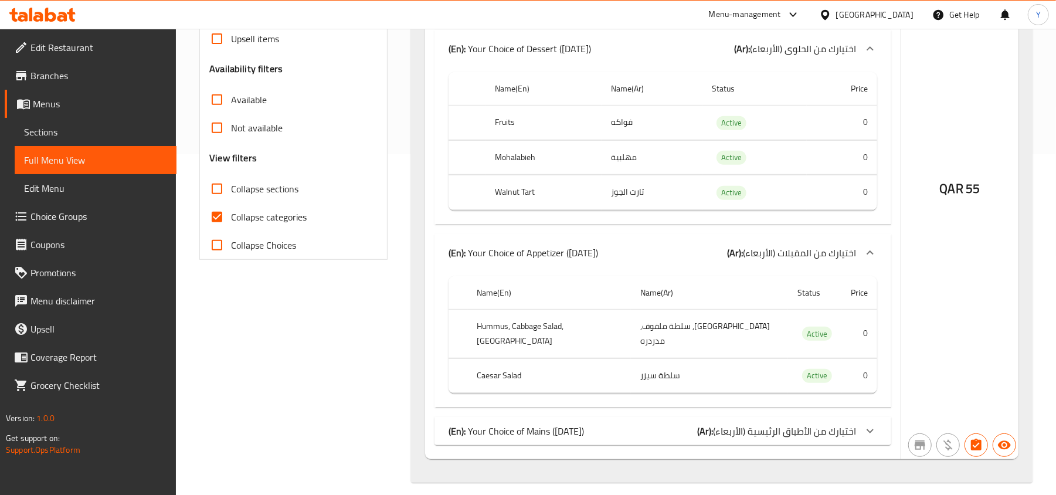
click at [748, 422] on span "اختيارك من الأطباق الرئيسية (الأربعاء)" at bounding box center [784, 431] width 143 height 18
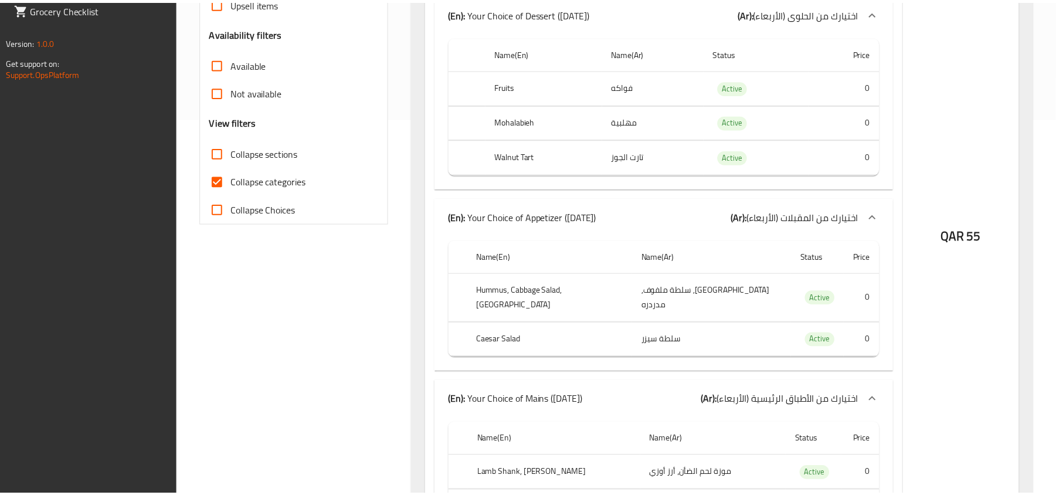
scroll to position [510, 0]
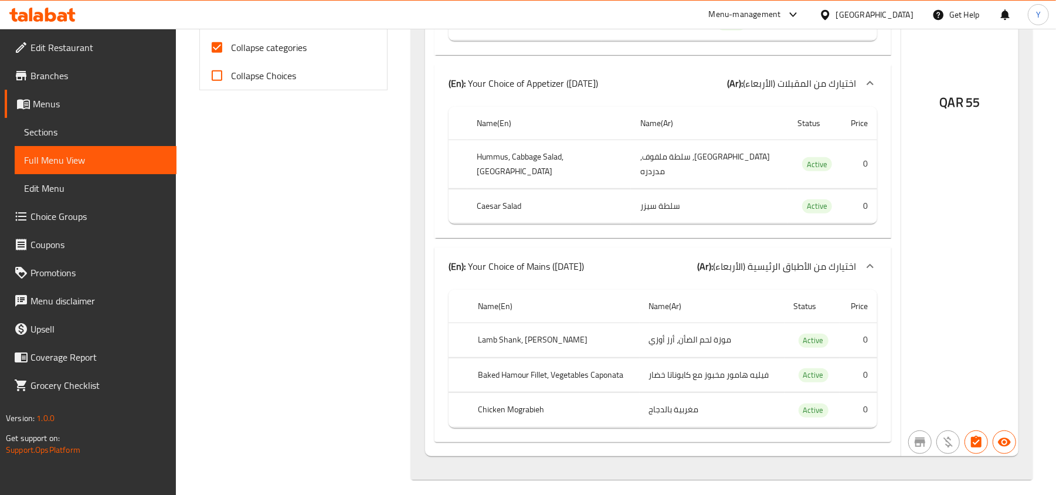
click at [904, 15] on div "[GEOGRAPHIC_DATA]" at bounding box center [874, 14] width 77 height 13
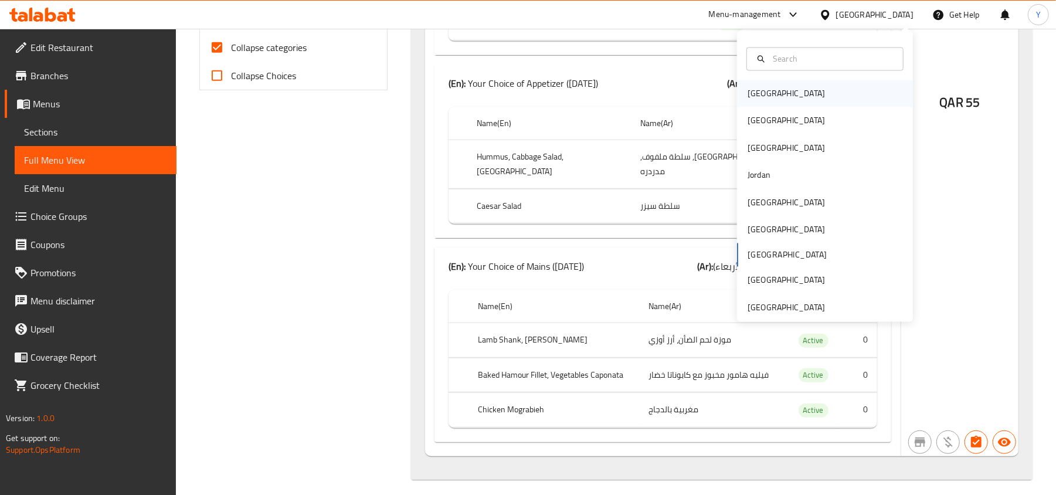
click at [747, 97] on div "[GEOGRAPHIC_DATA]" at bounding box center [785, 93] width 77 height 13
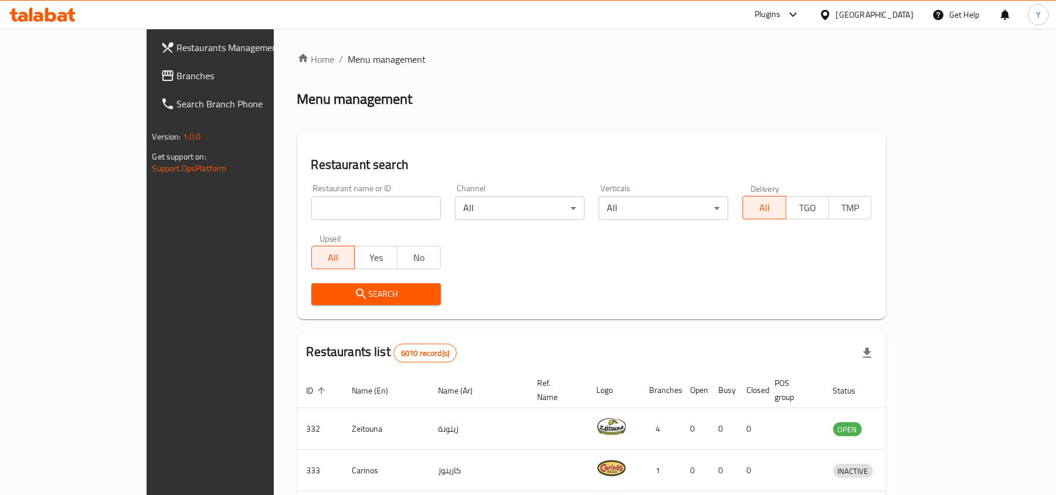
click at [177, 76] on span "Branches" at bounding box center [245, 76] width 137 height 14
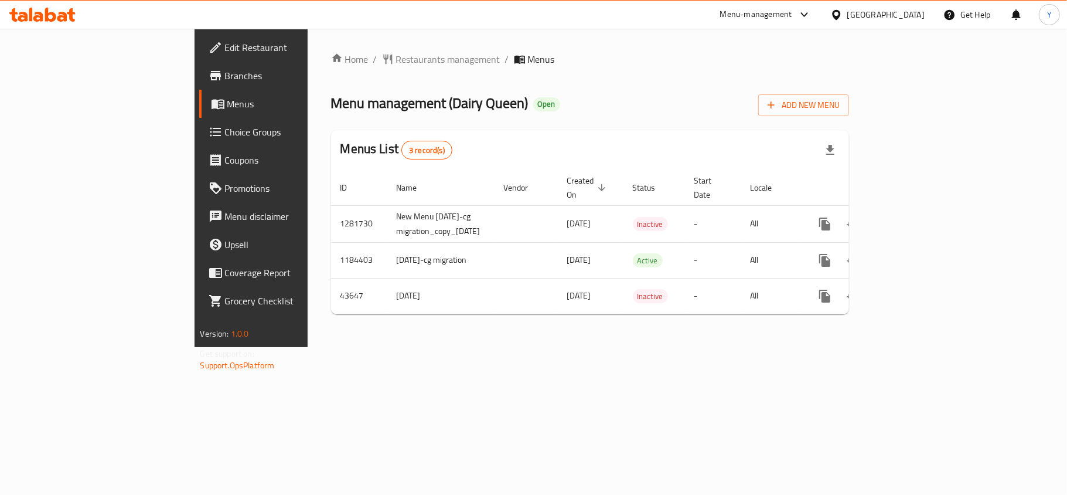
click at [225, 132] on span "Choice Groups" at bounding box center [294, 132] width 138 height 14
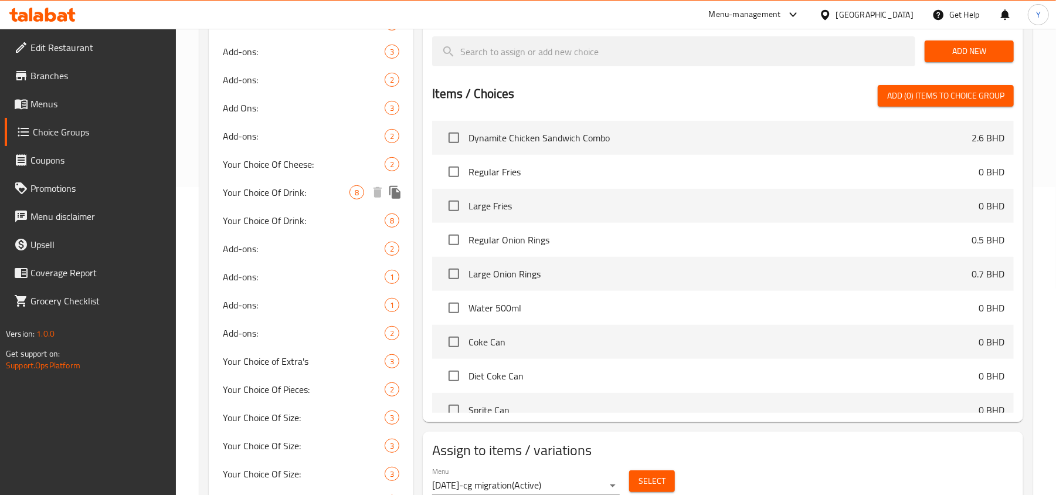
scroll to position [312, 0]
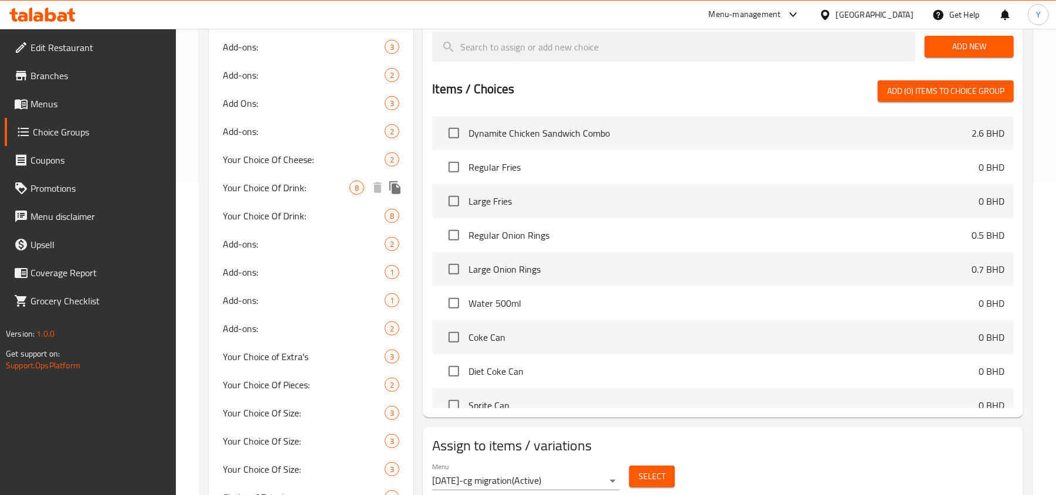
click at [308, 193] on span "Your Choice Of Drink:" at bounding box center [286, 188] width 127 height 14
type input "Your Choice Of Drink:"
type input "إختيارك من المشروب :"
type input "1"
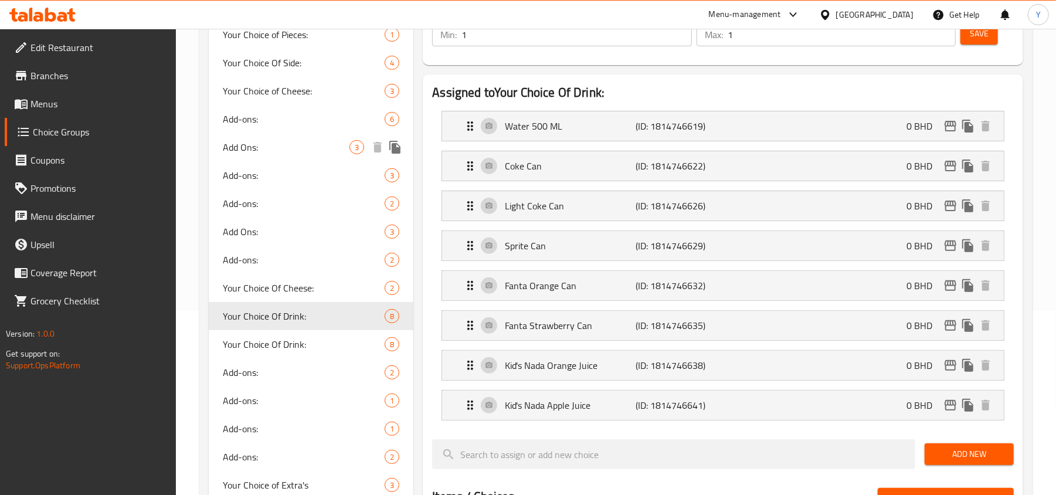
scroll to position [234, 0]
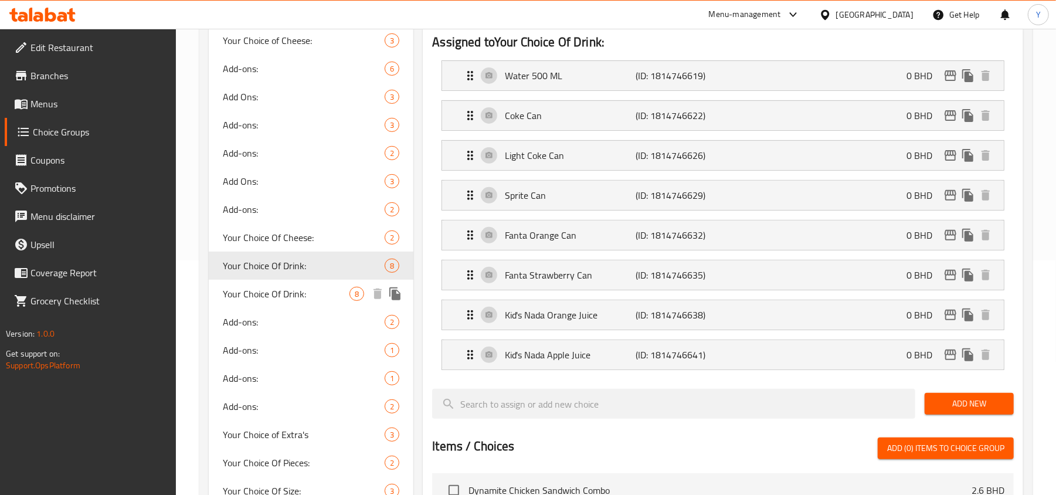
click at [298, 292] on span "Your Choice Of Drink:" at bounding box center [286, 294] width 127 height 14
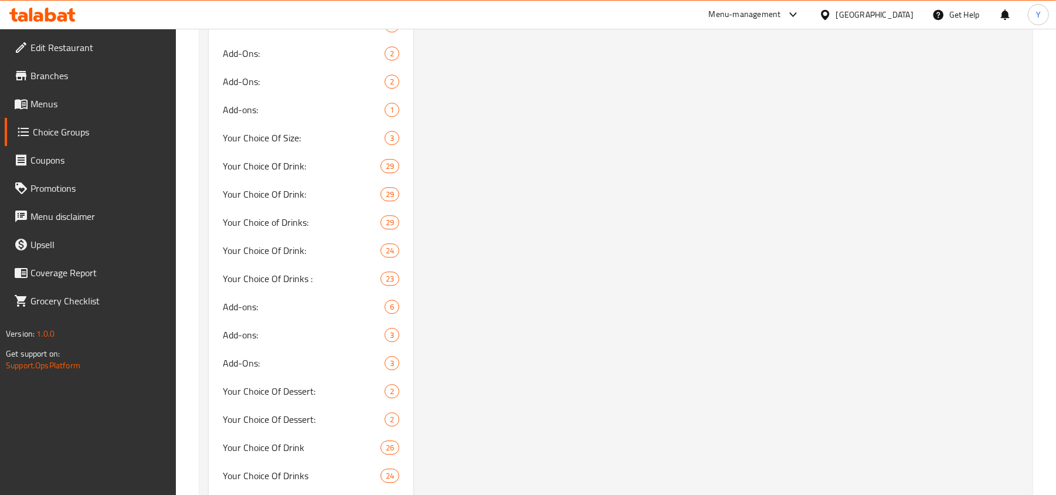
scroll to position [2188, 0]
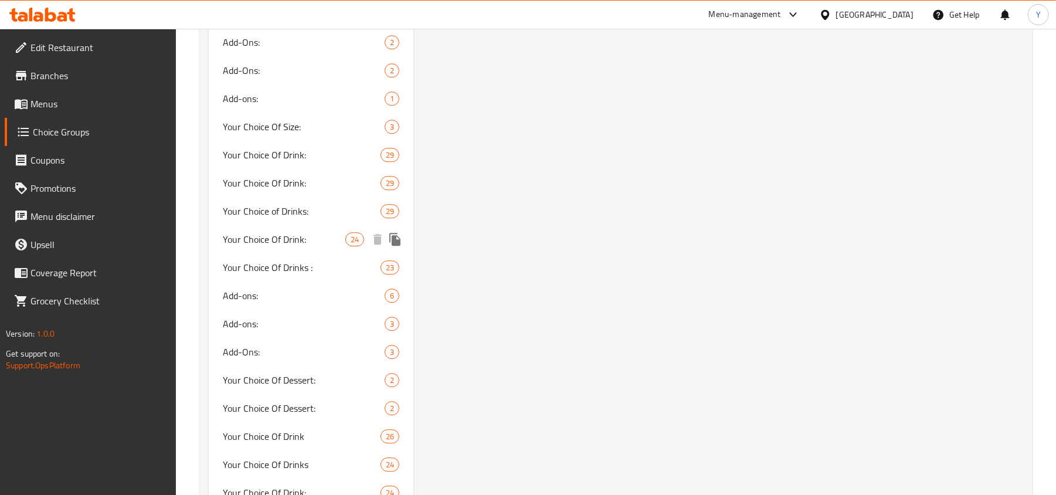
click at [301, 232] on span "Your Choice Of Drink:" at bounding box center [284, 239] width 122 height 14
type input "إختيارك من المشروب:"
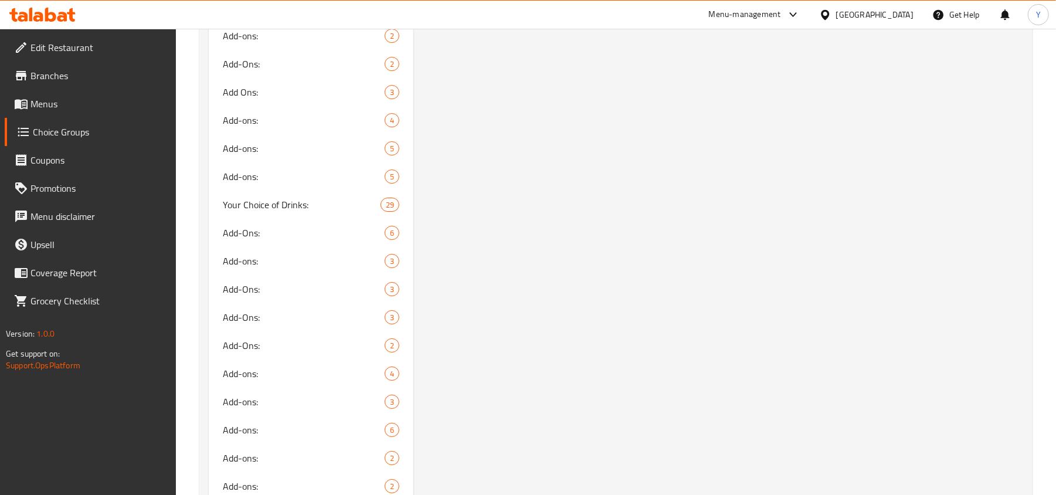
scroll to position [2739, 0]
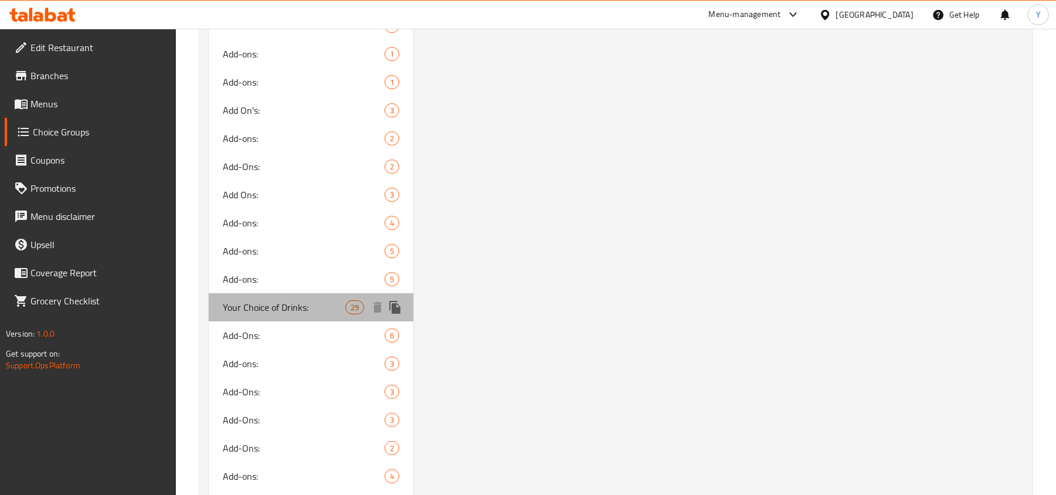
click at [284, 300] on span "Your Choice of Drinks:" at bounding box center [284, 307] width 122 height 14
type input "Your Choice of Drinks:"
type input "اختيارك من المشروبات:"
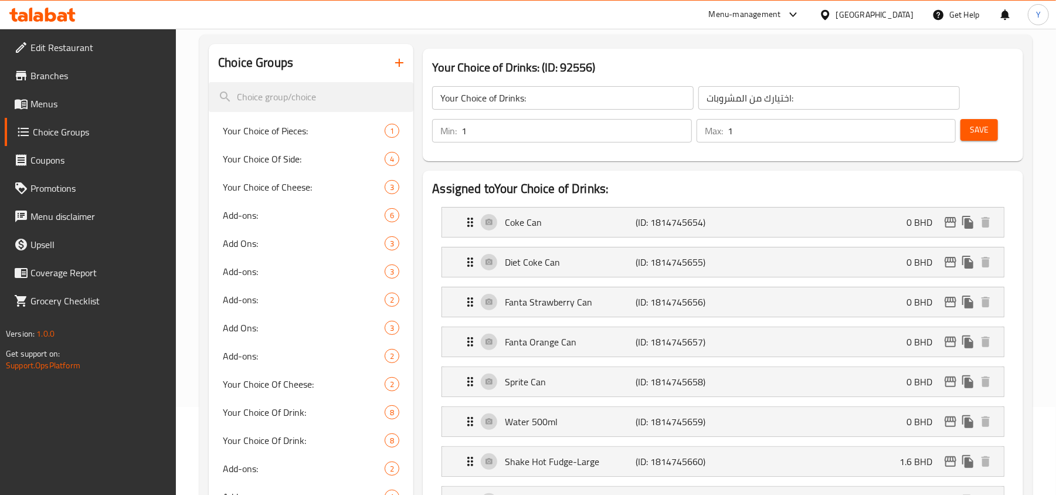
scroll to position [82, 0]
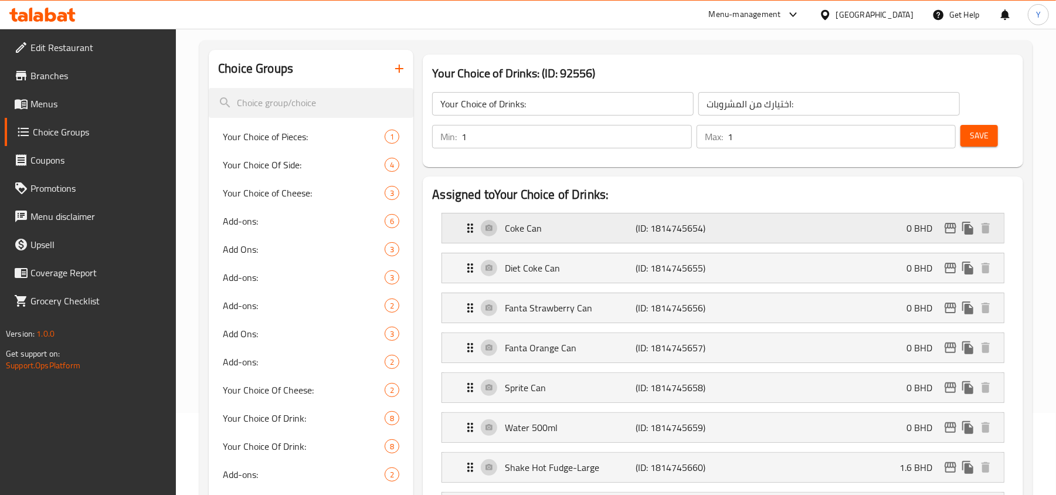
click at [608, 229] on p "Coke Can" at bounding box center [570, 228] width 131 height 14
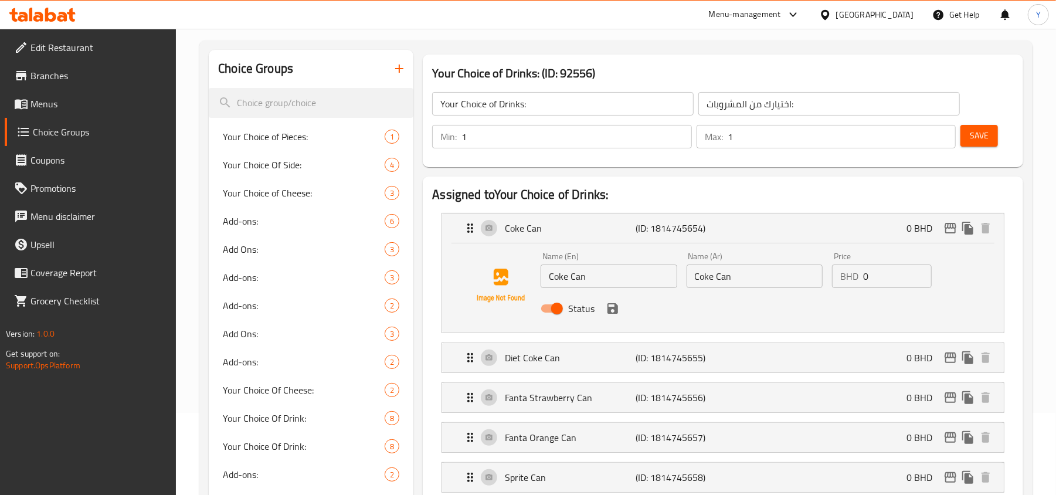
scroll to position [0, 0]
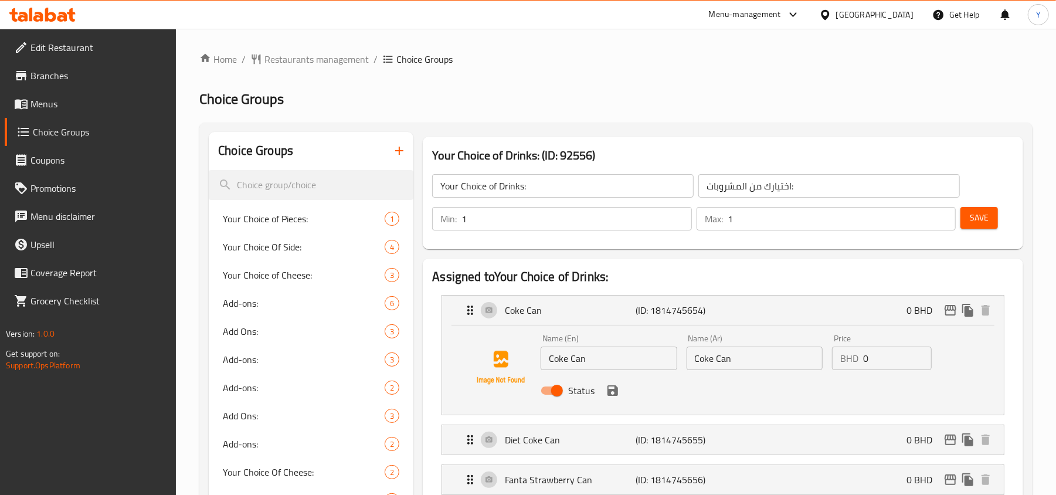
click at [554, 97] on h2 "Choice Groups" at bounding box center [615, 99] width 833 height 19
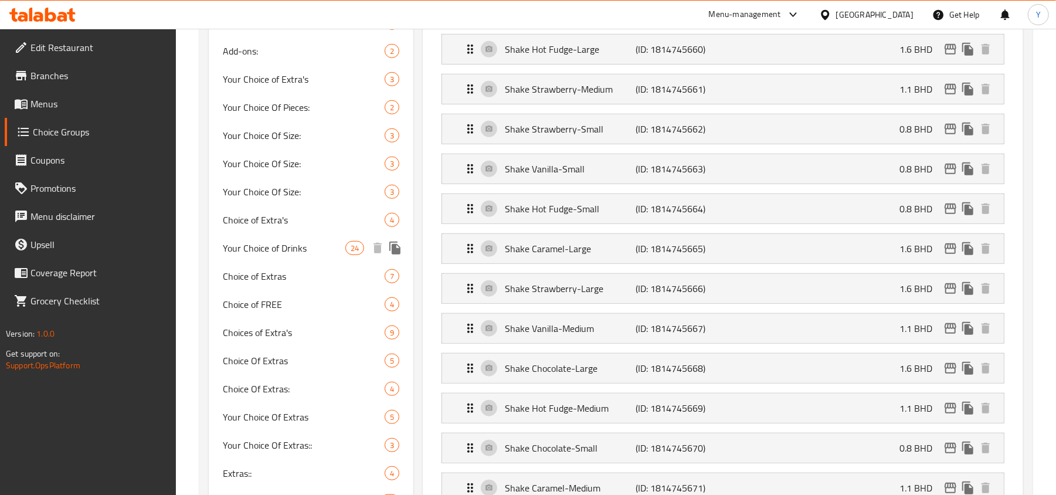
click at [320, 251] on span "Your Choice of Drinks" at bounding box center [284, 248] width 122 height 14
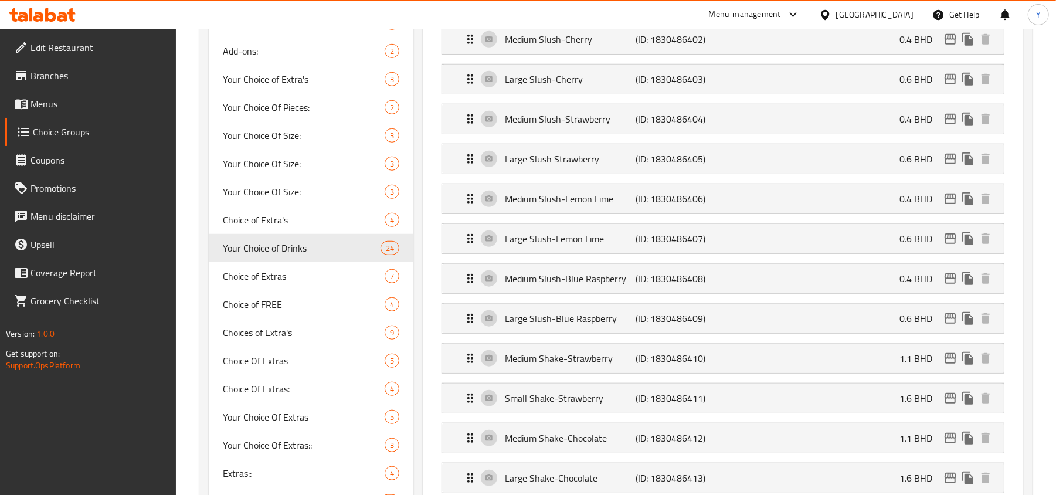
type input "Your Choice of Drinks"
type input "اختيارك للمشروبات"
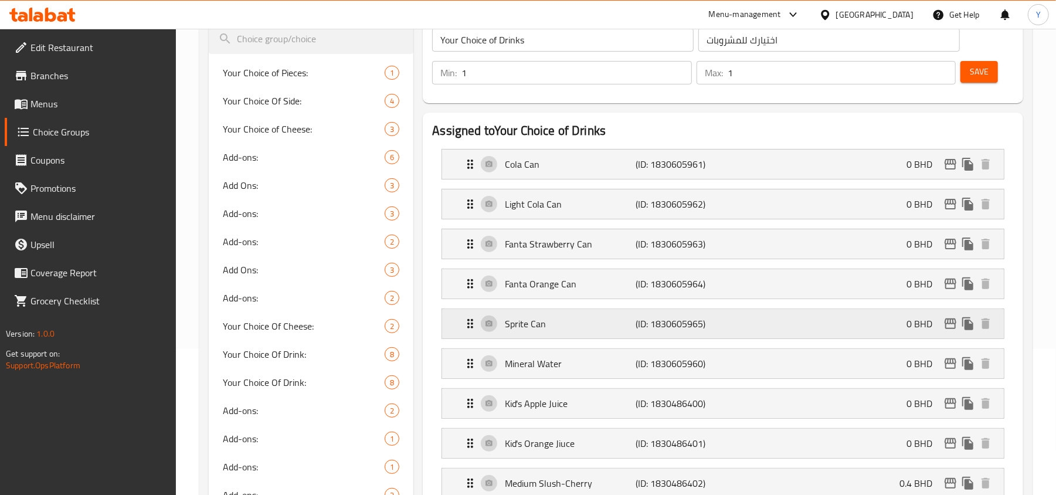
scroll to position [121, 0]
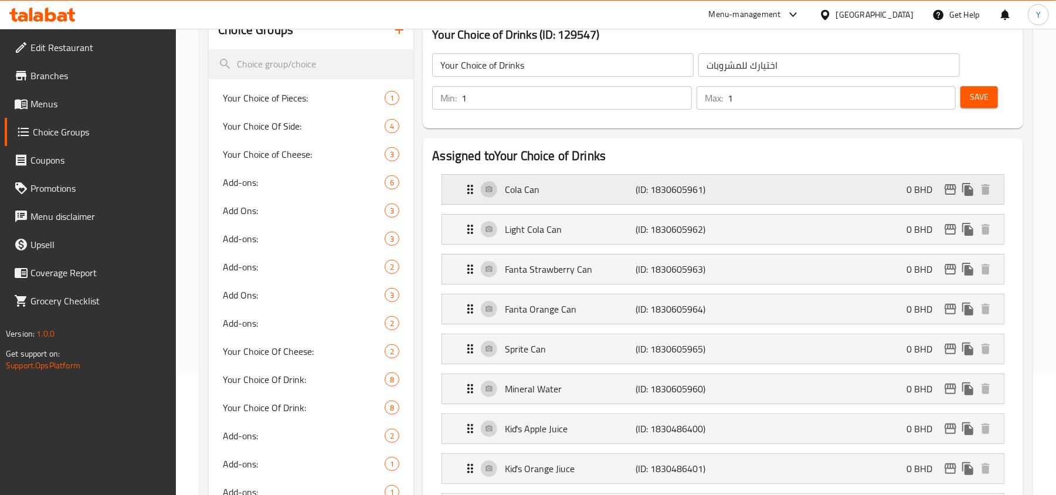
click at [577, 184] on p "Cola Can" at bounding box center [570, 189] width 131 height 14
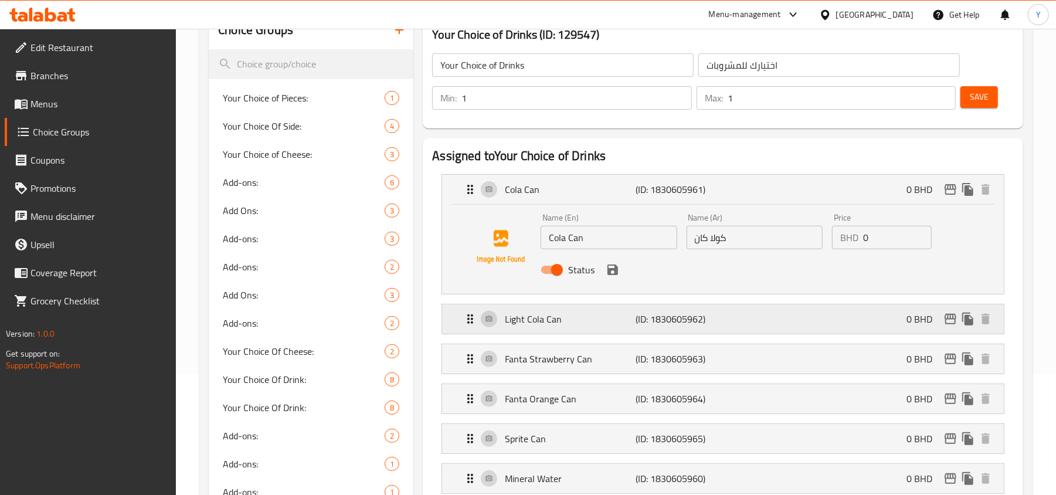
click at [619, 331] on div "Light Cola Can (ID: 1830605962) 0 BHD" at bounding box center [726, 318] width 526 height 29
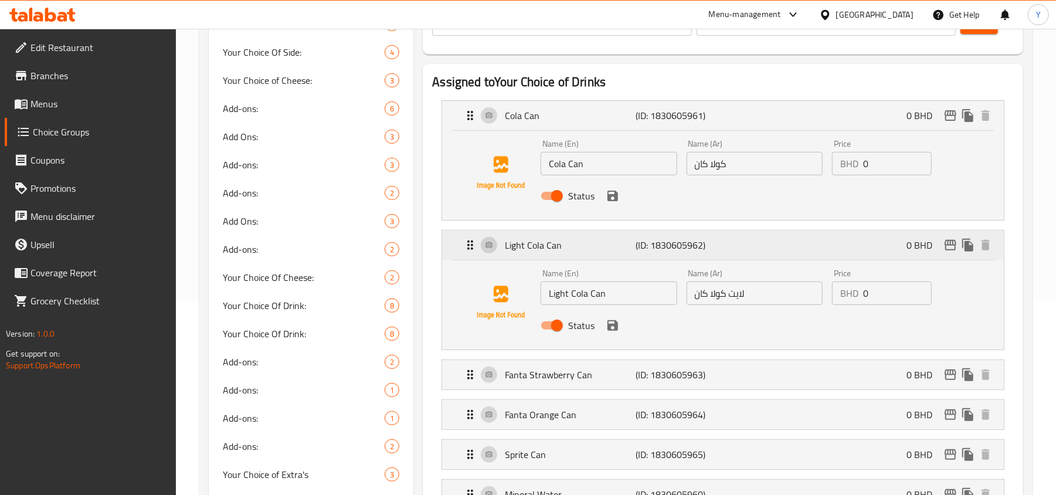
scroll to position [277, 0]
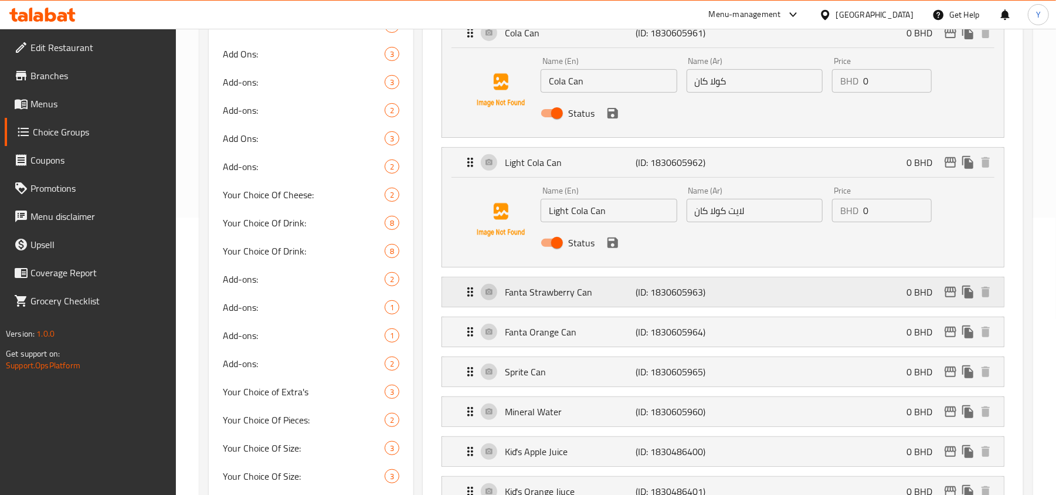
click at [629, 298] on p "Fanta Strawberry Can" at bounding box center [570, 292] width 131 height 14
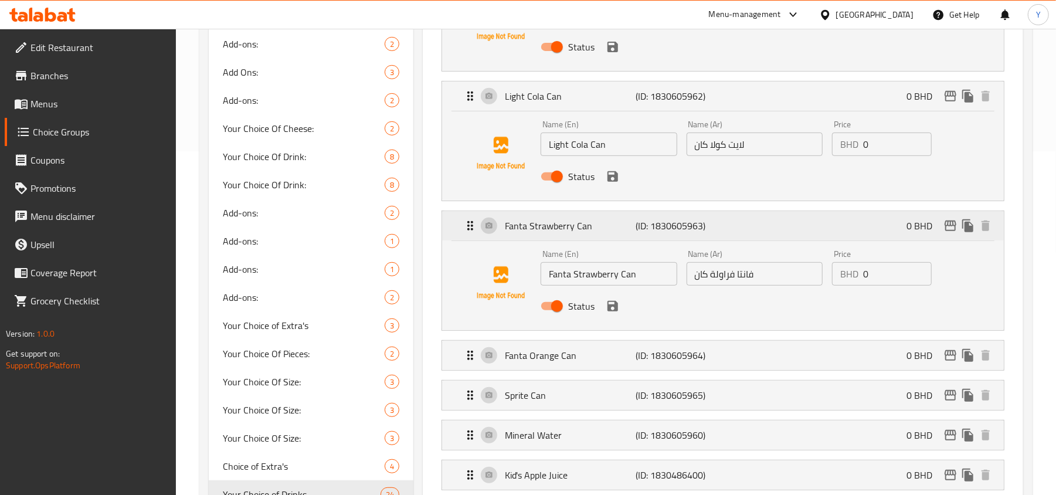
scroll to position [434, 0]
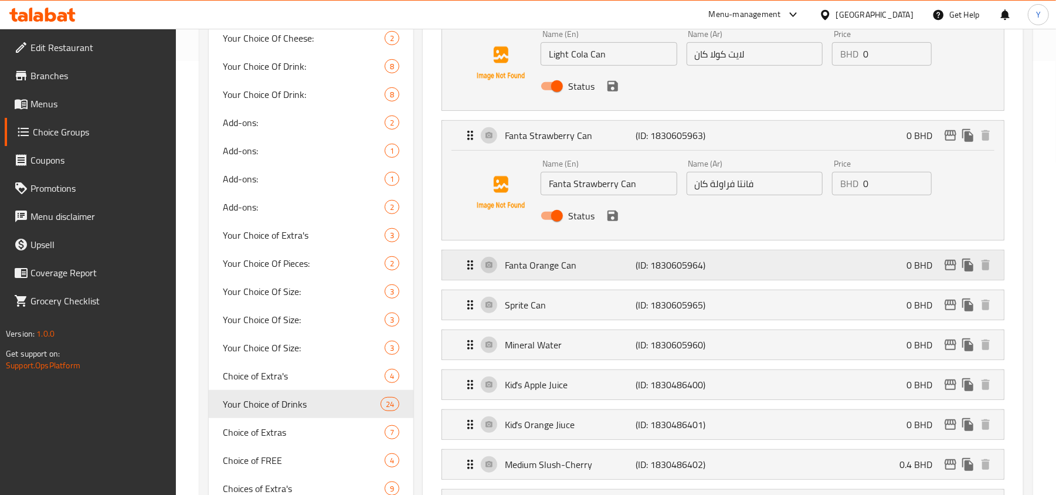
click at [636, 267] on p "(ID: 1830605964)" at bounding box center [679, 265] width 87 height 14
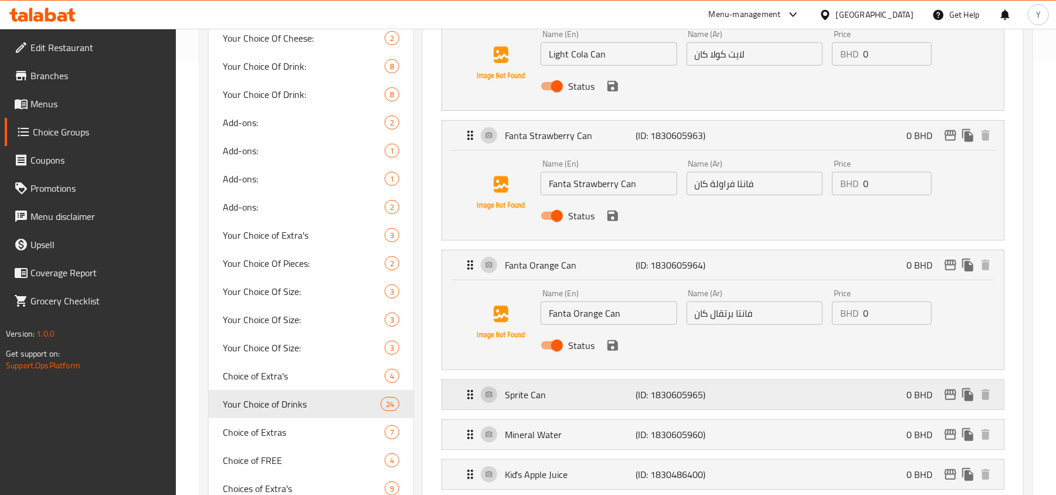
click at [670, 394] on p "(ID: 1830605965)" at bounding box center [679, 394] width 87 height 14
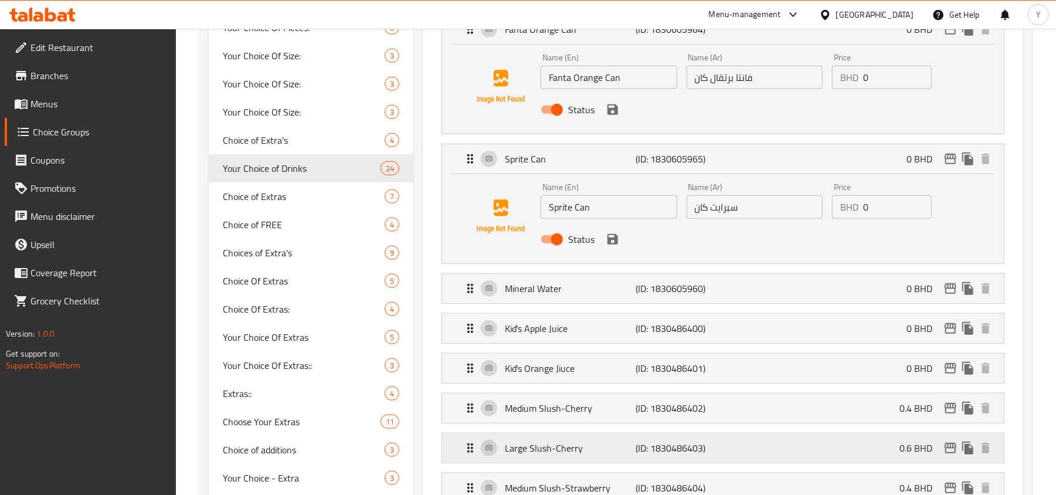
scroll to position [668, 0]
click at [673, 297] on p "(ID: 1830605960)" at bounding box center [679, 289] width 87 height 14
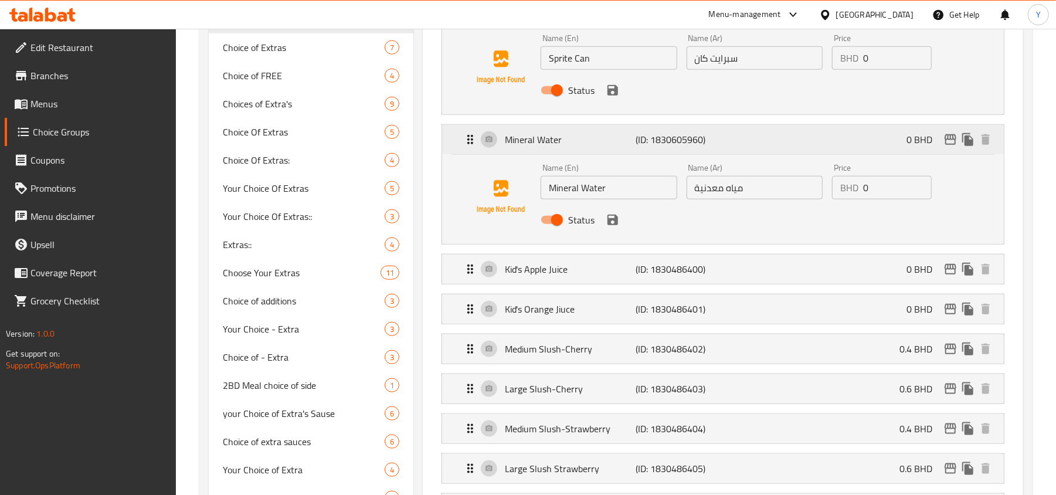
scroll to position [824, 0]
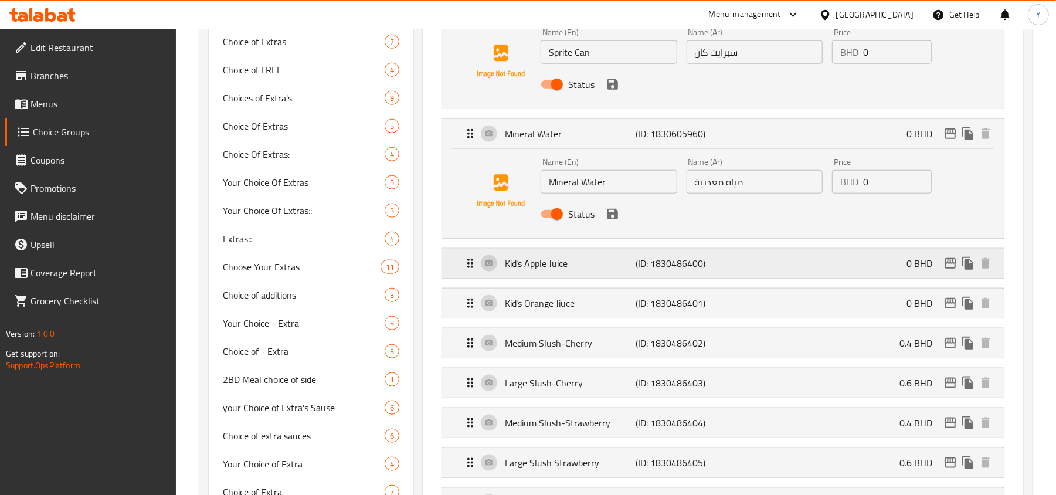
click at [689, 263] on p "(ID: 1830486400)" at bounding box center [679, 263] width 87 height 14
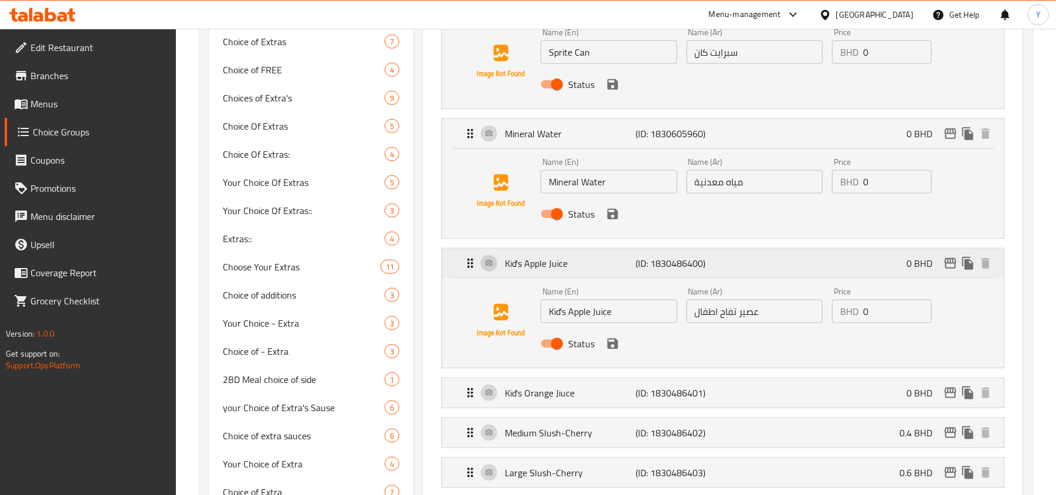
scroll to position [903, 0]
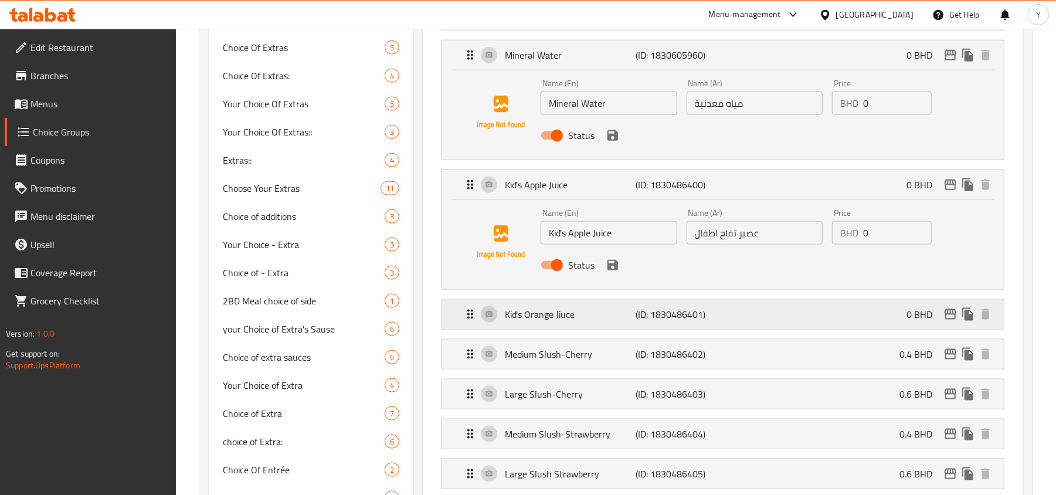
click at [679, 321] on p "(ID: 1830486401)" at bounding box center [679, 314] width 87 height 14
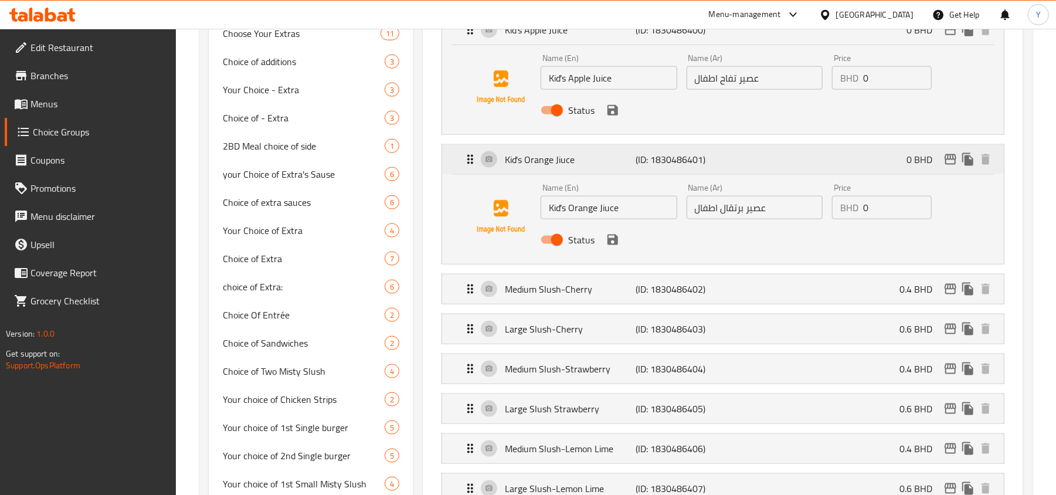
scroll to position [1058, 0]
click at [686, 294] on p "(ID: 1830486402)" at bounding box center [679, 288] width 87 height 14
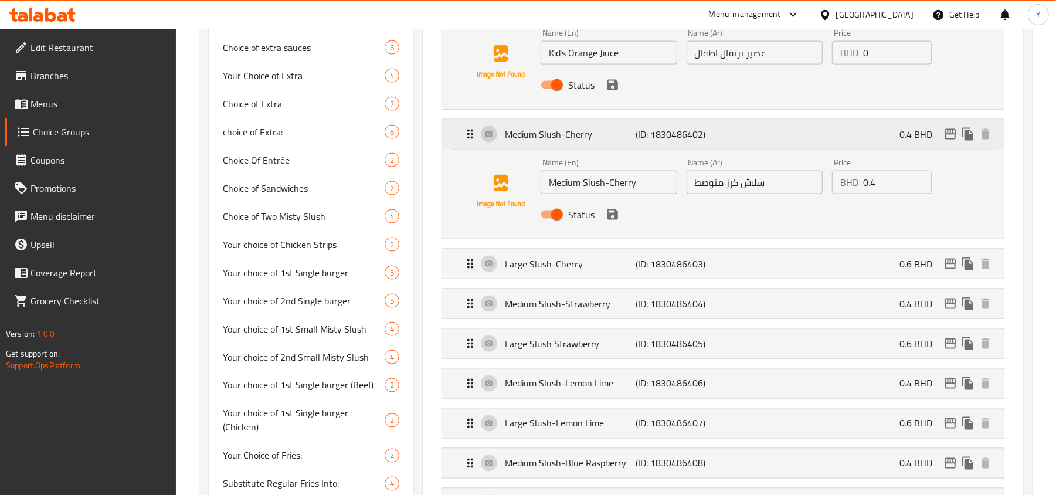
scroll to position [1215, 0]
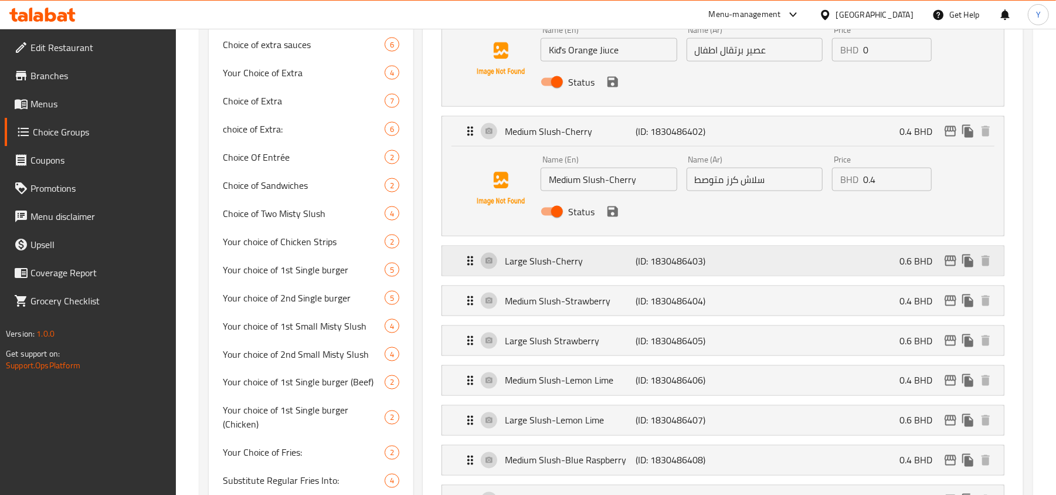
click at [696, 261] on p "(ID: 1830486403)" at bounding box center [679, 261] width 87 height 14
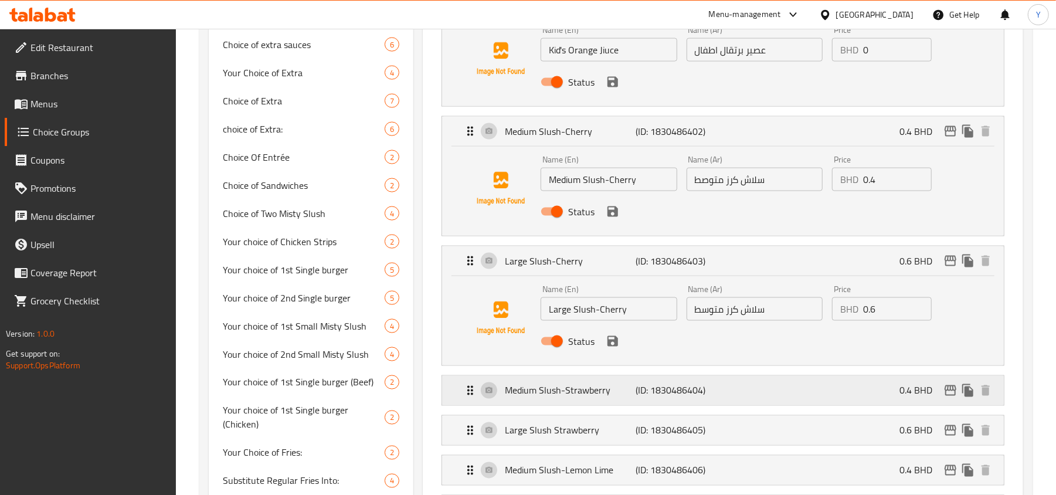
click at [706, 394] on p "(ID: 1830486404)" at bounding box center [679, 390] width 87 height 14
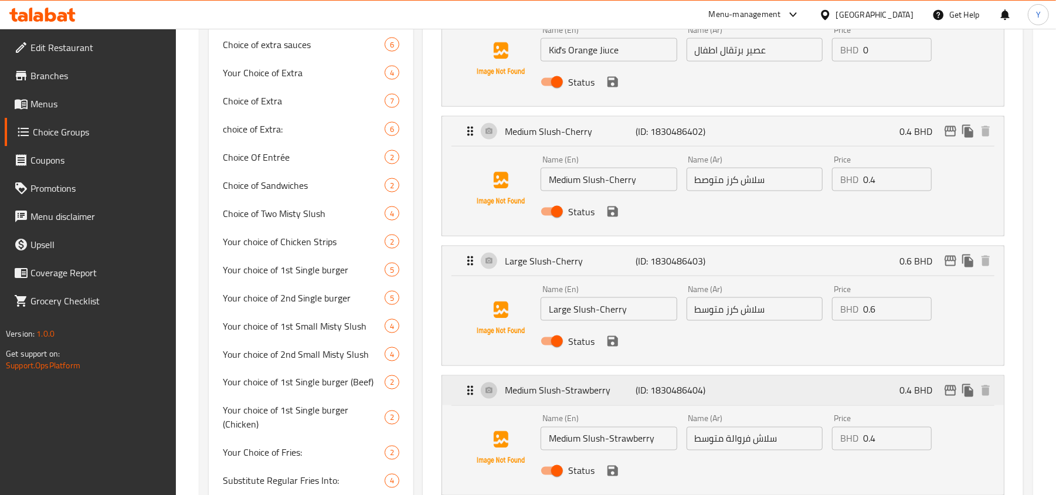
scroll to position [1293, 0]
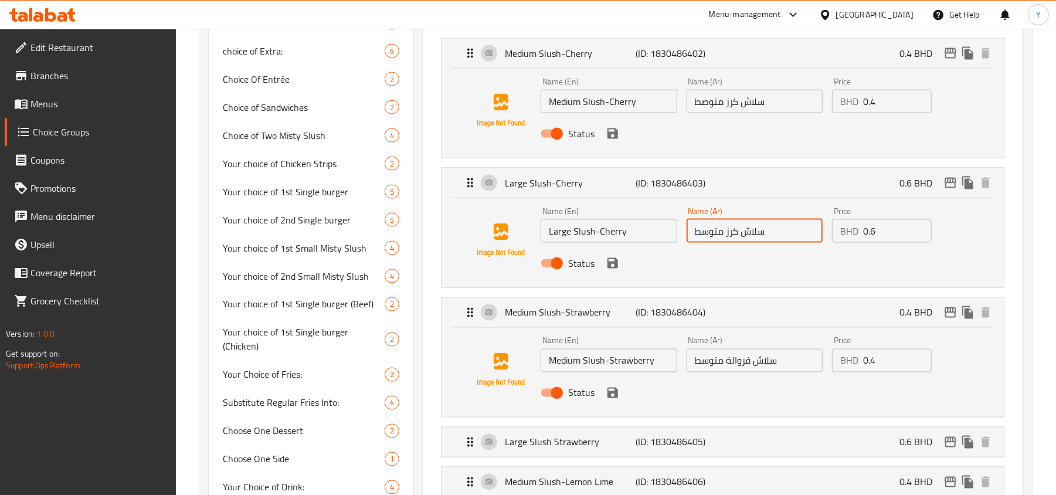
click at [704, 240] on input "سلاش كرز متوسط" at bounding box center [754, 230] width 136 height 23
type input "سلاش كرز كبير"
click at [703, 103] on input "سلاش كرز متوصط" at bounding box center [754, 101] width 136 height 23
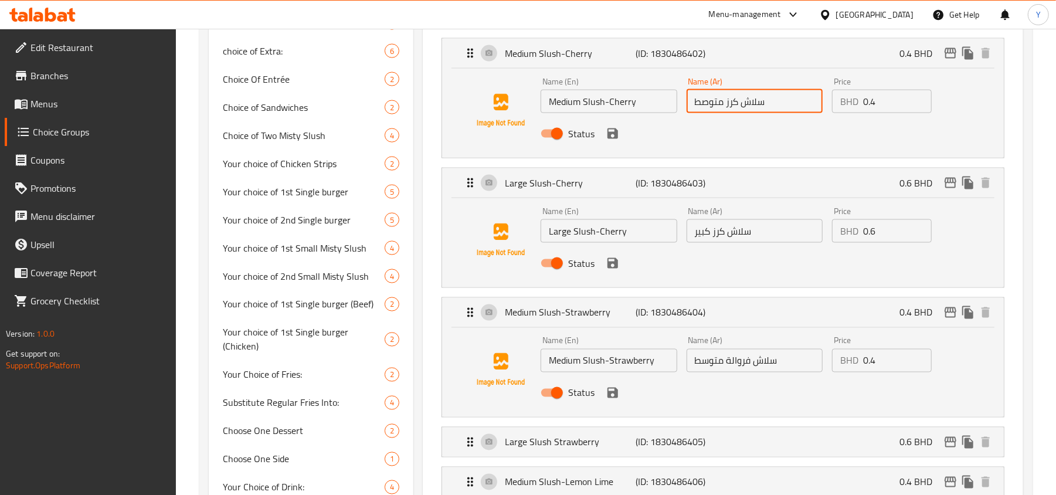
click at [703, 103] on input "سلاش كرز متوصط" at bounding box center [754, 101] width 136 height 23
click at [618, 141] on icon "save" at bounding box center [612, 134] width 14 height 14
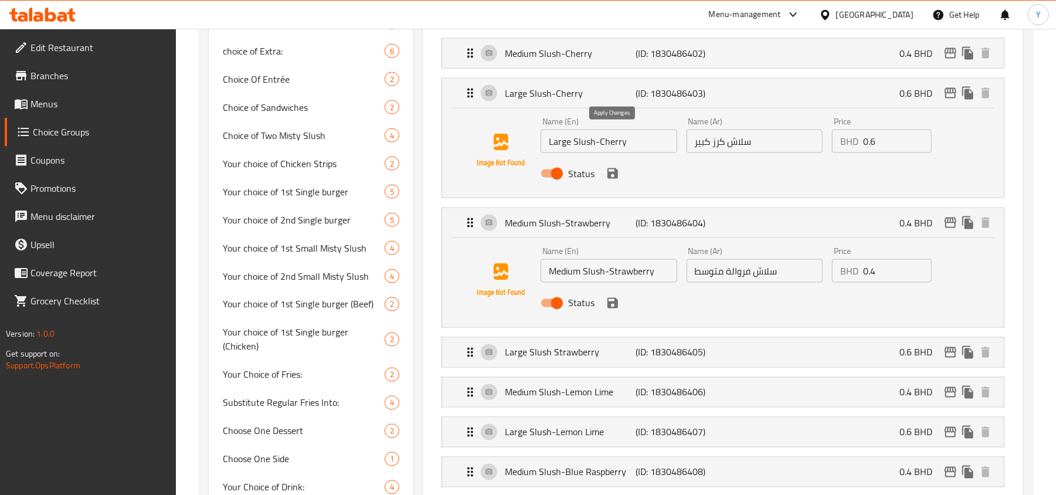
type input "سلاش كرز متوسط"
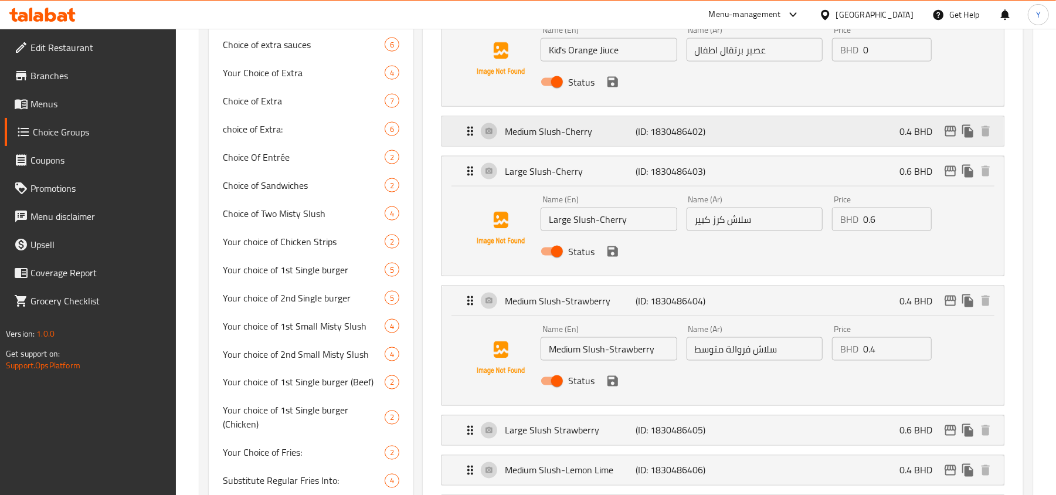
click at [619, 137] on p "Medium Slush-Cherry" at bounding box center [570, 131] width 131 height 14
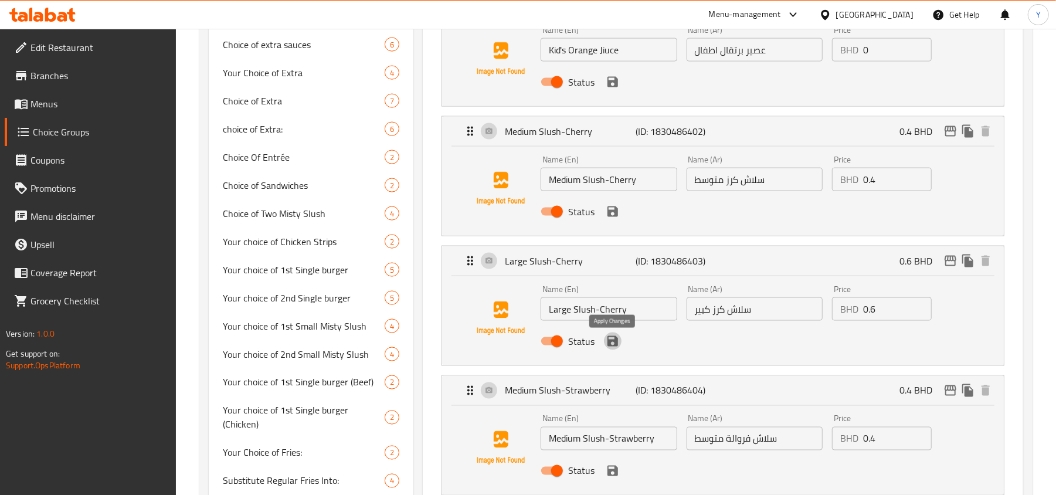
click at [606, 343] on icon "save" at bounding box center [612, 341] width 14 height 14
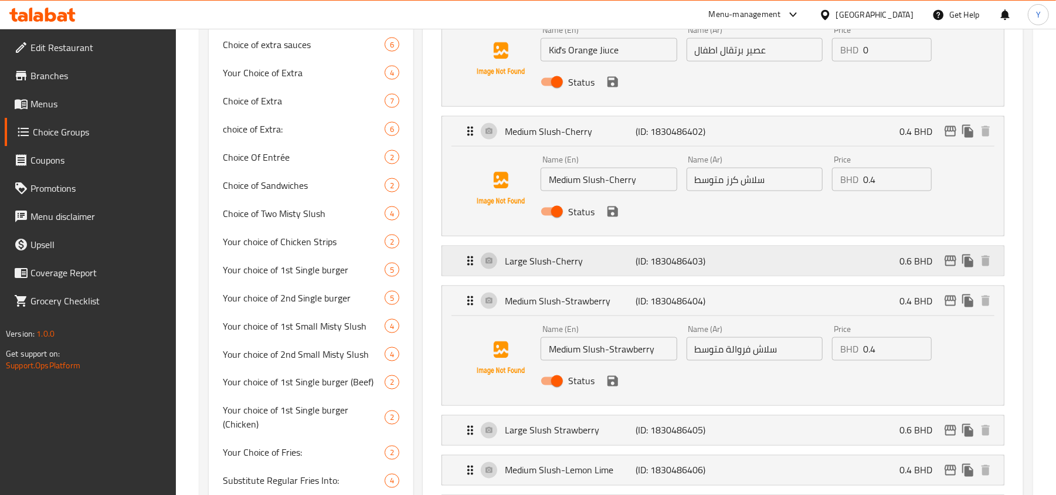
click at [614, 268] on p "Large Slush-Cherry" at bounding box center [570, 261] width 131 height 14
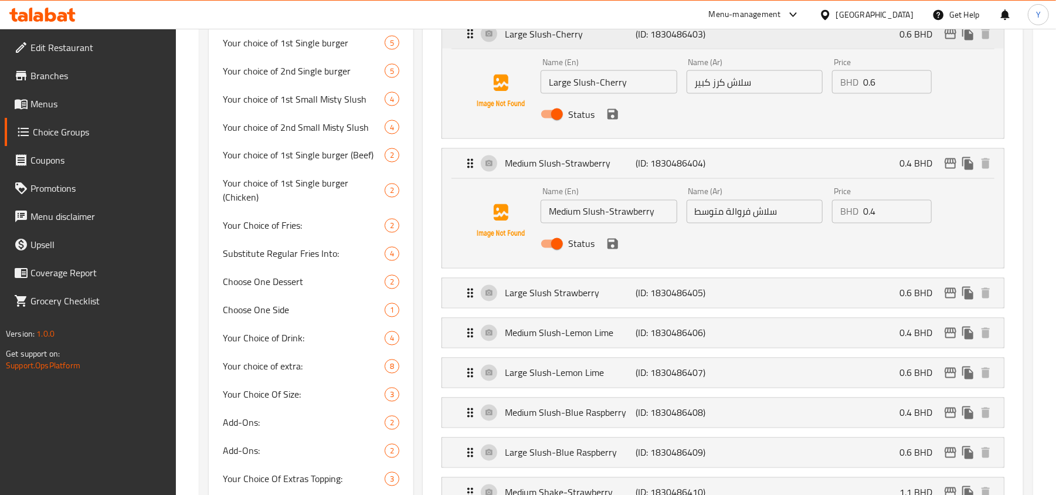
scroll to position [1449, 0]
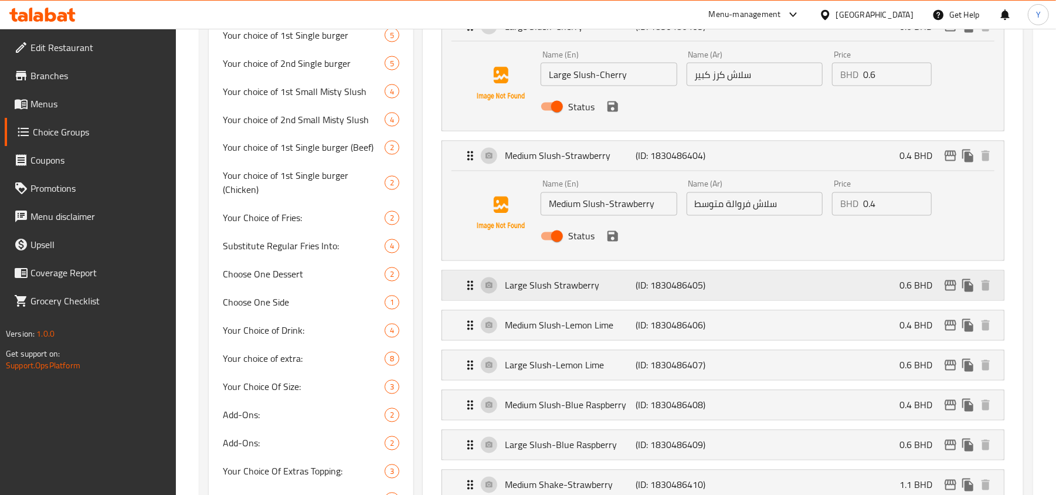
click at [618, 287] on p "Large Slush Strawberry" at bounding box center [570, 285] width 131 height 14
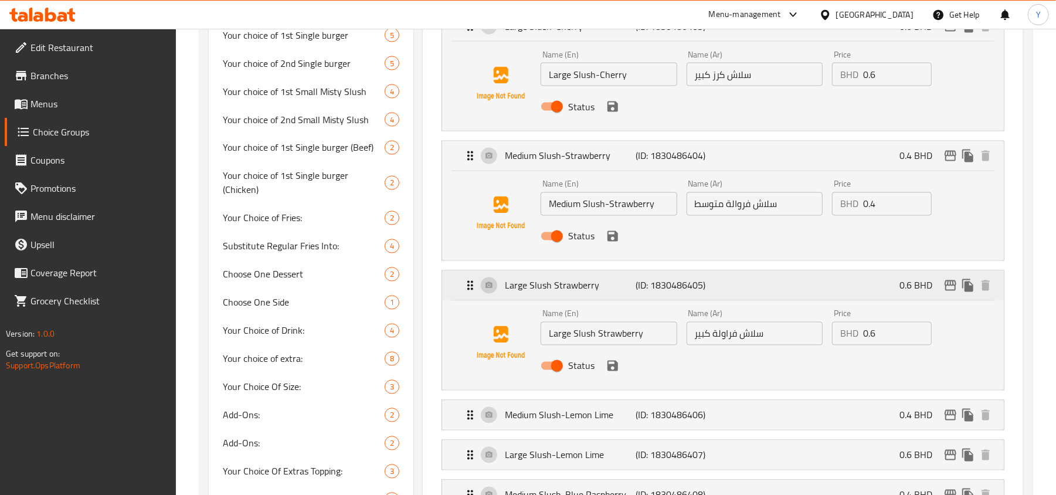
scroll to position [1606, 0]
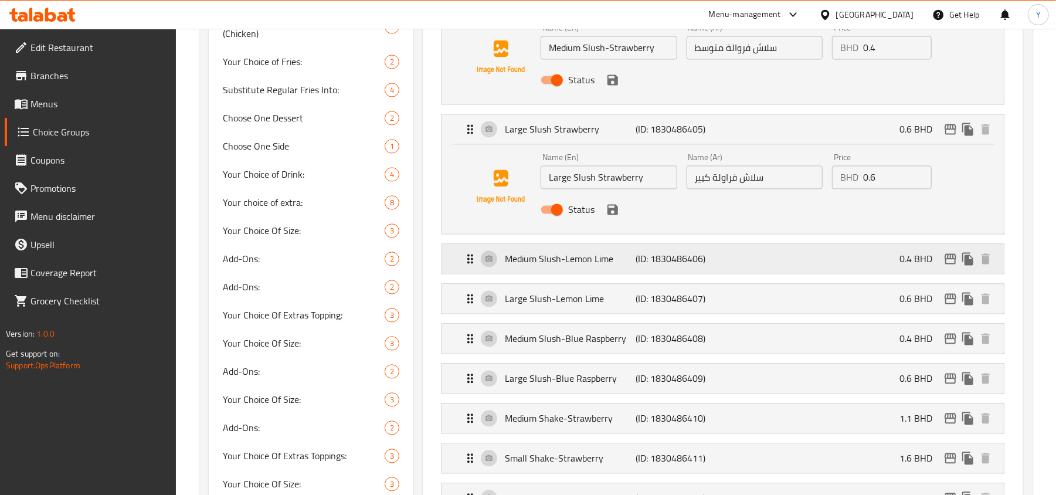
click at [631, 265] on p "Medium Slush-Lemon Lime" at bounding box center [570, 258] width 131 height 14
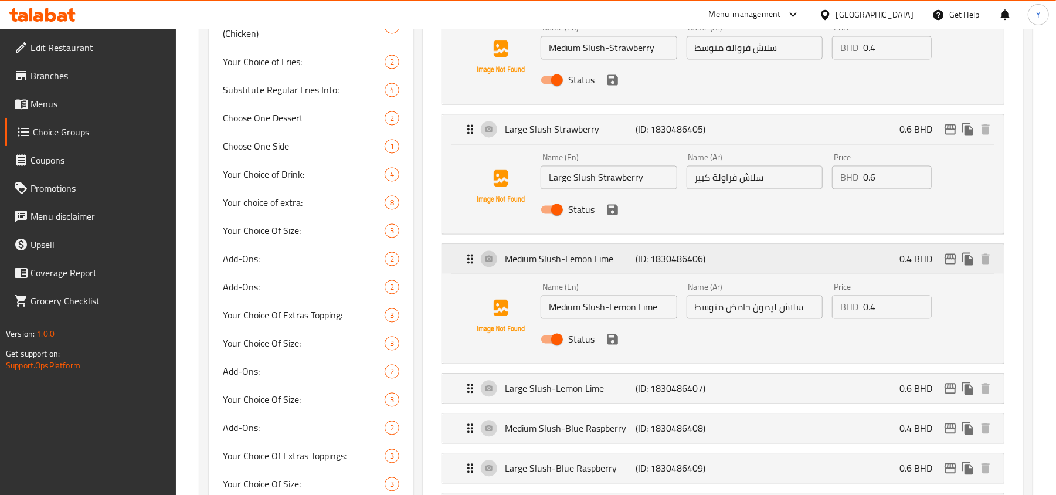
scroll to position [1684, 0]
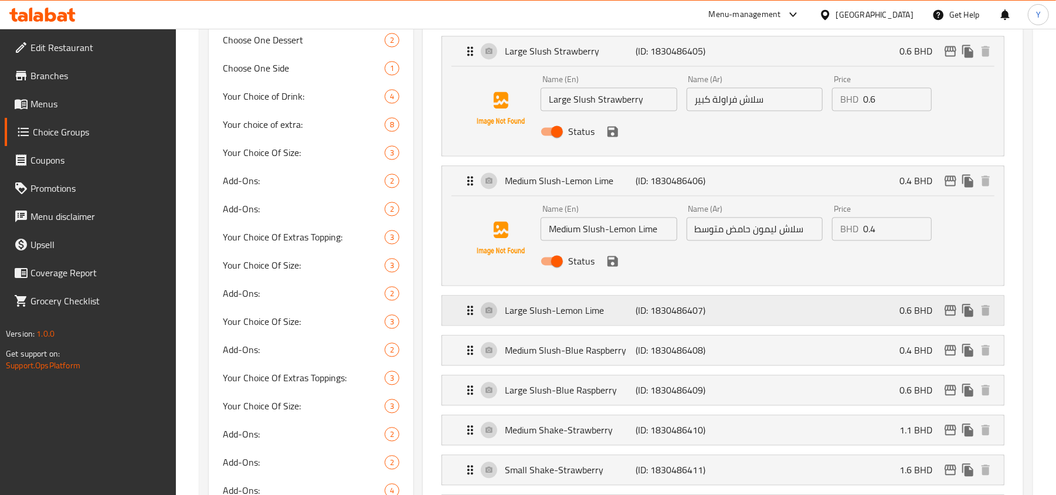
click at [639, 313] on p "(ID: 1830486407)" at bounding box center [679, 310] width 87 height 14
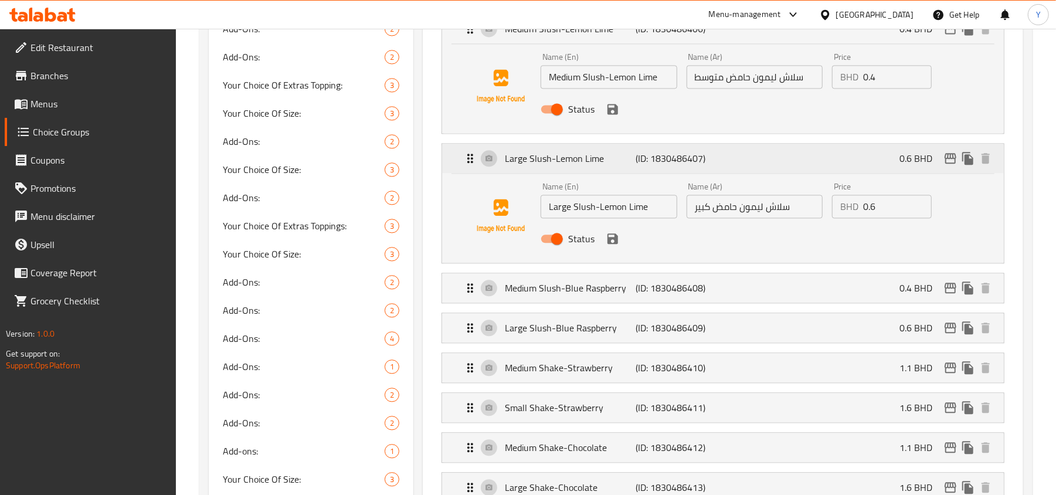
scroll to position [1840, 0]
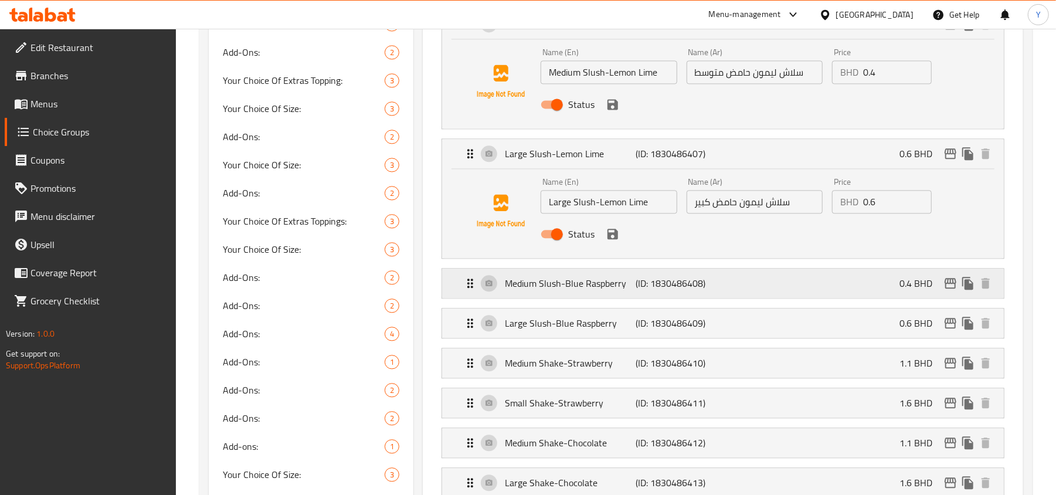
click at [645, 290] on p "(ID: 1830486408)" at bounding box center [679, 283] width 87 height 14
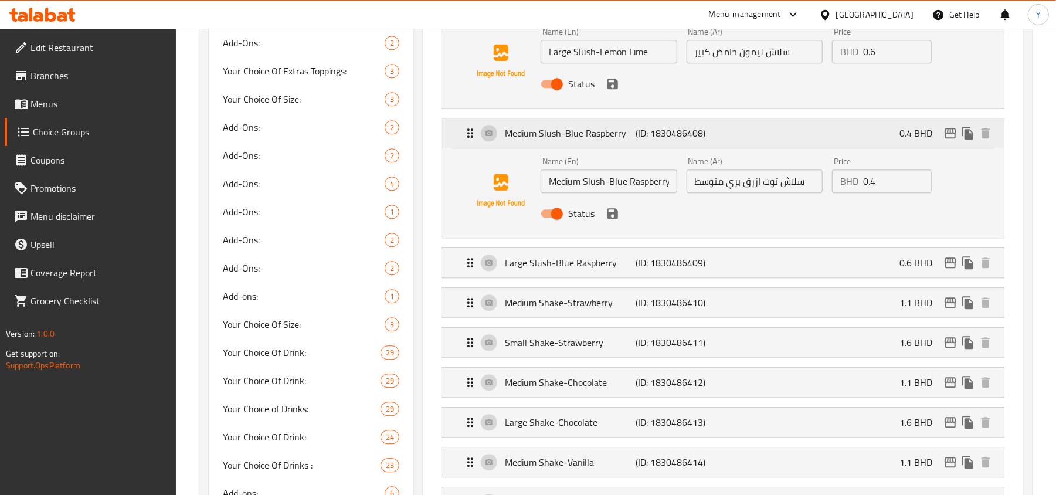
scroll to position [1996, 0]
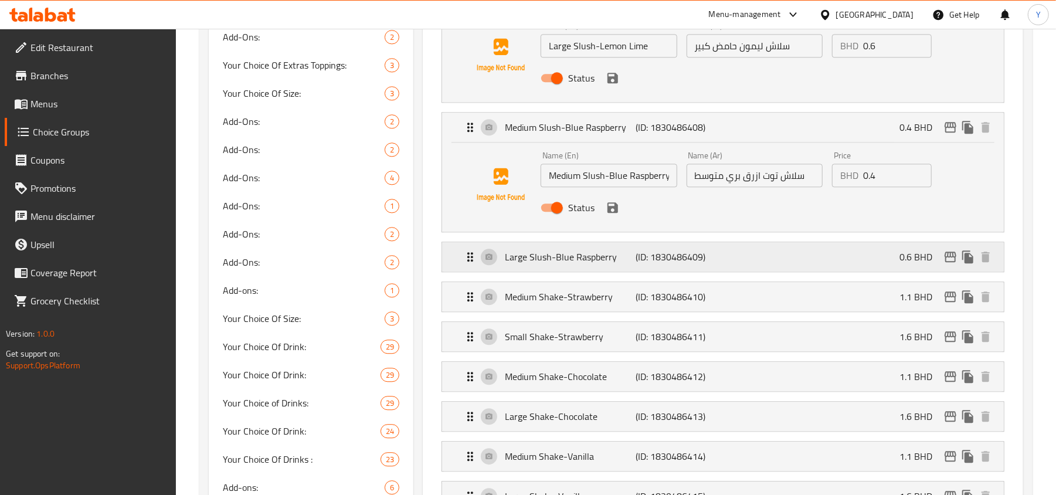
click at [658, 264] on p "(ID: 1830486409)" at bounding box center [679, 257] width 87 height 14
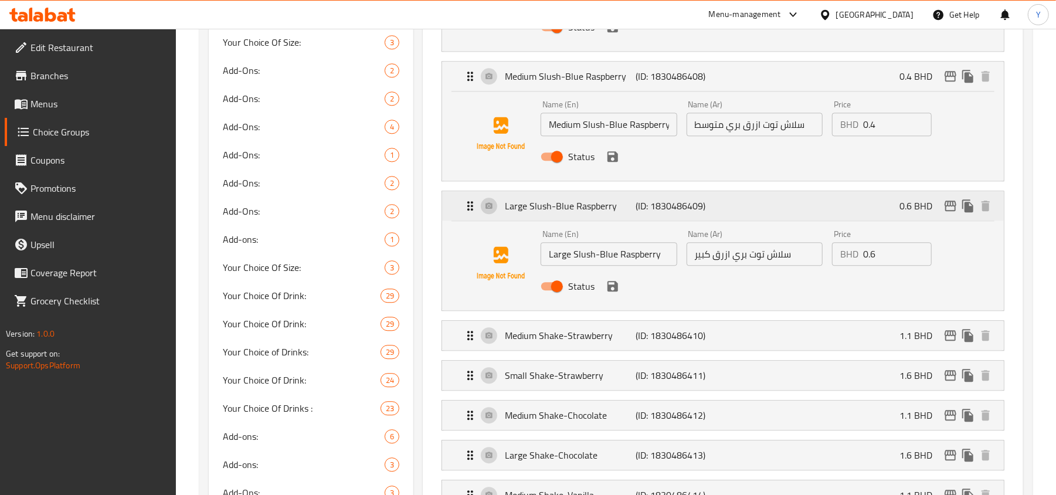
scroll to position [2075, 0]
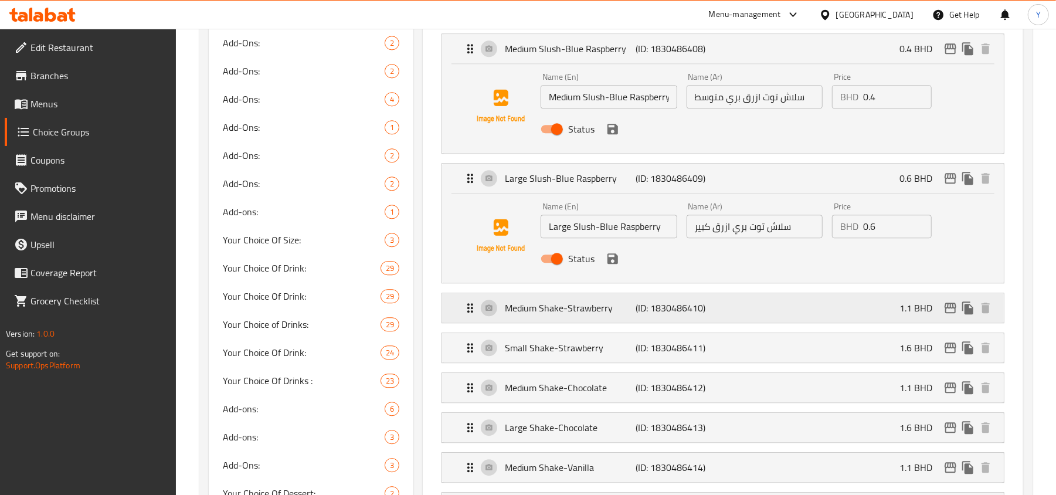
click at [642, 315] on p "(ID: 1830486410)" at bounding box center [679, 308] width 87 height 14
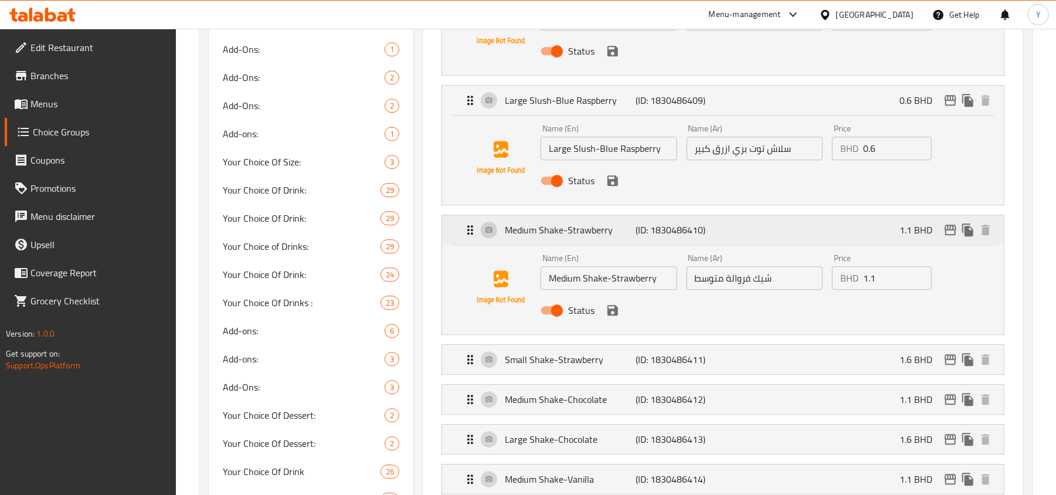
scroll to position [2231, 0]
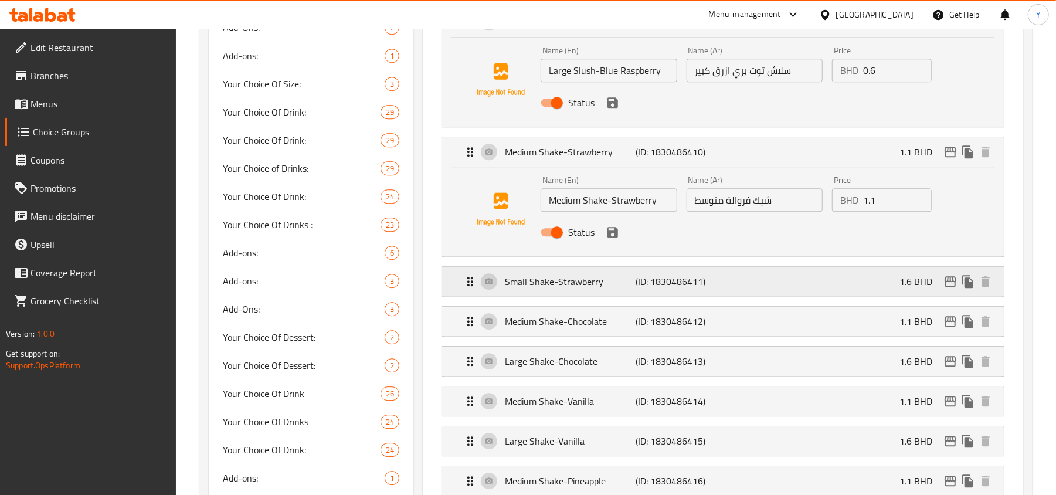
click at [652, 296] on div "Small Shake-Strawberry (ID: 1830486411) 1.6 BHD" at bounding box center [726, 281] width 526 height 29
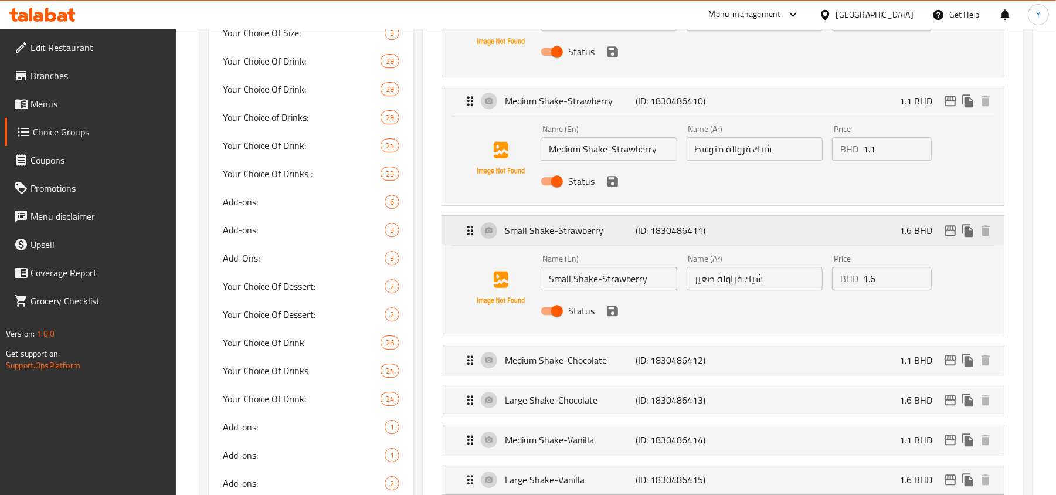
scroll to position [2309, 0]
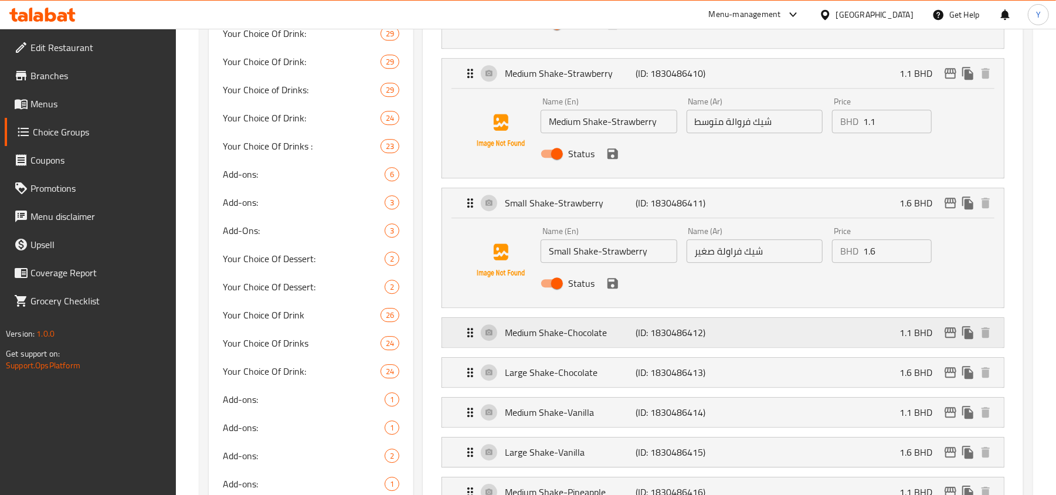
click at [634, 339] on p "Medium Shake-Chocolate" at bounding box center [570, 332] width 131 height 14
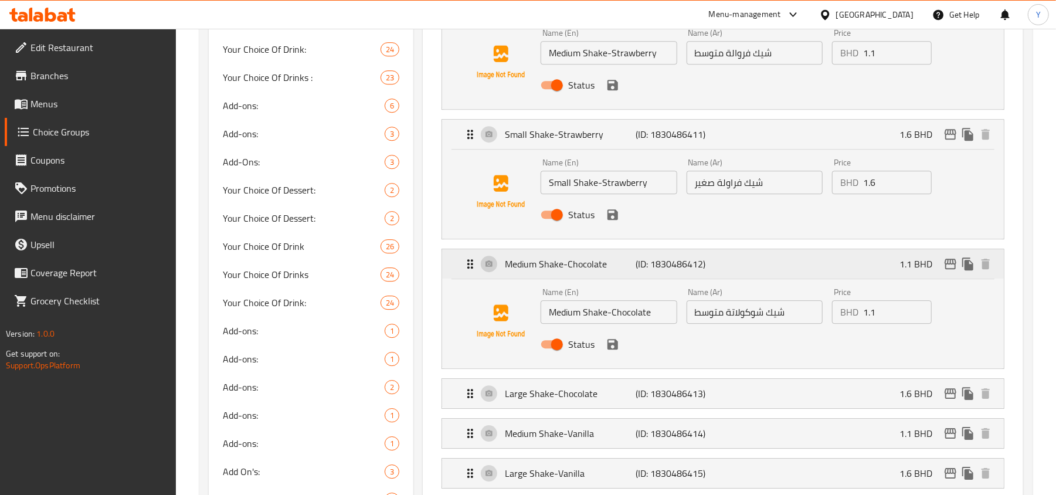
scroll to position [2465, 0]
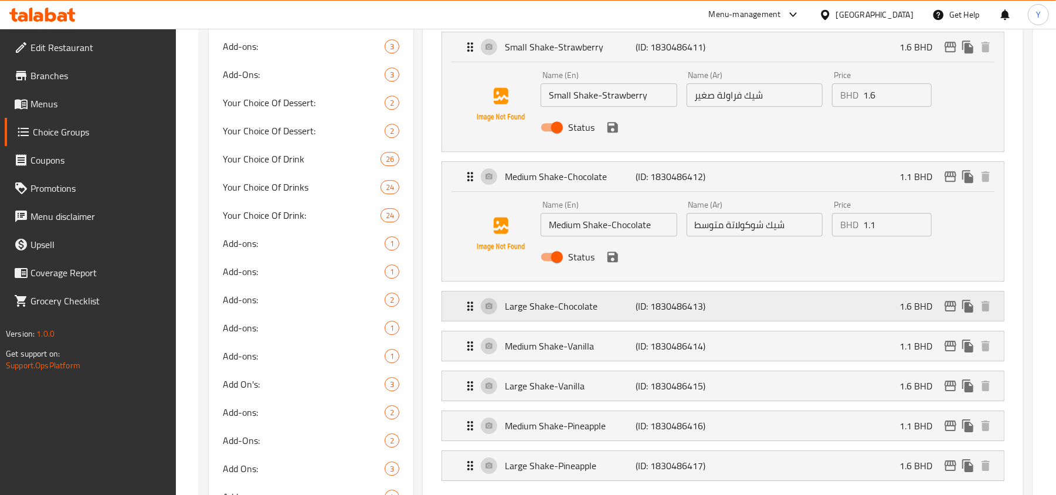
click at [639, 312] on p "(ID: 1830486413)" at bounding box center [679, 306] width 87 height 14
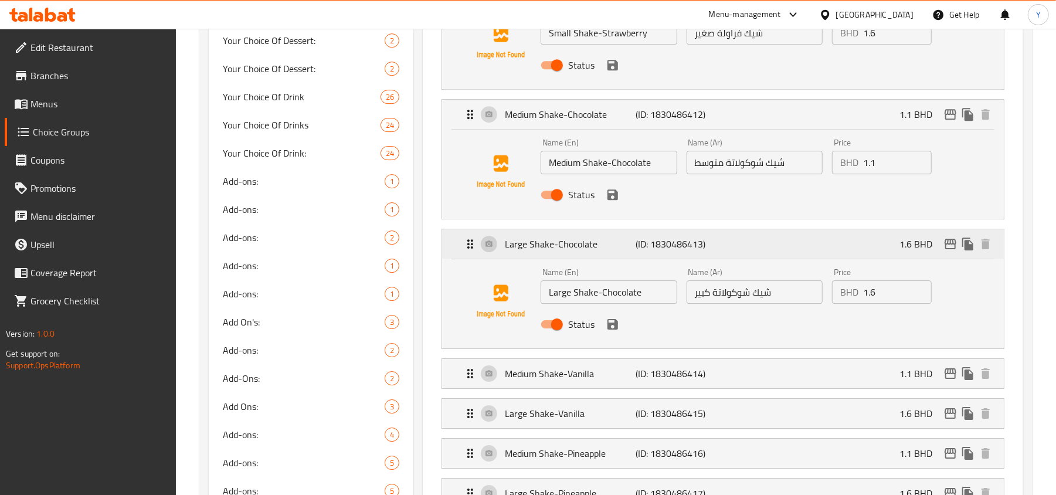
scroll to position [2621, 0]
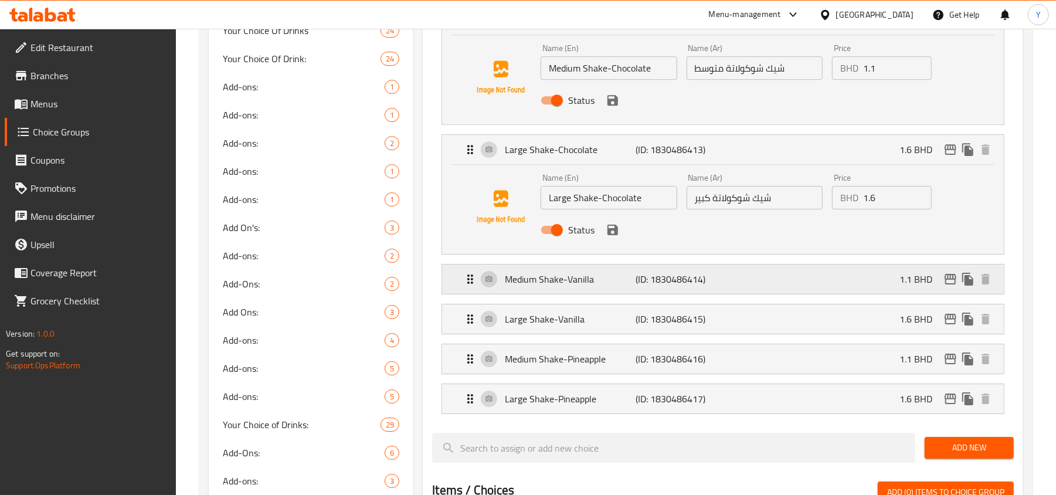
click at [656, 285] on p "(ID: 1830486414)" at bounding box center [679, 279] width 87 height 14
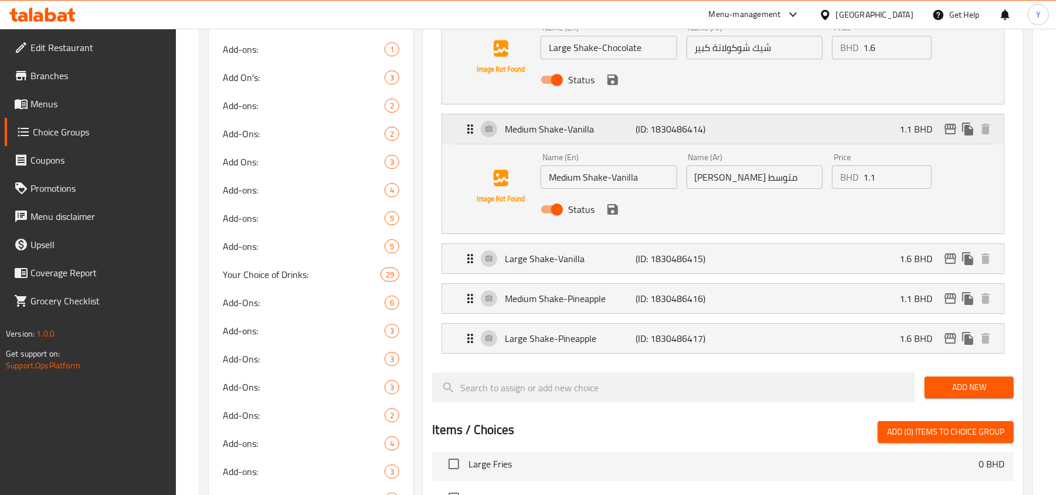
scroll to position [2778, 0]
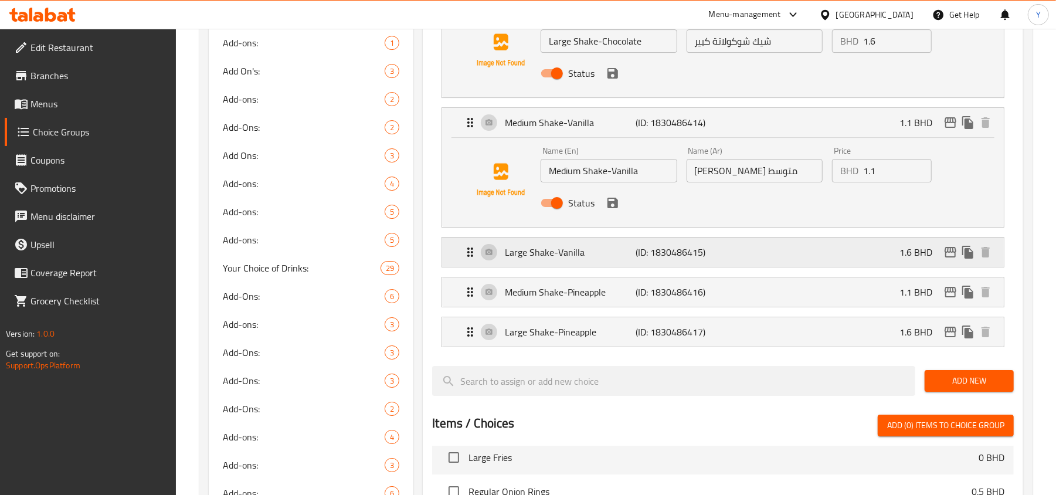
click at [674, 246] on div "Large Shake-Vanilla (ID: 1830486415) 1.6 BHD" at bounding box center [726, 251] width 526 height 29
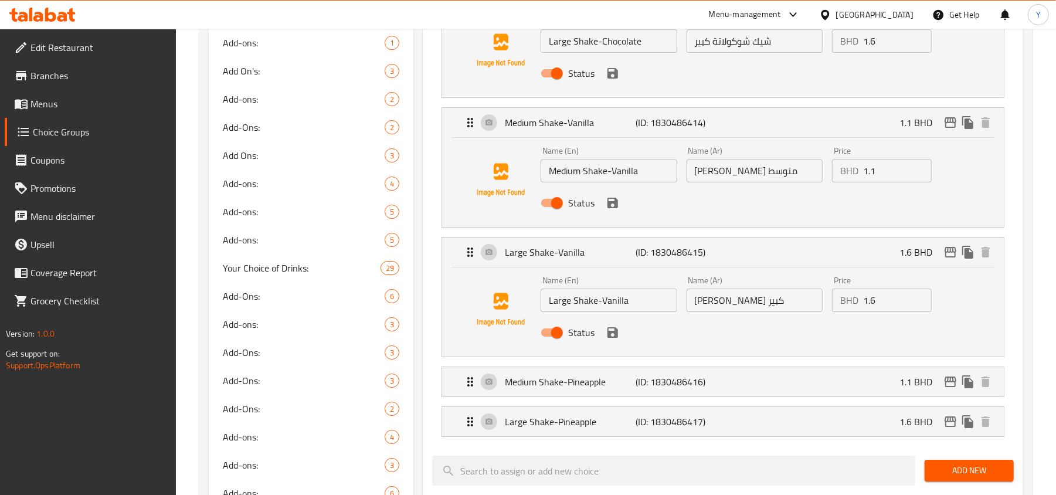
scroll to position [2856, 0]
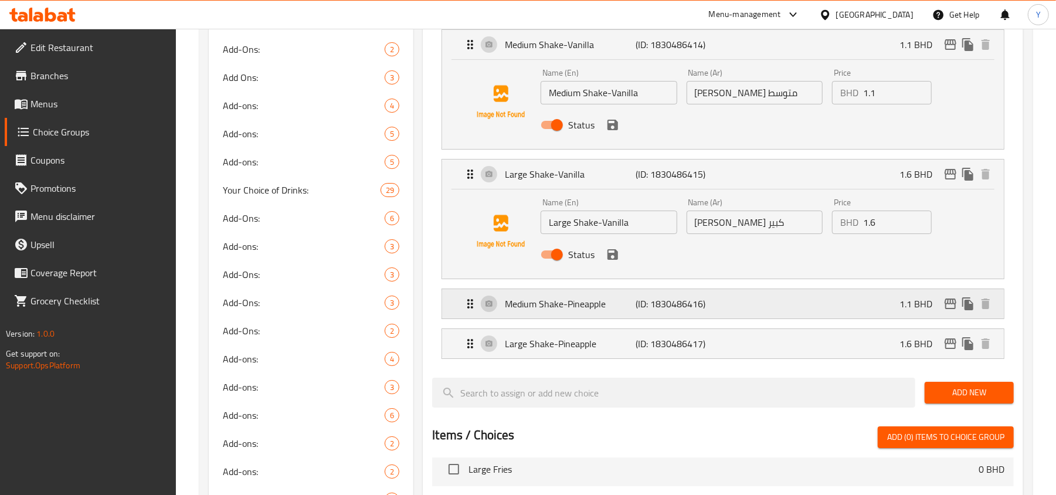
click at [697, 301] on div "Medium Shake-Pineapple (ID: 1830486416) 1.1 BHD" at bounding box center [726, 303] width 526 height 29
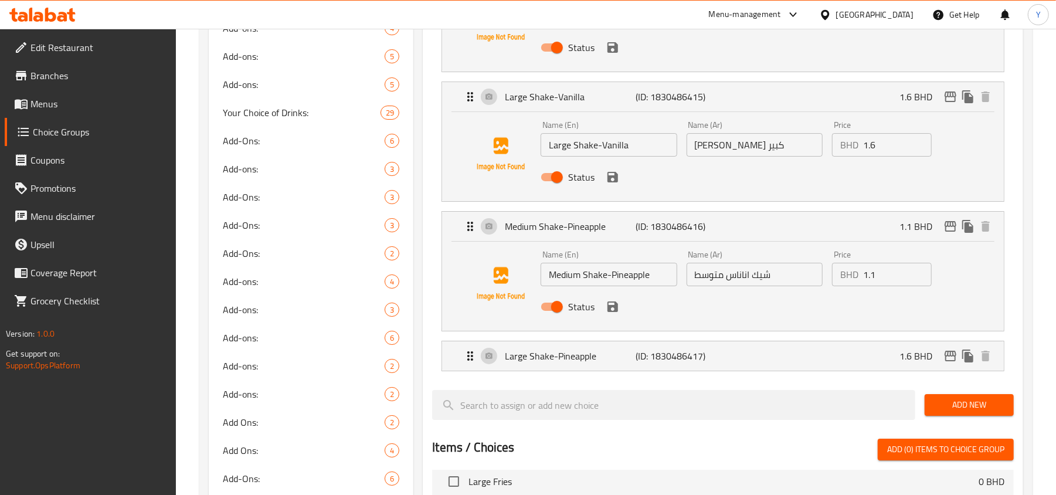
scroll to position [2934, 0]
click at [679, 362] on p "(ID: 1830486417)" at bounding box center [679, 355] width 87 height 14
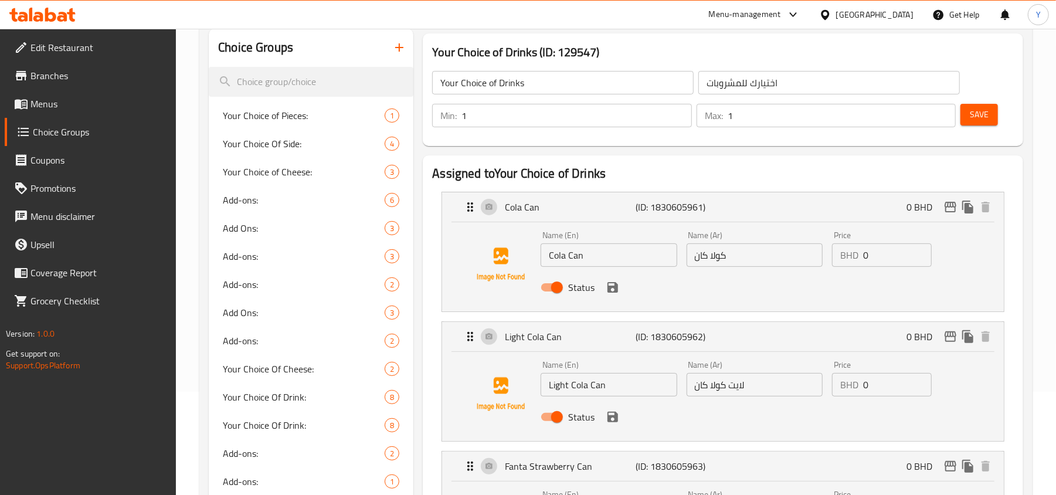
scroll to position [0, 0]
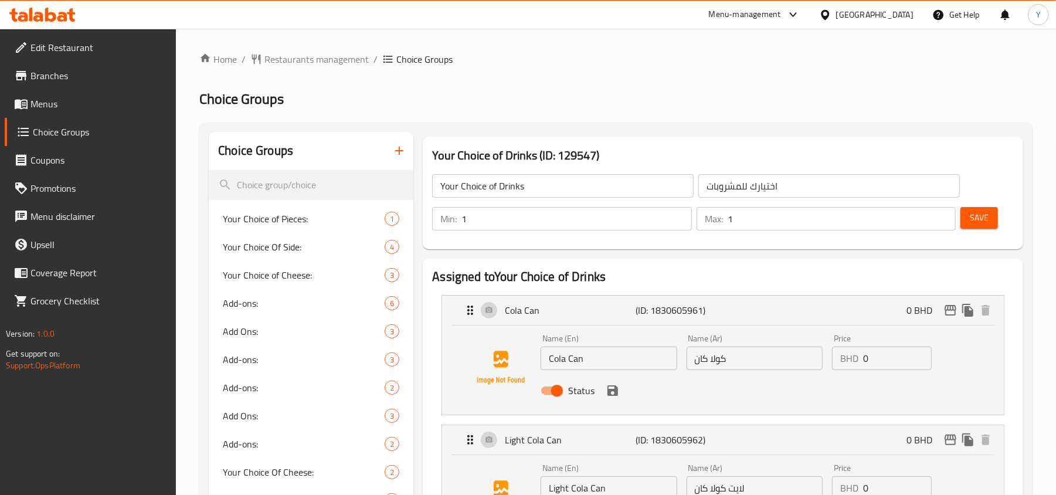
click at [987, 212] on span "Save" at bounding box center [978, 217] width 19 height 15
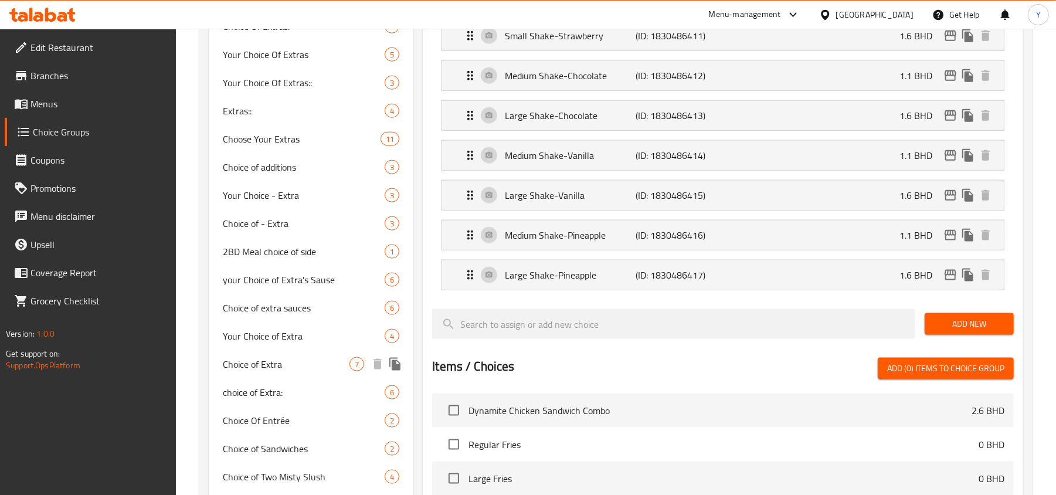
scroll to position [781, 0]
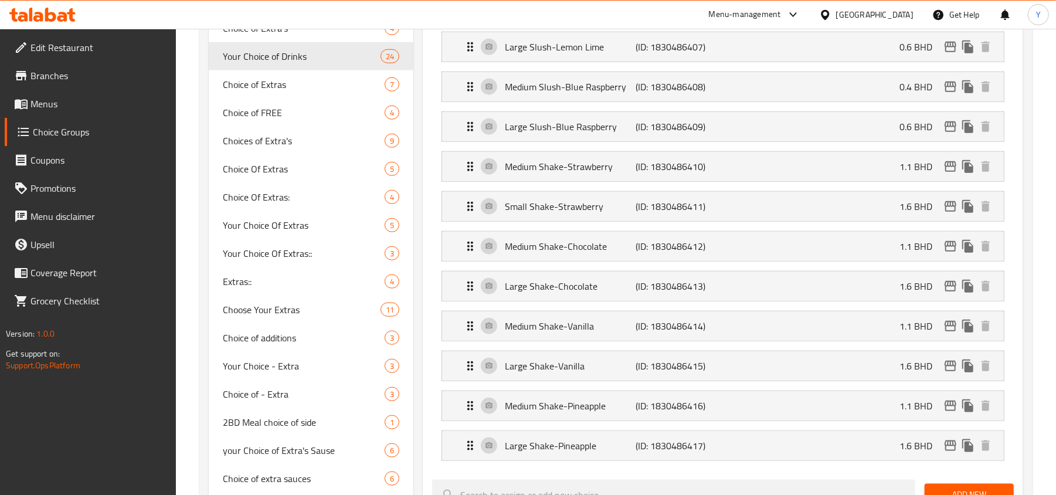
click at [96, 110] on span "Menus" at bounding box center [98, 104] width 137 height 14
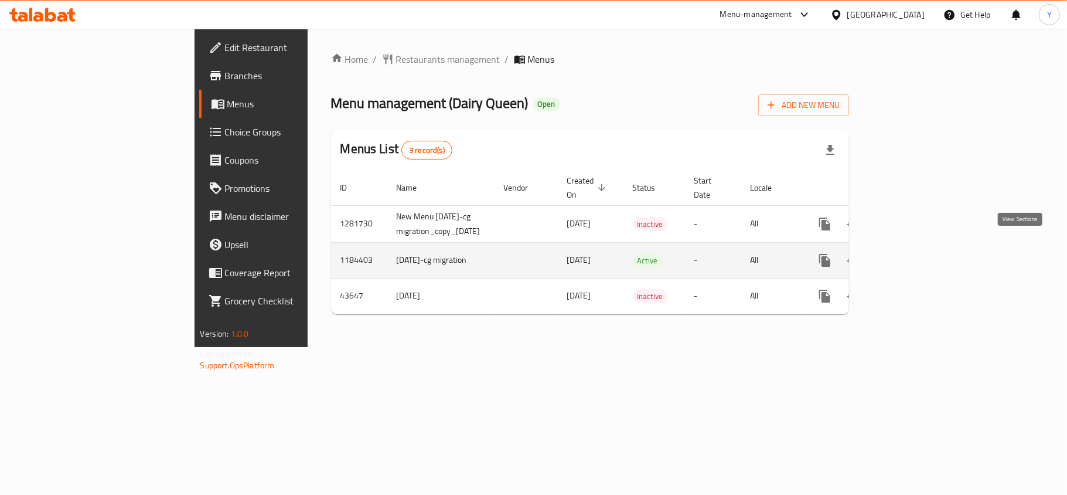
click at [917, 253] on icon "enhanced table" at bounding box center [910, 260] width 14 height 14
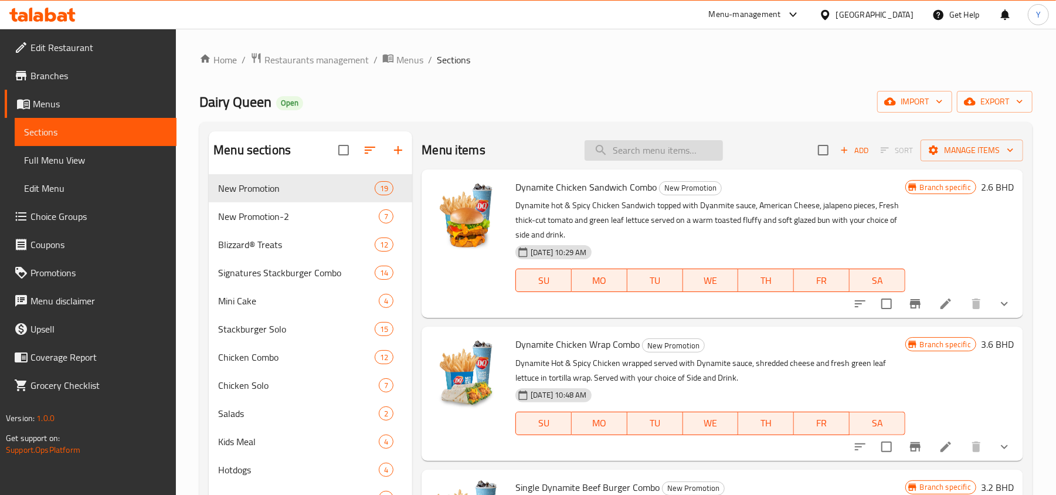
click at [618, 153] on input "search" at bounding box center [653, 150] width 138 height 21
paste input "Crunchy Ranch Double Beef Burger Combo"
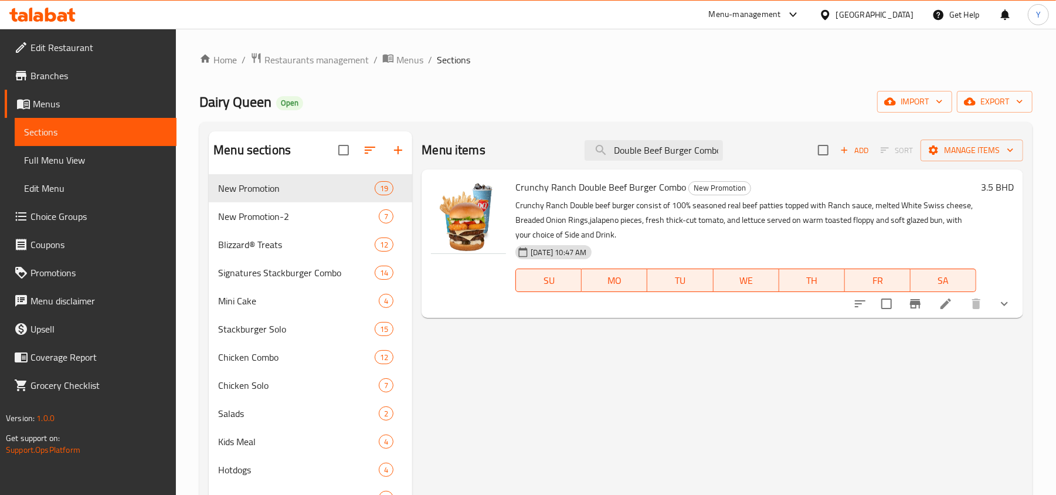
type input "Crunchy Ranch Double Beef Burger Combo"
click at [76, 161] on span "Full Menu View" at bounding box center [95, 160] width 143 height 14
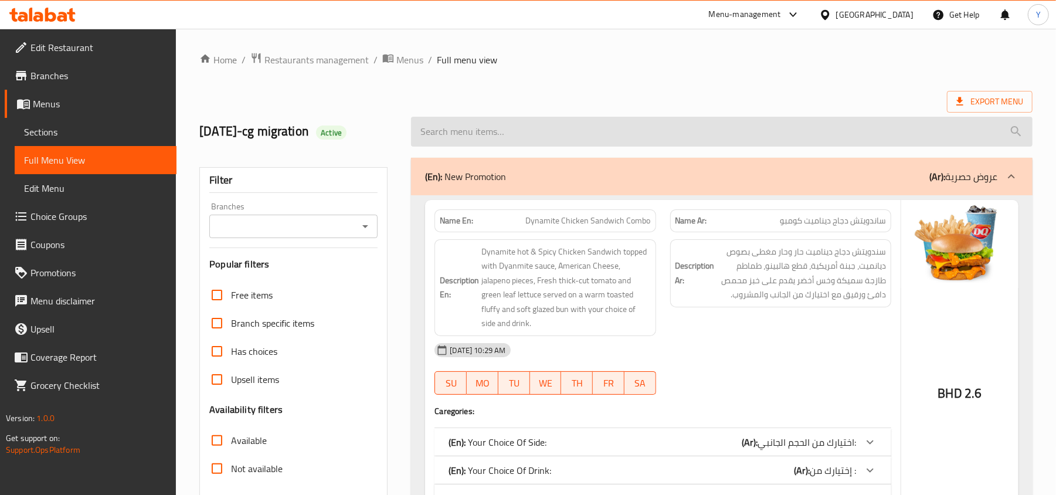
click at [586, 130] on input "search" at bounding box center [721, 132] width 621 height 30
paste input "Crunchy Ranch Double Beef Burger Combo"
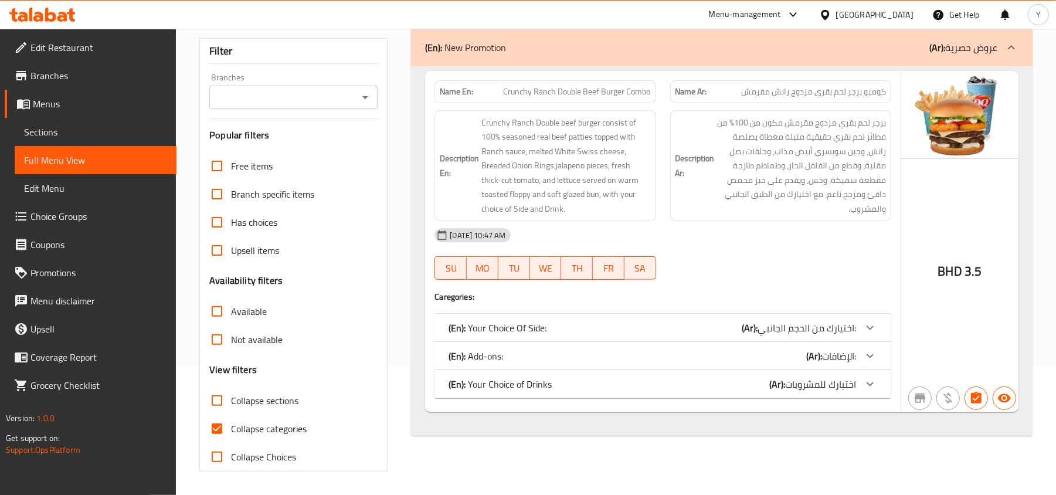
click at [853, 322] on span "اختيارك من الحجم الجانبي:" at bounding box center [806, 328] width 98 height 18
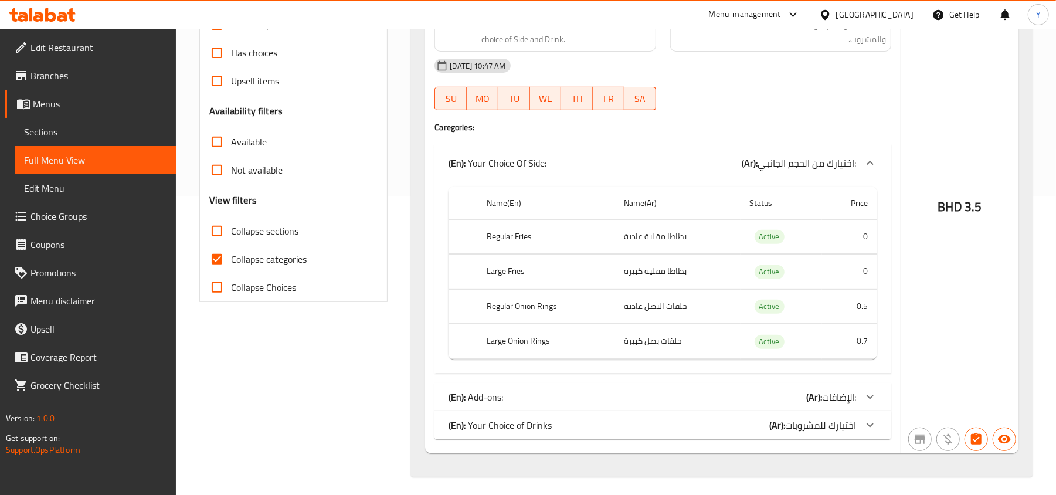
scroll to position [307, 0]
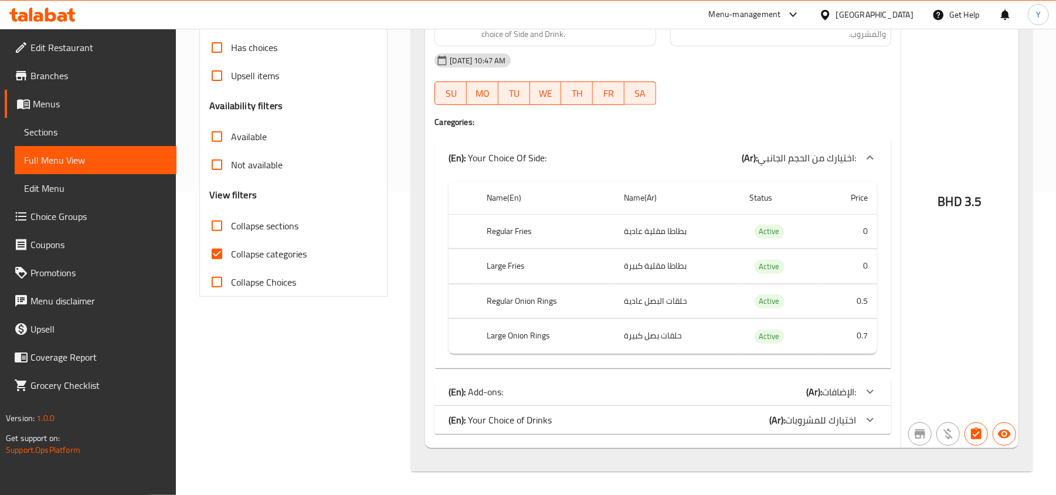
click at [854, 389] on span "الإضافات:" at bounding box center [839, 392] width 34 height 18
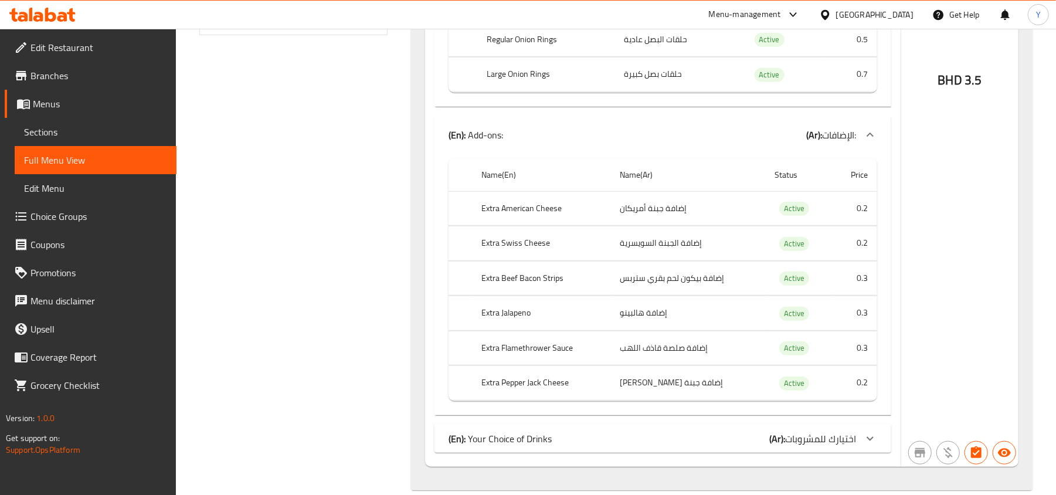
scroll to position [591, 0]
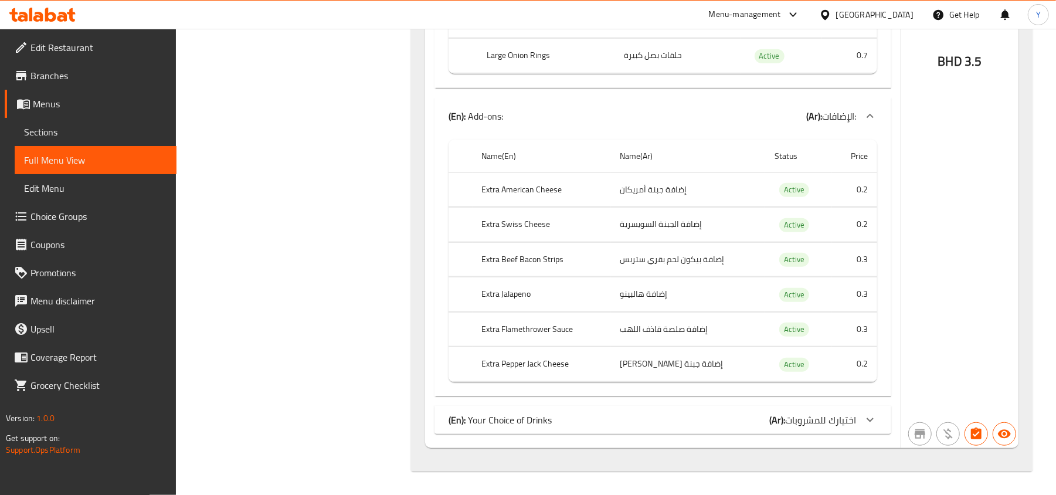
click at [862, 406] on div "(En): Your Choice of Drinks (Ar): اختيارك للمشروبات" at bounding box center [662, 420] width 457 height 28
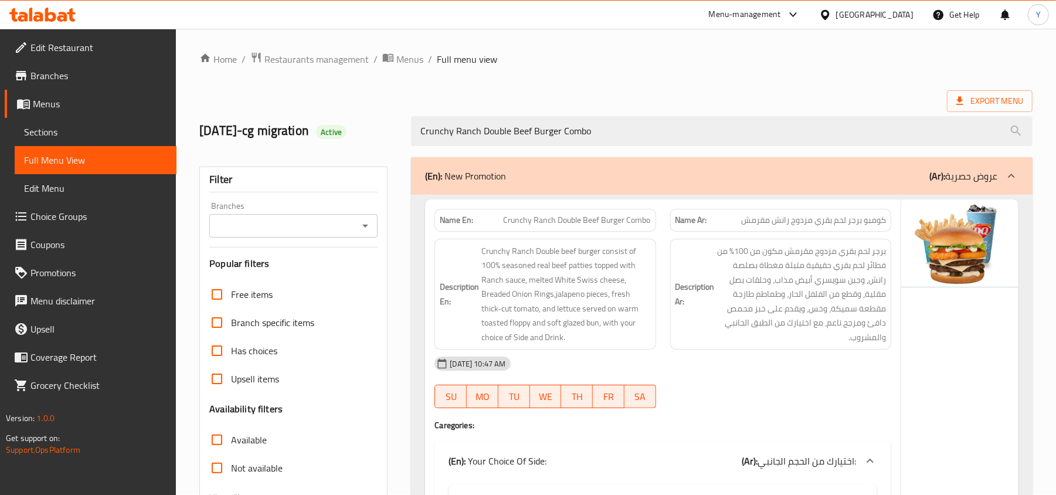
scroll to position [0, 0]
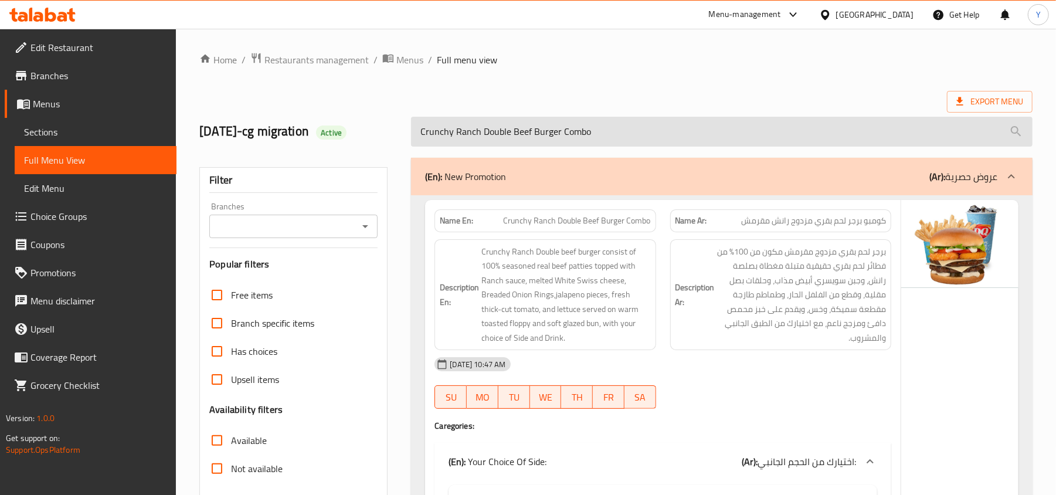
click at [573, 138] on input "Crunchy Ranch Double Beef Burger Combo" at bounding box center [721, 132] width 621 height 30
paste input "Al Bait Al Oud Breakfast"
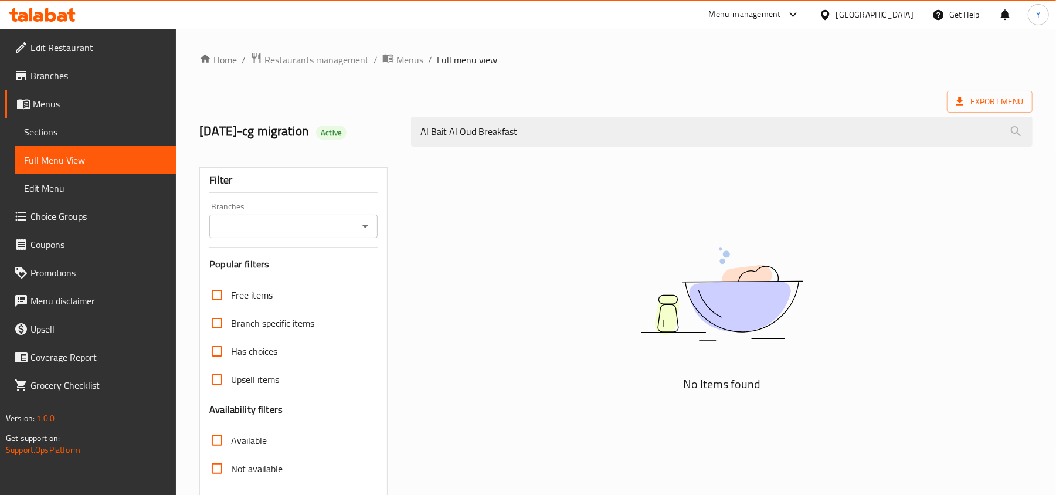
type input "Al Bait Al Oud Breakfast"
click at [899, 15] on div "Bahrain" at bounding box center [874, 14] width 77 height 13
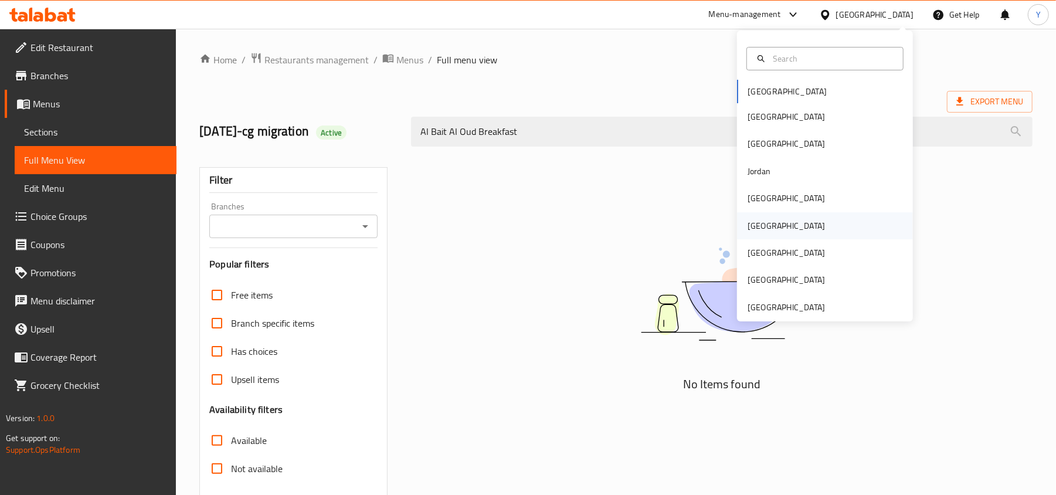
click at [748, 230] on div "[GEOGRAPHIC_DATA]" at bounding box center [785, 225] width 77 height 13
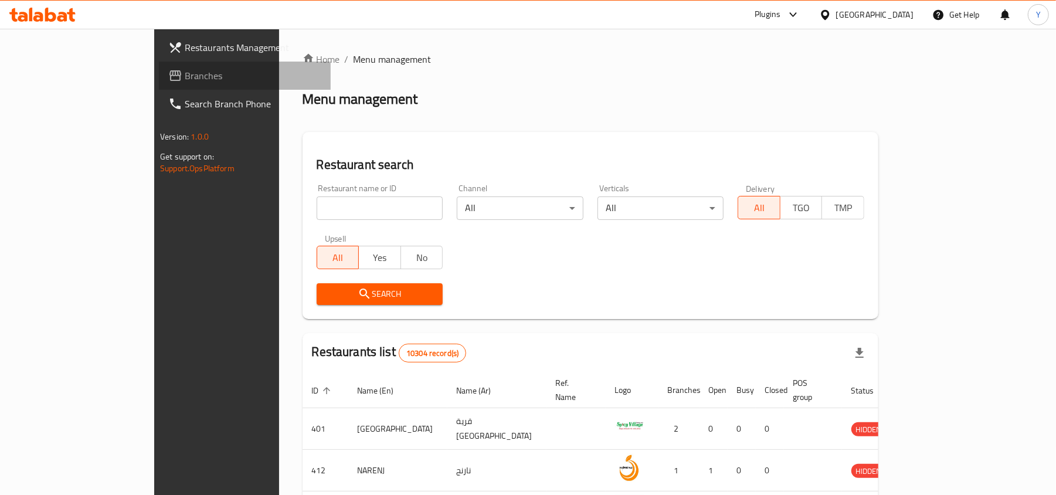
click at [185, 69] on span "Branches" at bounding box center [253, 76] width 137 height 14
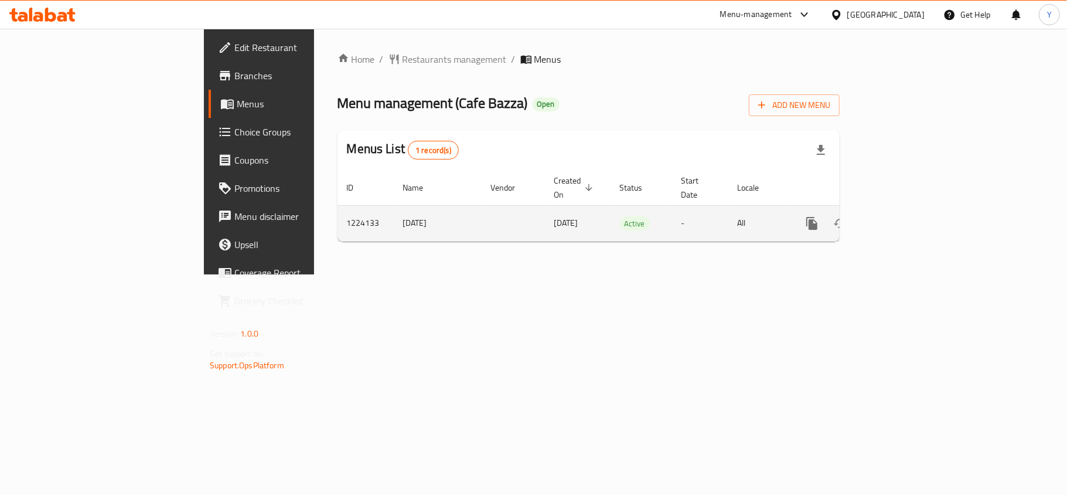
click at [904, 216] on icon "enhanced table" at bounding box center [897, 223] width 14 height 14
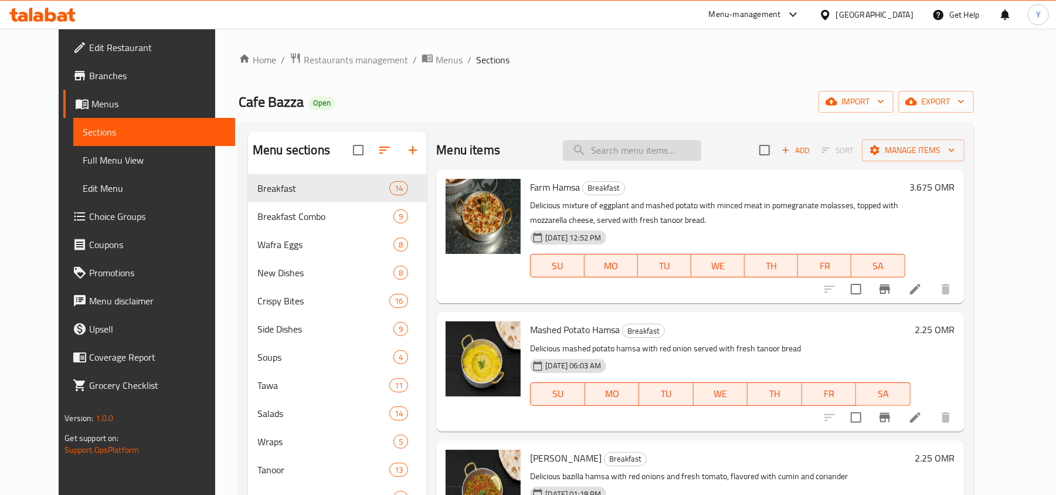
click at [619, 154] on input "search" at bounding box center [632, 150] width 138 height 21
paste input "Al Bait Al Oud Breakfast"
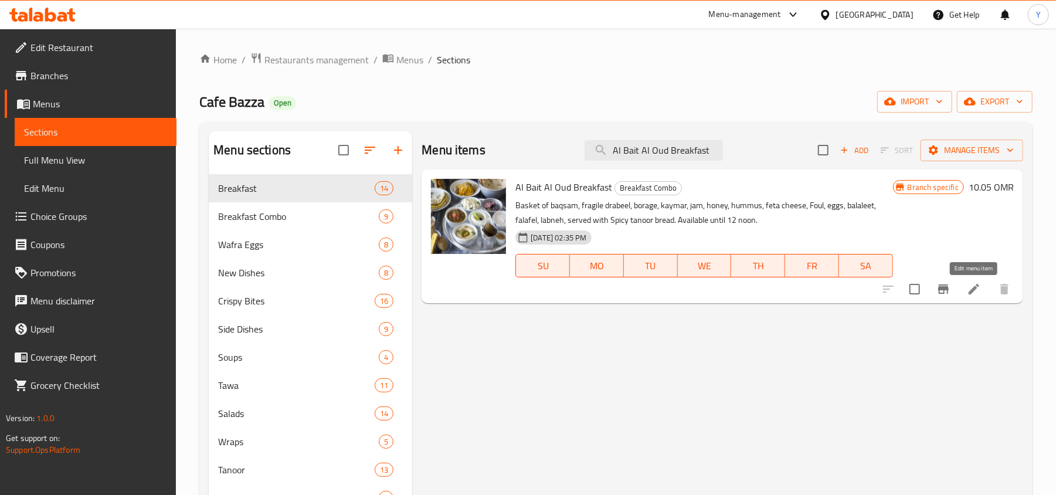
type input "Al Bait Al Oud Breakfast"
click at [971, 295] on icon at bounding box center [973, 289] width 14 height 14
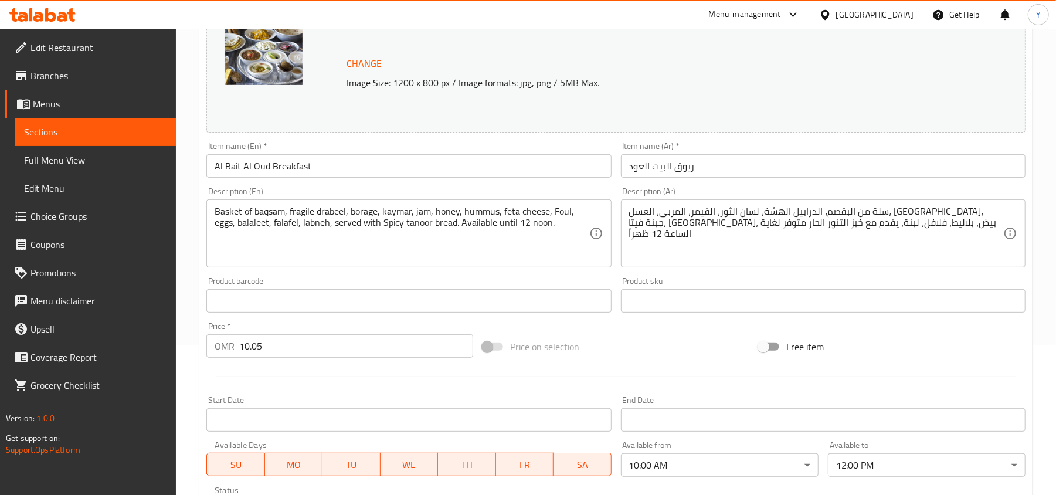
scroll to position [350, 0]
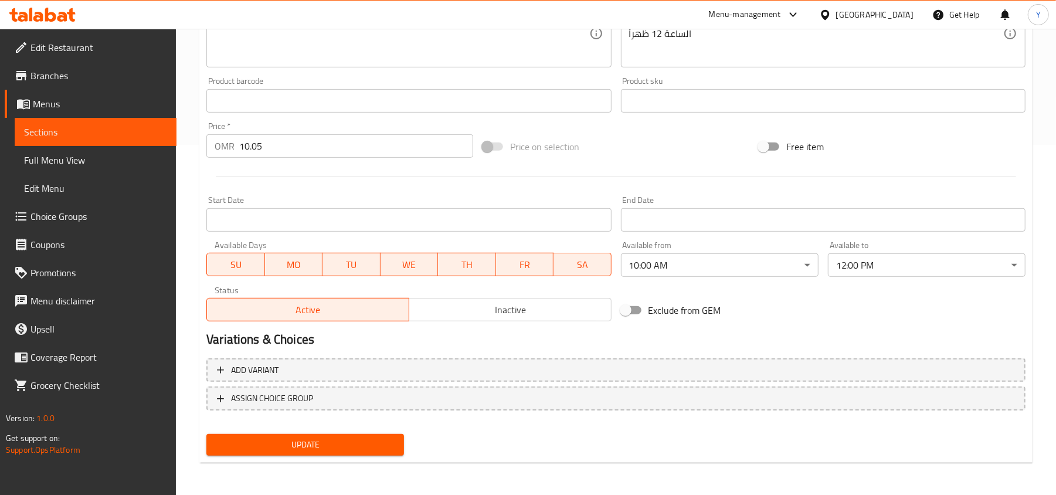
click at [124, 159] on span "Full Menu View" at bounding box center [95, 160] width 143 height 14
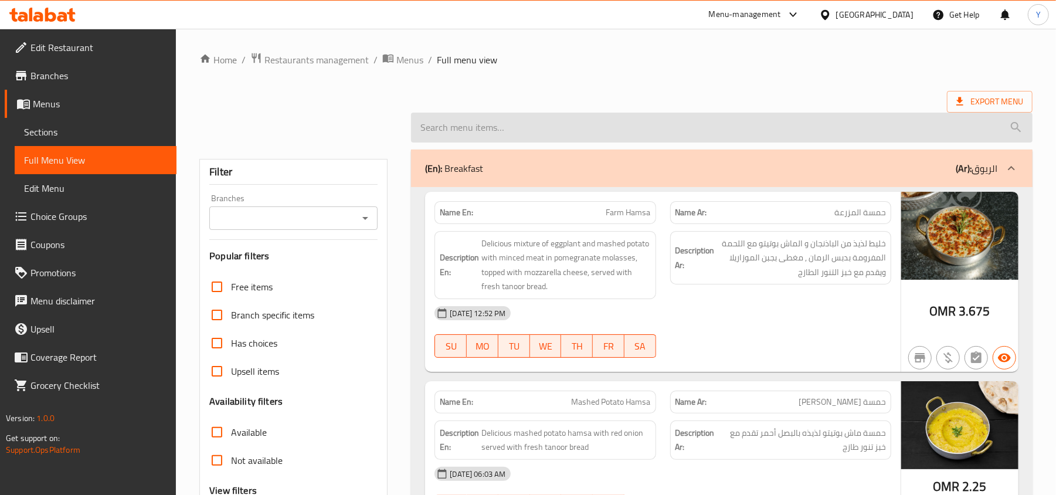
click at [530, 130] on input "search" at bounding box center [721, 128] width 621 height 30
paste input "Al Bait Al Oud Breakfast"
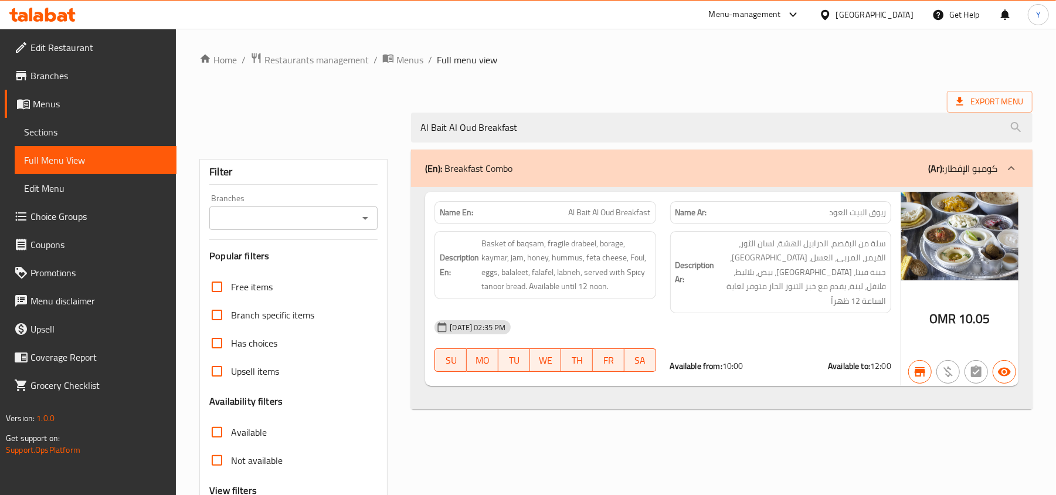
type input "Al Bait Al Oud Breakfast"
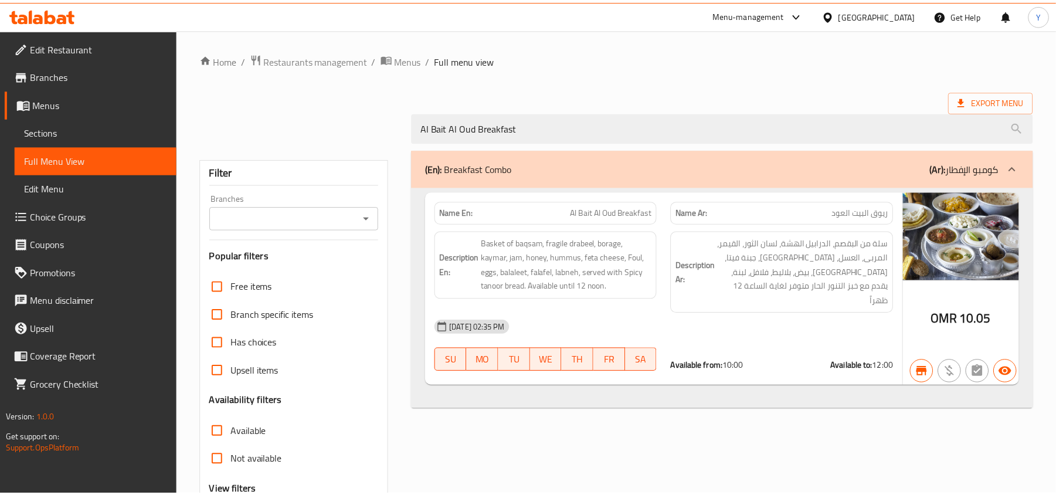
scroll to position [122, 0]
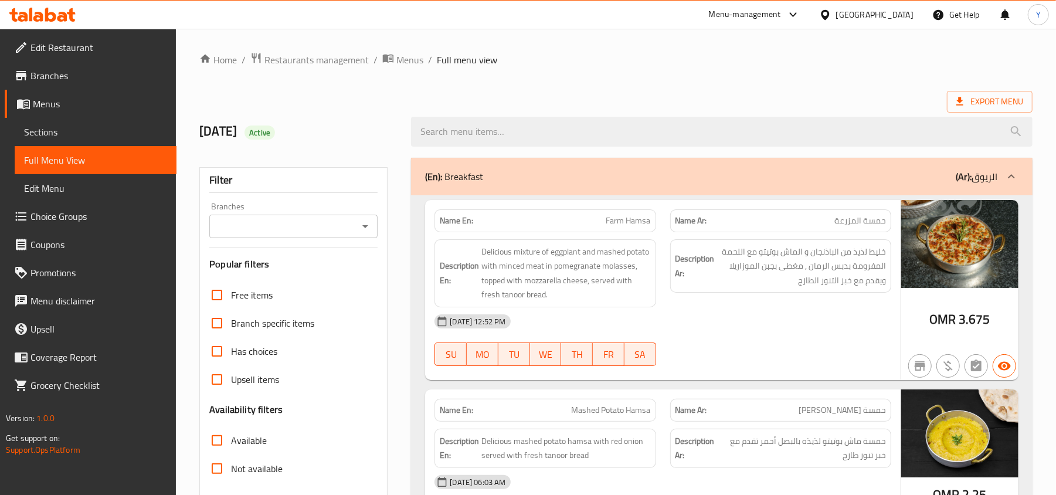
click at [597, 125] on input "search" at bounding box center [721, 132] width 621 height 30
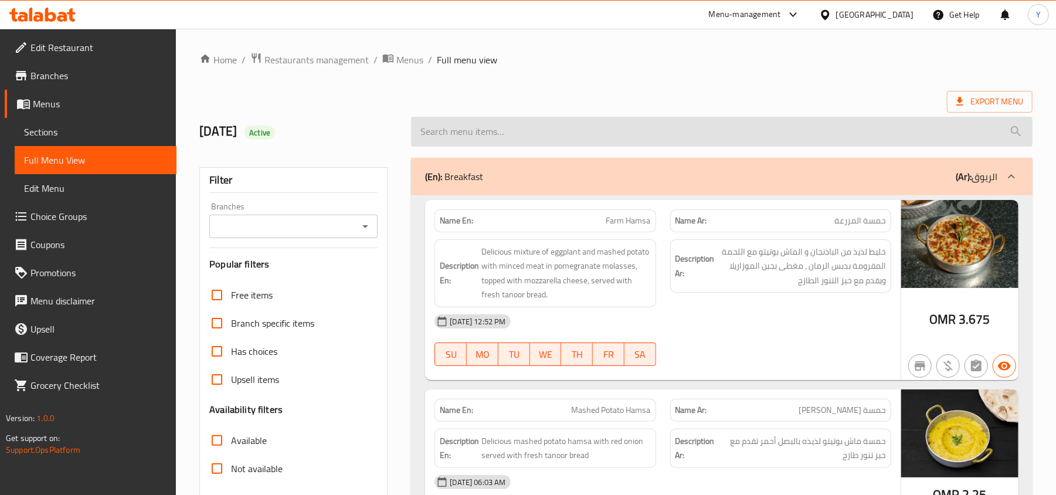
click at [483, 130] on input "search" at bounding box center [721, 132] width 621 height 30
paste input "Al Bait Al Oud Breakfast"
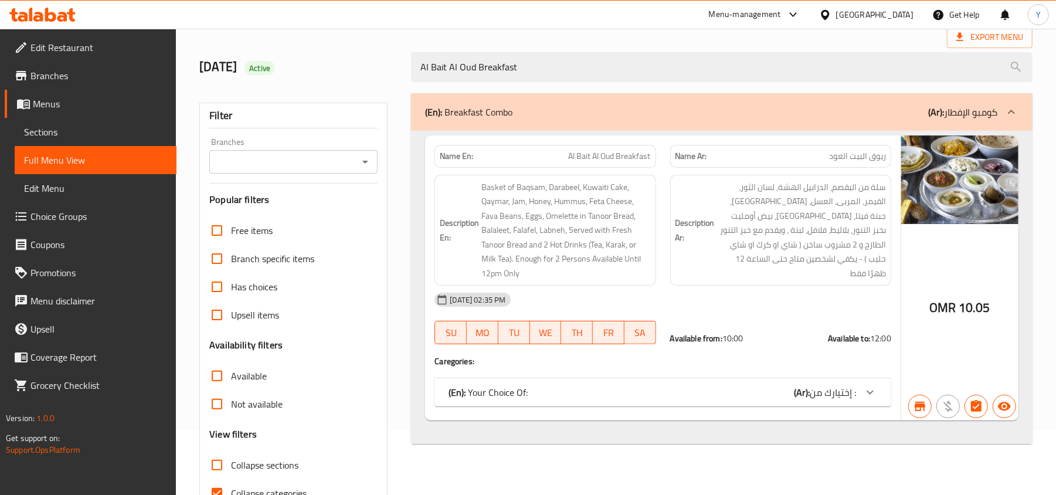
scroll to position [130, 0]
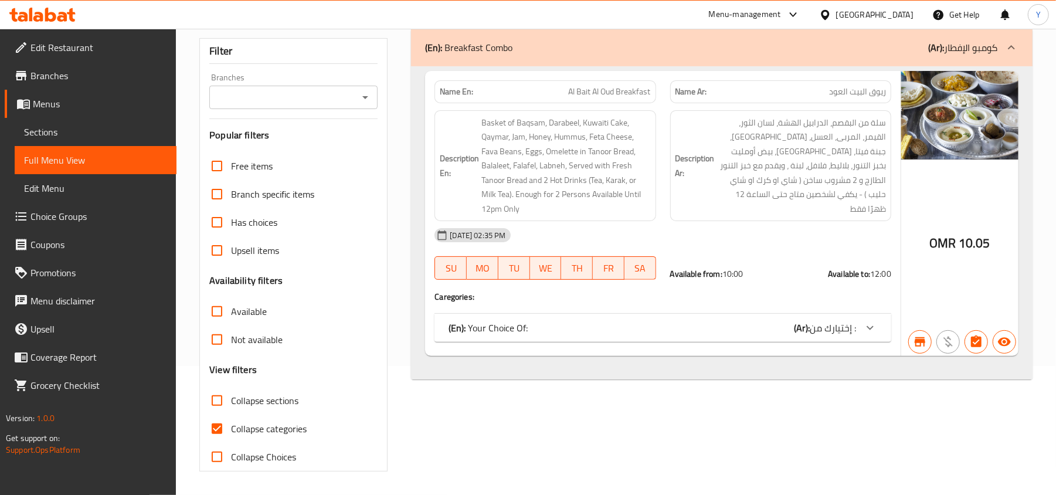
type input "Al Bait Al Oud Breakfast"
click at [784, 331] on div "(En): Your Choice Of: (Ar): إختيارك من :" at bounding box center [651, 328] width 407 height 14
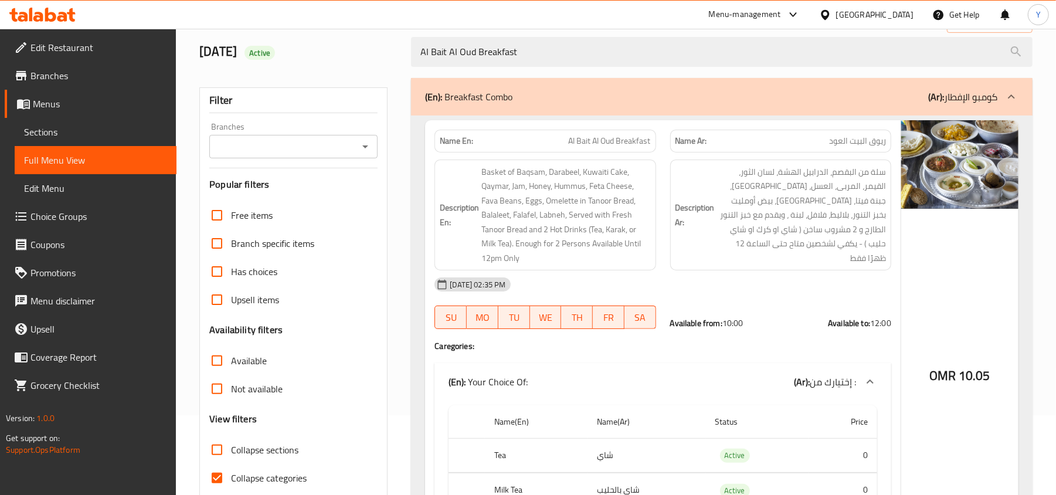
scroll to position [0, 0]
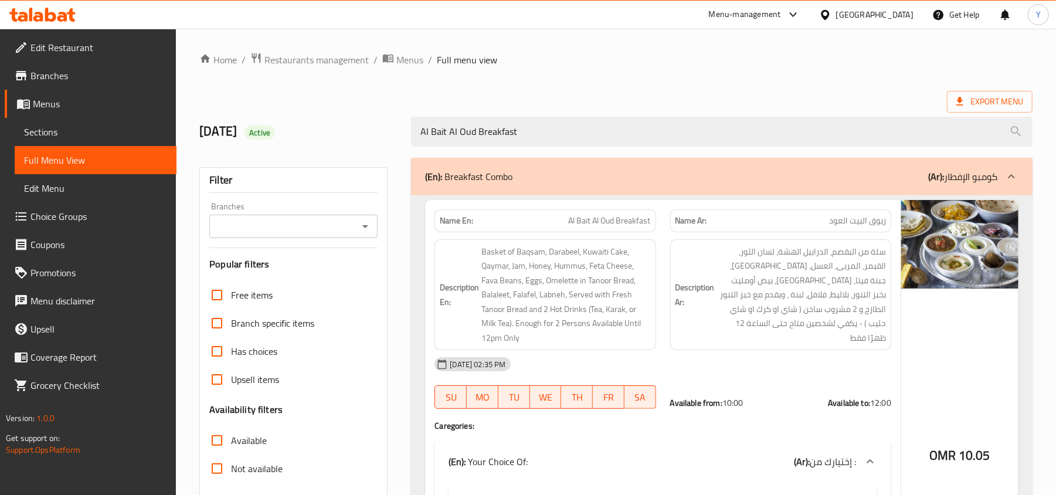
click at [579, 101] on div "Export Menu" at bounding box center [615, 102] width 833 height 22
